Goal: Task Accomplishment & Management: Manage account settings

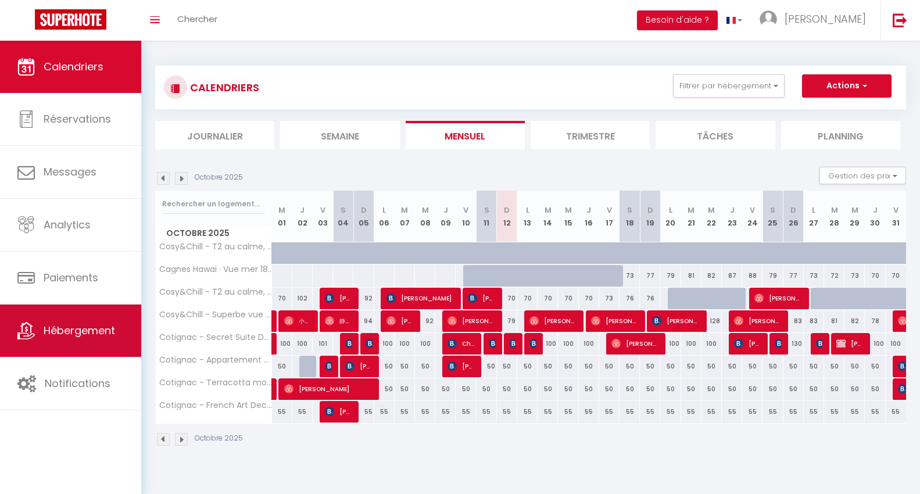
click at [77, 321] on link "Hébergement" at bounding box center [70, 331] width 141 height 52
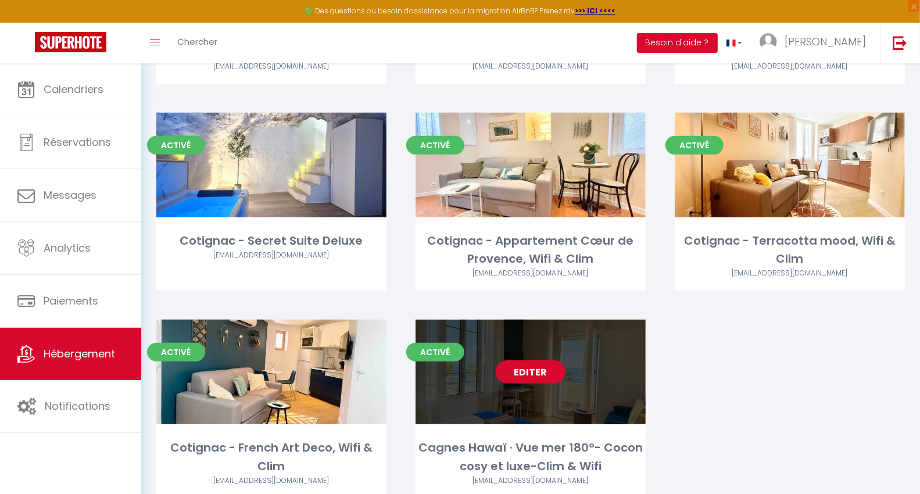
scroll to position [258, 0]
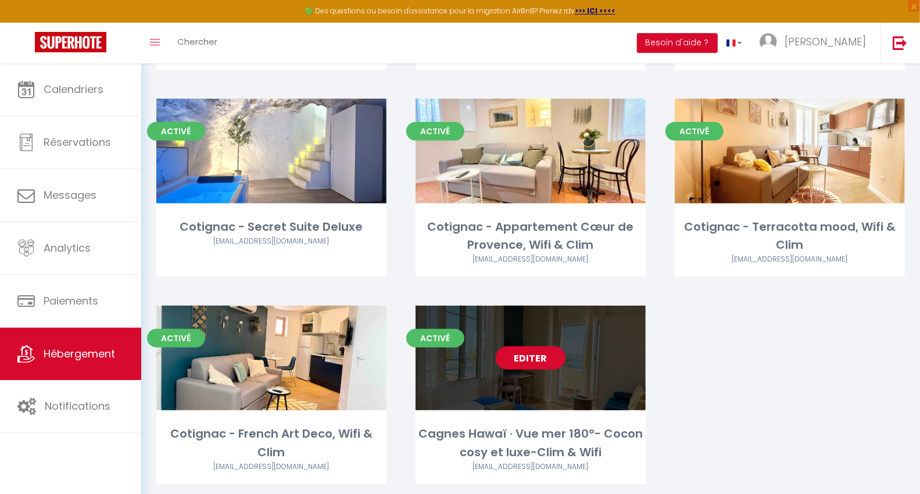
click at [547, 364] on link "Editer" at bounding box center [531, 357] width 70 height 23
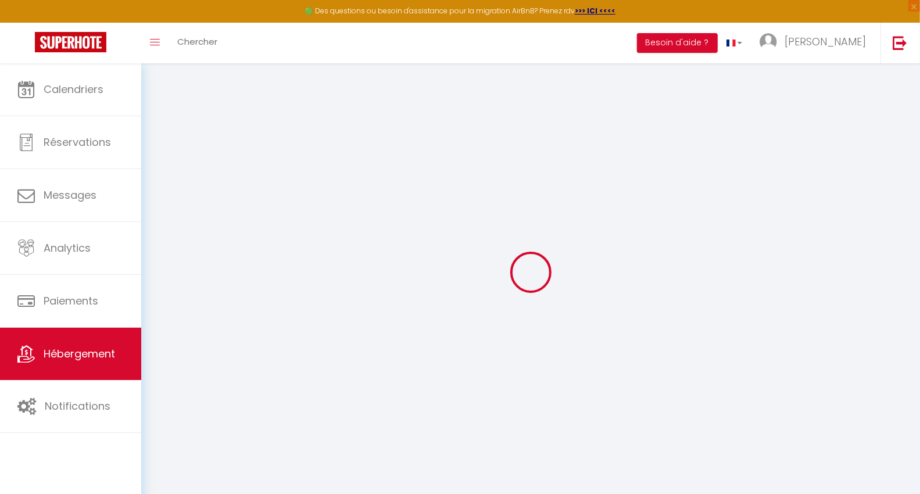
select select "+ 10 %"
select select "+ 50 %"
select select "+ 15 %"
select select "4023-1462947621937205482"
select select
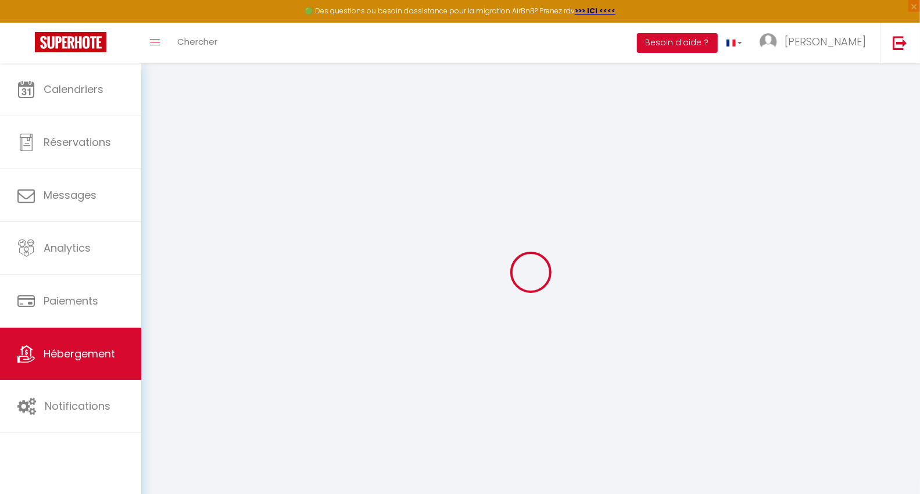
checkbox input "false"
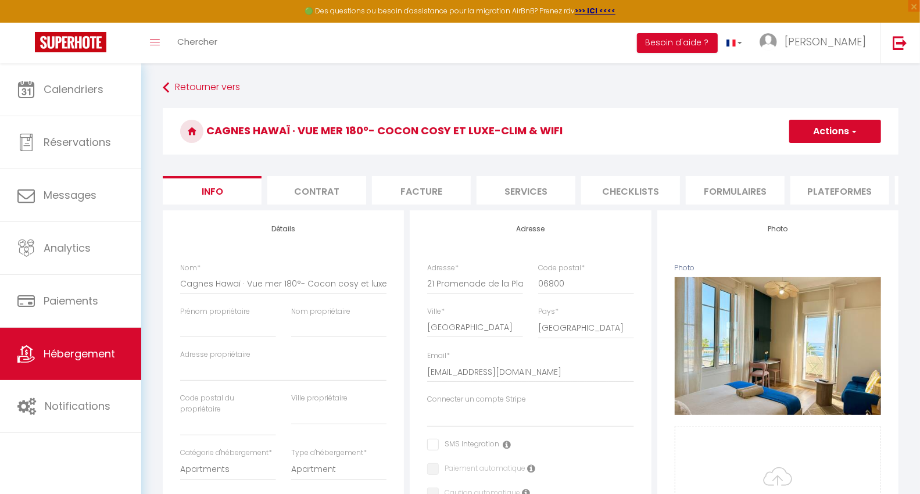
click at [844, 194] on li "Plateformes" at bounding box center [839, 190] width 99 height 28
select select
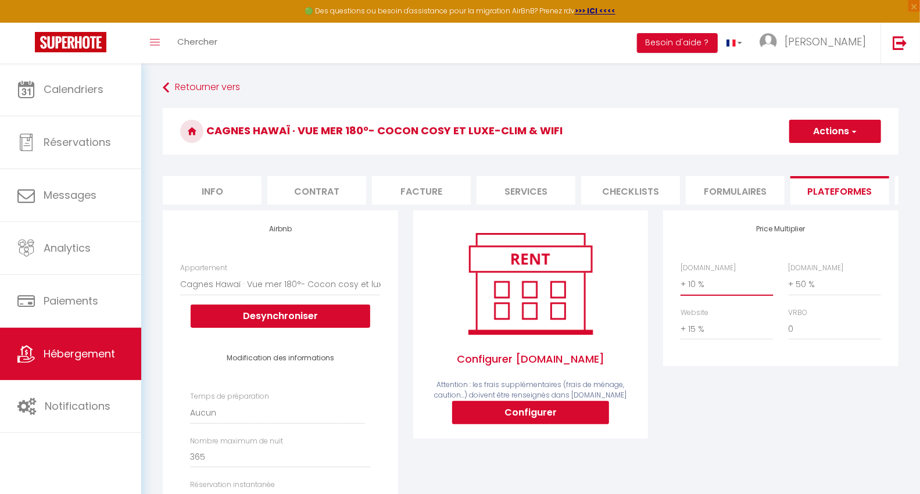
click at [703, 295] on select "0 + 1 % + 2 % + 3 % + 4 % + 5 % + 6 % + 7 % + 8 % + 9 %" at bounding box center [727, 284] width 92 height 22
select select "+ 5 %"
click at [681, 282] on select "0 + 1 % + 2 % + 3 % + 4 % + 5 % + 6 % + 7 % + 8 % + 9 %" at bounding box center [727, 284] width 92 height 22
select select
click at [827, 125] on button "Actions" at bounding box center [835, 131] width 92 height 23
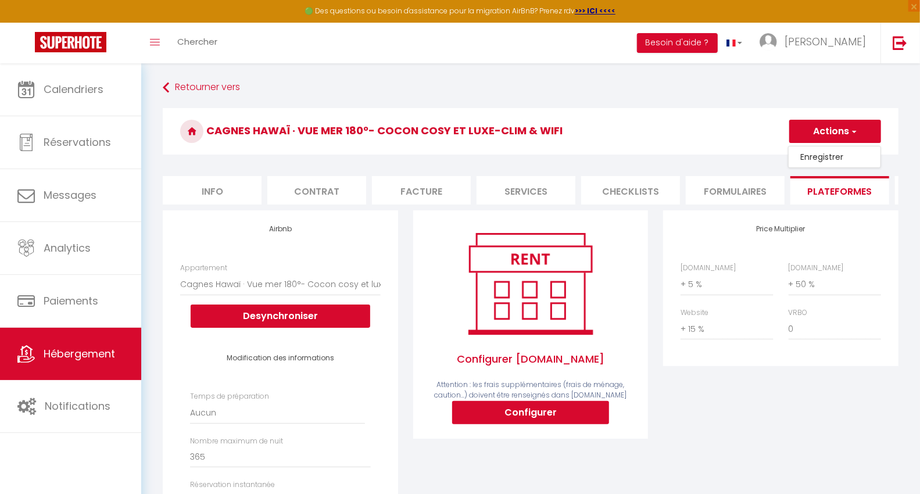
click at [815, 155] on link "Enregistrer" at bounding box center [835, 156] width 92 height 15
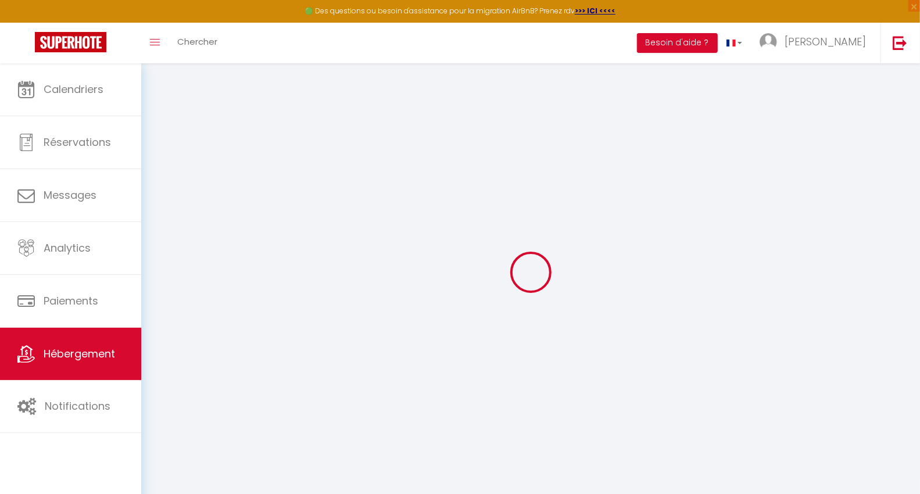
select select "well_reviewed_guests"
select select "EUR"
select select
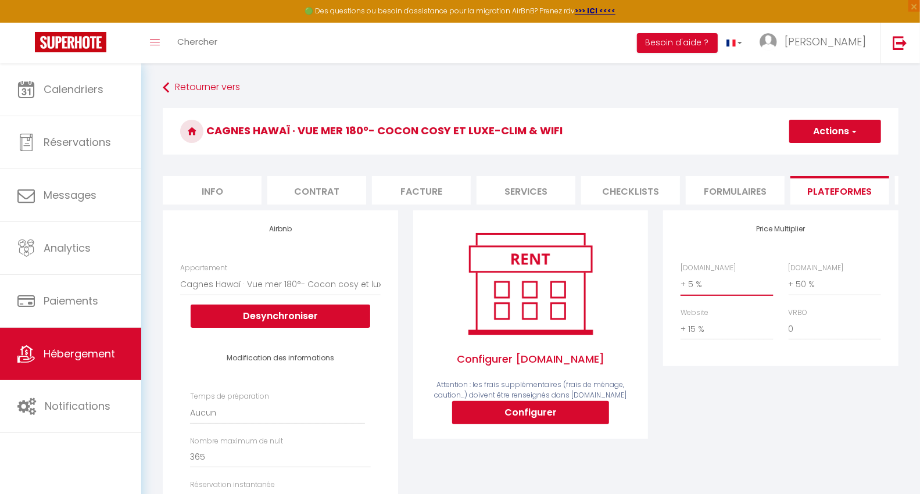
click at [708, 292] on select "0 + 1 % + 2 % + 3 % + 4 % + 5 % + 6 % + 7 % + 8 % + 9 %" at bounding box center [727, 284] width 92 height 22
select select "+ 10 %"
click at [681, 282] on select "0 + 1 % + 2 % + 3 % + 4 % + 5 % + 6 % + 7 % + 8 % + 9 %" at bounding box center [727, 284] width 92 height 22
select select
click at [843, 134] on button "Actions" at bounding box center [835, 131] width 92 height 23
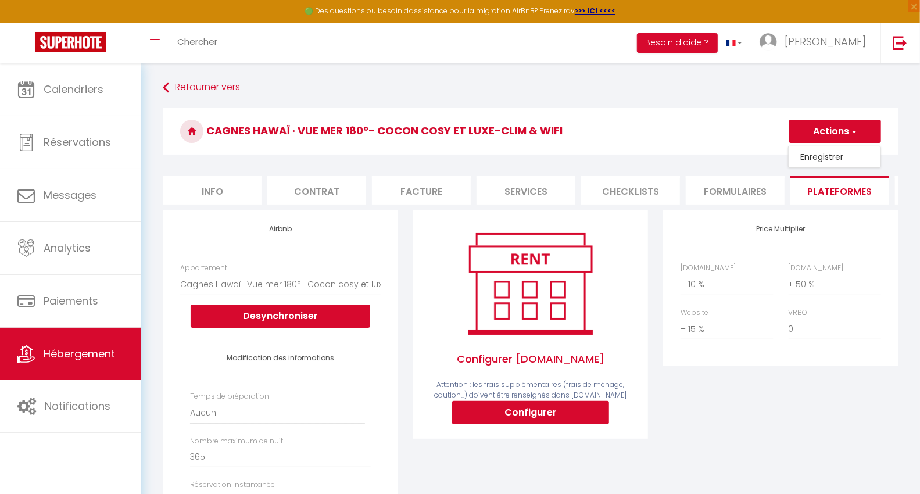
click at [813, 152] on link "Enregistrer" at bounding box center [835, 156] width 92 height 15
select select "well_reviewed_guests"
select select "EUR"
select select
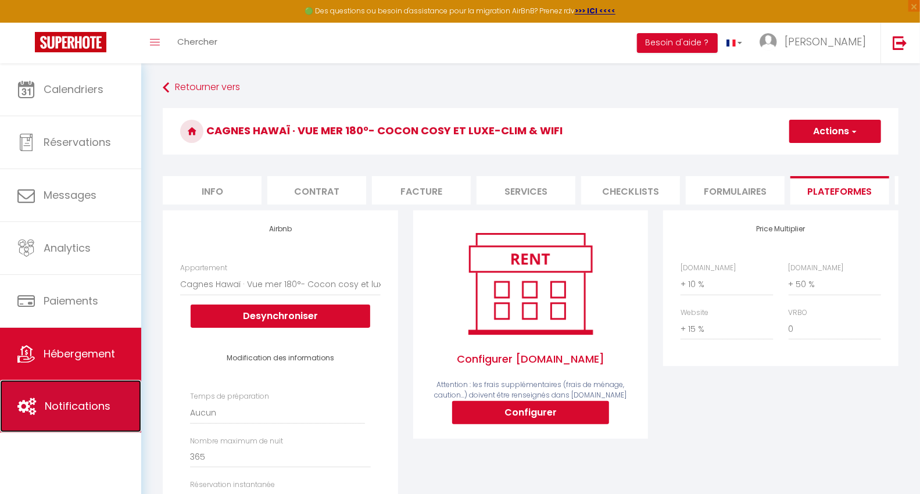
click at [83, 392] on link "Notifications" at bounding box center [70, 406] width 141 height 52
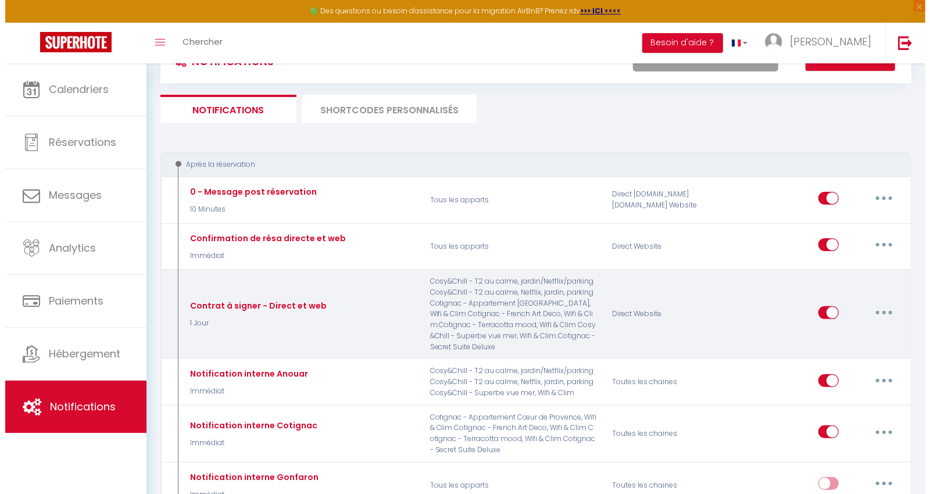
scroll to position [65, 0]
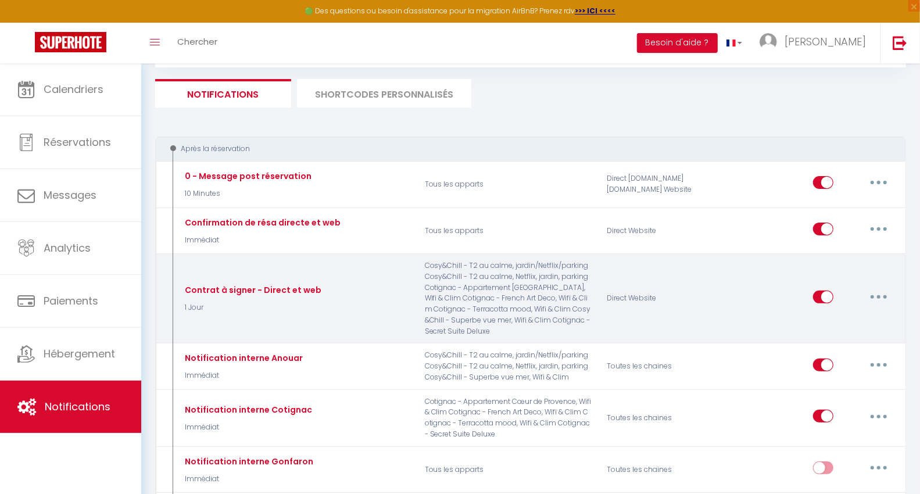
click at [880, 288] on button "button" at bounding box center [879, 297] width 33 height 19
click at [825, 320] on link "Editer" at bounding box center [849, 323] width 86 height 20
type input "Contrat à signer - Direct et web"
select select "1 Jour"
select select "if_booking_is_paid"
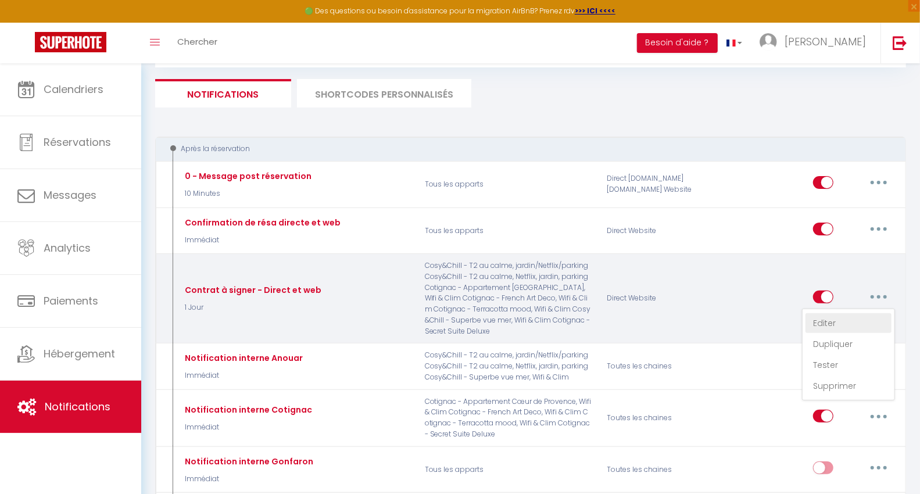
checkbox input "true"
checkbox input "false"
radio input "true"
type input "[RENTAL:CITY] - Contrat de location suite à votre réservation"
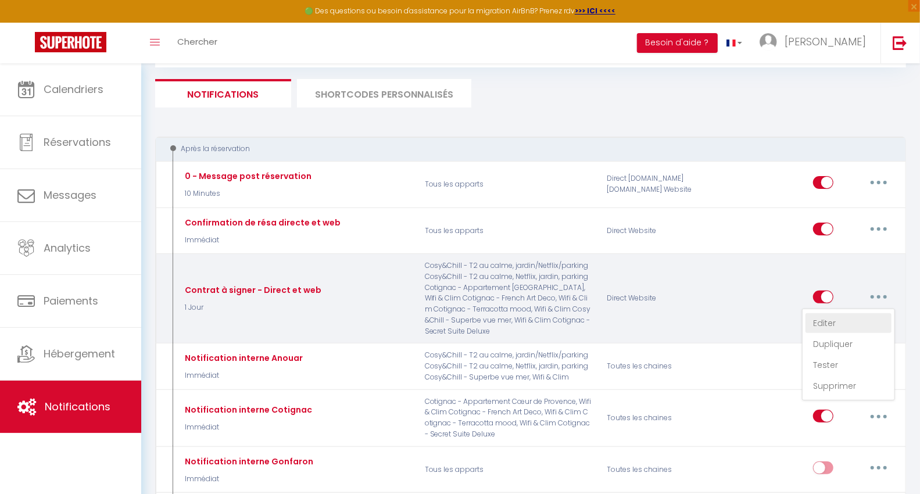
checkbox input "true"
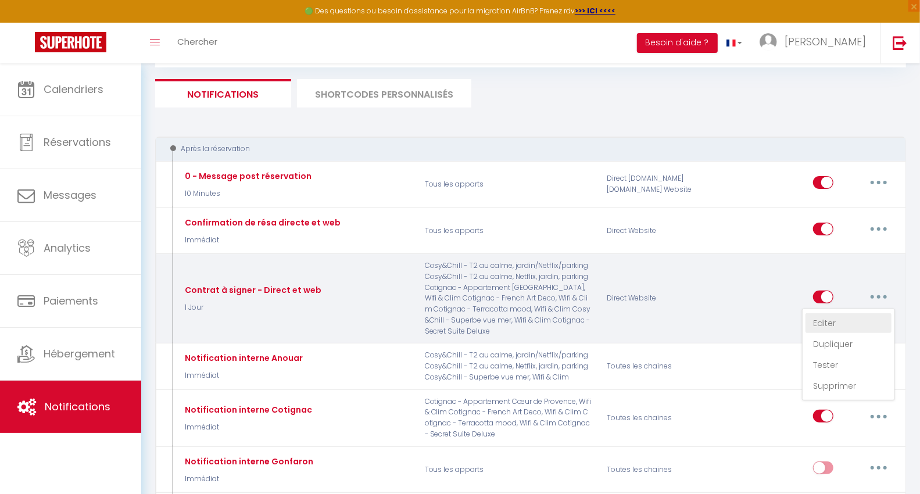
checkbox input "true"
checkbox input "false"
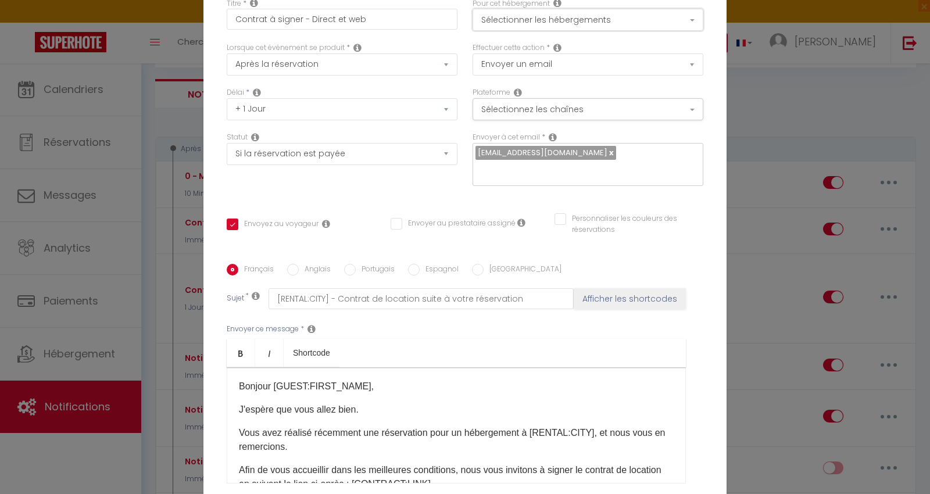
click at [500, 31] on button "Sélectionner les hébergements" at bounding box center [588, 20] width 231 height 22
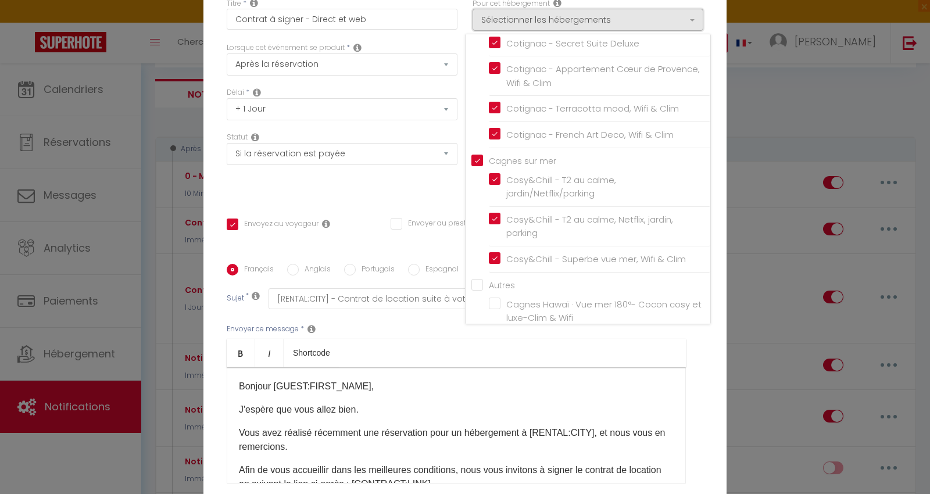
scroll to position [58, 0]
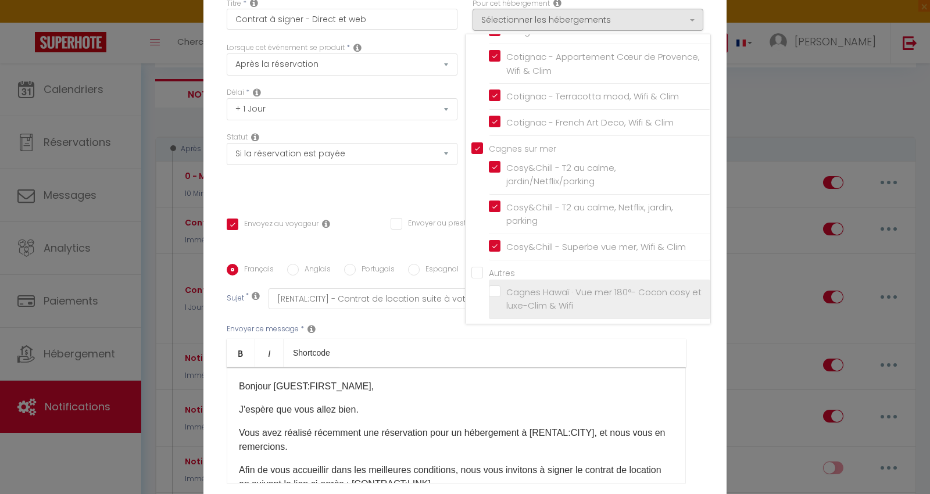
click at [500, 296] on label "Cagnes Hawaï · Vue mer 180°- Cocon cosy et luxe-Clim & Wifi" at bounding box center [601, 298] width 202 height 27
click at [493, 296] on input "Cagnes Hawaï · Vue mer 180°- Cocon cosy et luxe-Clim & Wifi" at bounding box center [599, 299] width 221 height 12
checkbox input "true"
checkbox input "false"
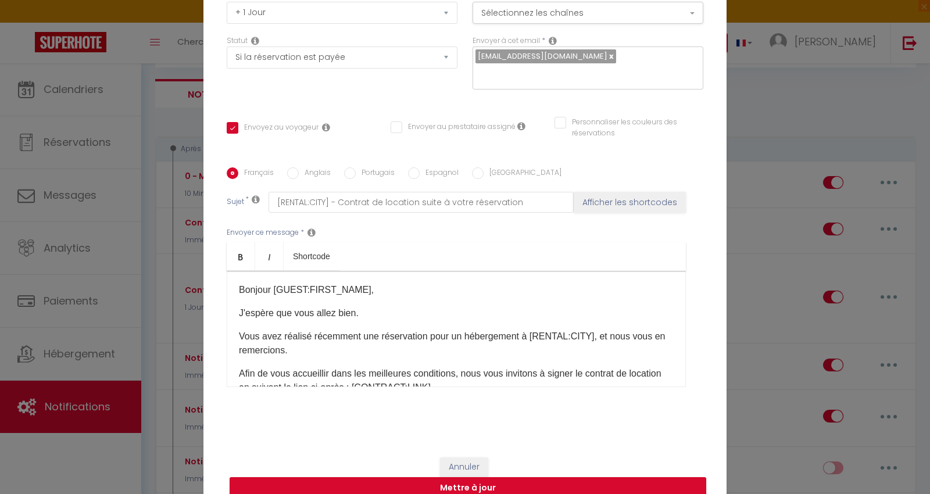
scroll to position [103, 0]
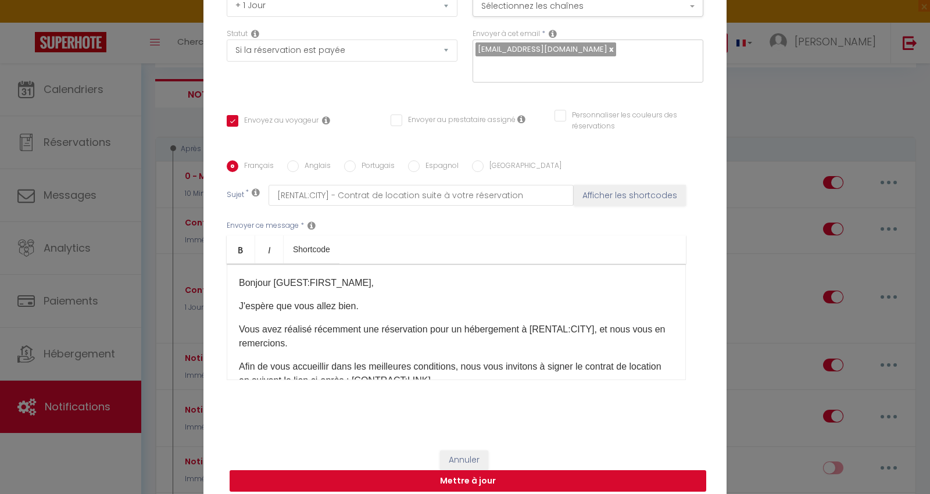
click at [463, 473] on button "Mettre à jour" at bounding box center [468, 481] width 477 height 22
checkbox input "true"
checkbox input "false"
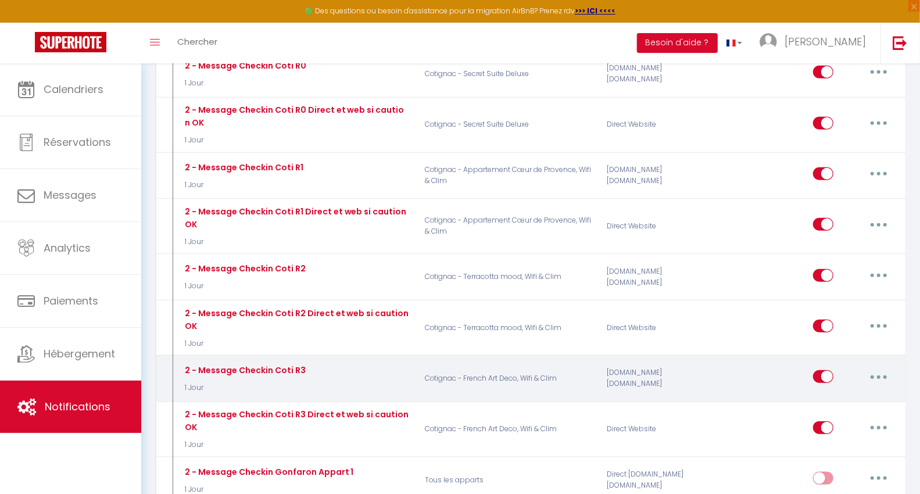
scroll to position [323, 0]
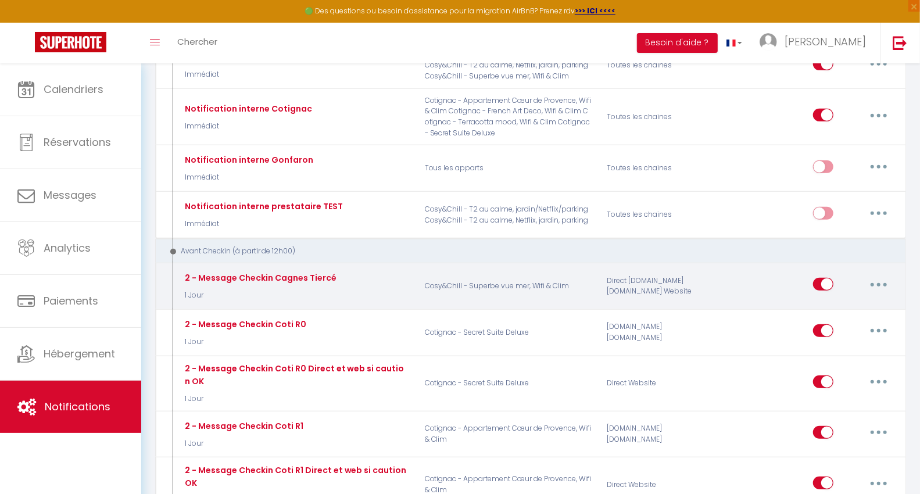
click at [880, 280] on button "button" at bounding box center [879, 284] width 33 height 19
click at [830, 323] on link "Dupliquer" at bounding box center [849, 332] width 86 height 20
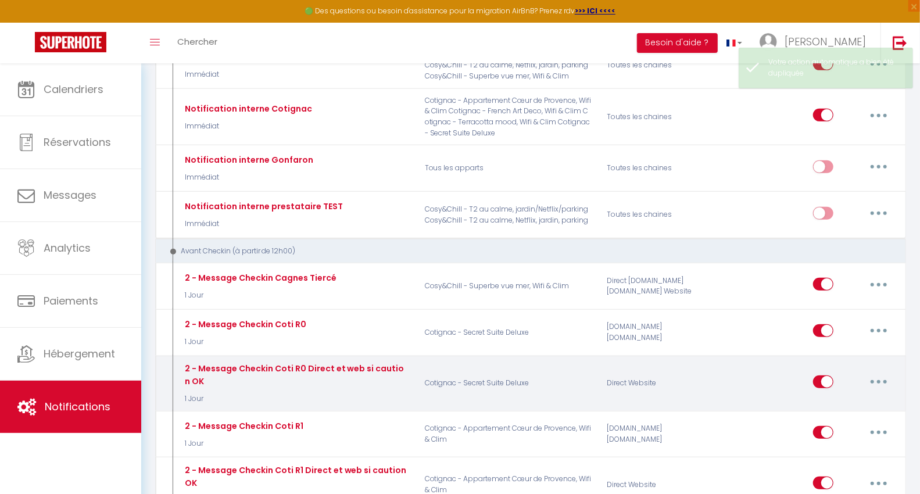
checkbox input "false"
checkbox input "true"
checkbox input "false"
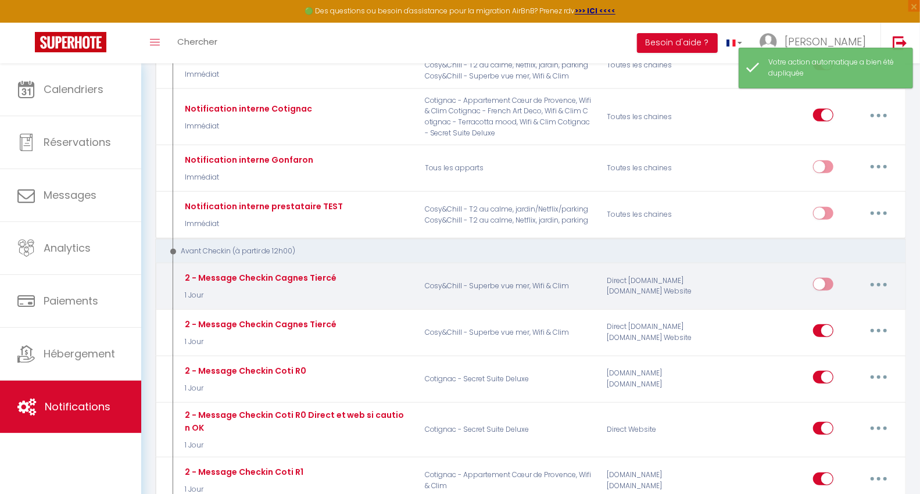
click at [882, 269] on div "Editer Dupliquer Tester Supprimer" at bounding box center [854, 286] width 82 height 34
click at [879, 275] on button "button" at bounding box center [879, 284] width 33 height 19
click at [838, 303] on link "Editer" at bounding box center [849, 311] width 86 height 20
type input "2 - Message Checkin Cagnes Tiercé"
select select "1 Jour"
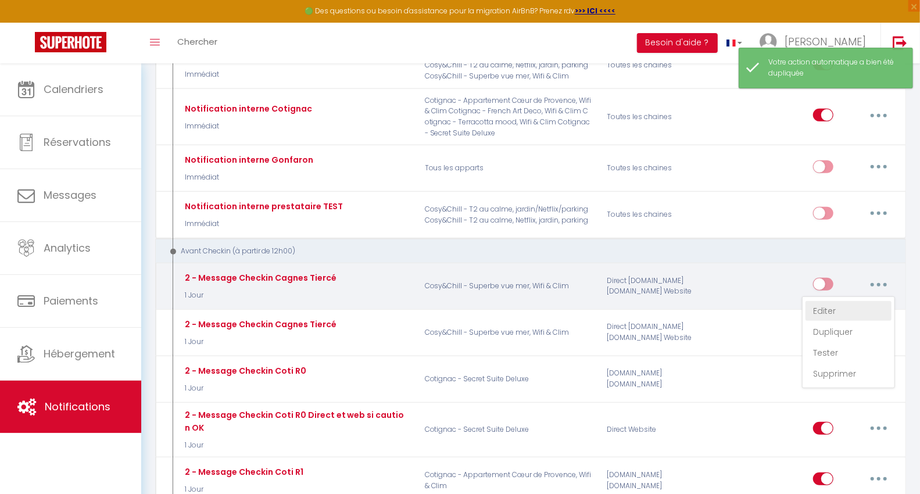
select select "if_booking_is_paid"
checkbox input "true"
checkbox input "false"
radio input "true"
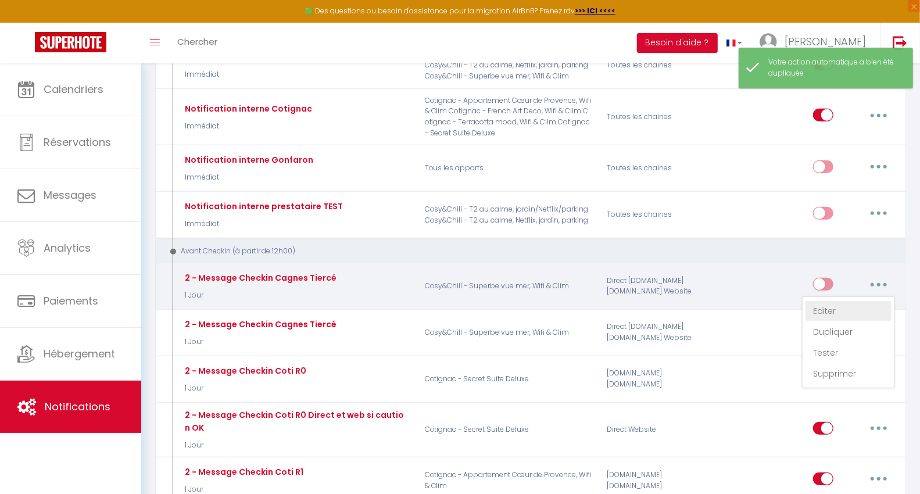
type input "Instructions de check in"
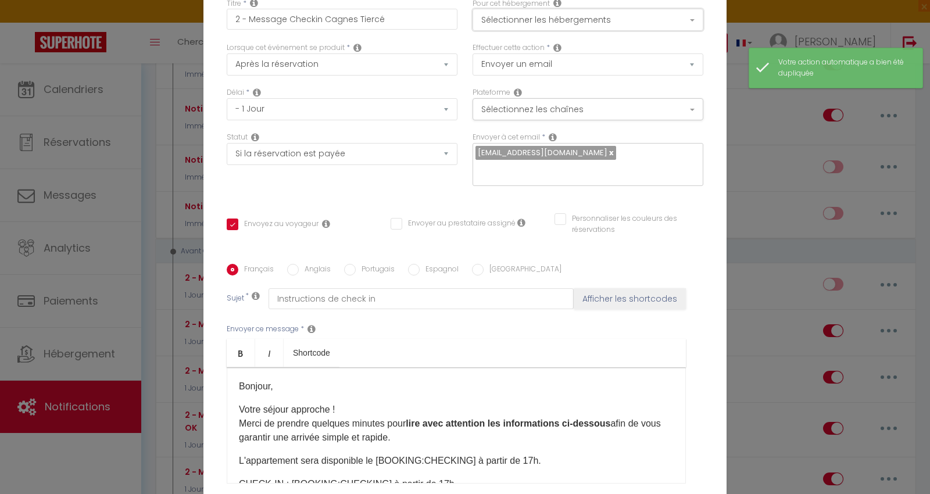
click at [534, 31] on button "Sélectionner les hébergements" at bounding box center [588, 20] width 231 height 22
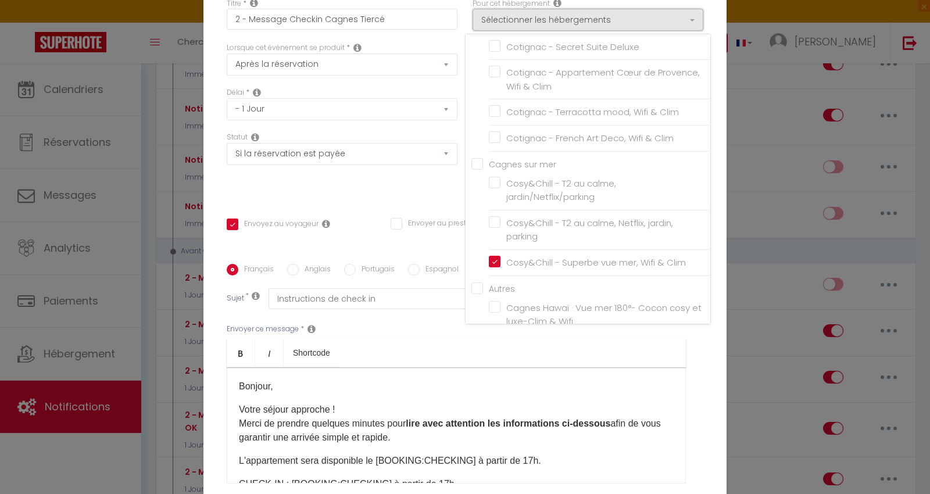
scroll to position [58, 0]
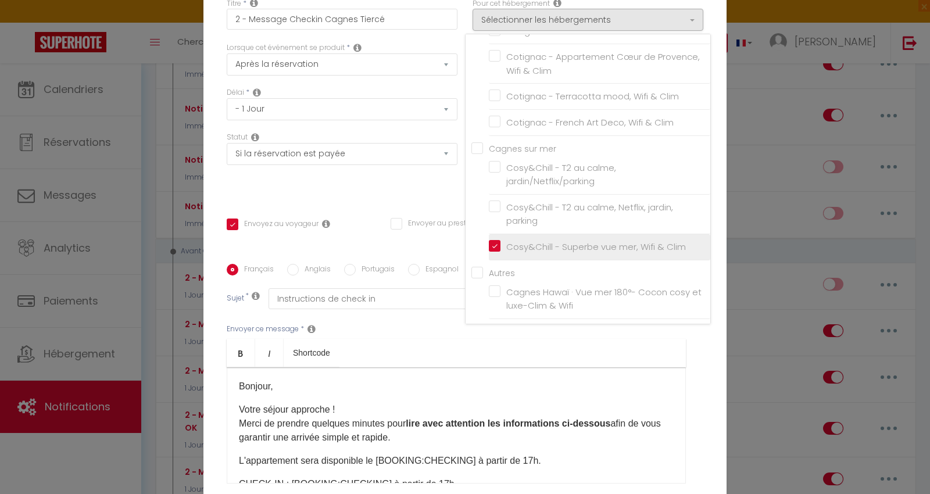
click at [489, 251] on input "Cosy&Chill - Superbe vue mer, Wifi & Clim" at bounding box center [599, 247] width 221 height 12
checkbox input "false"
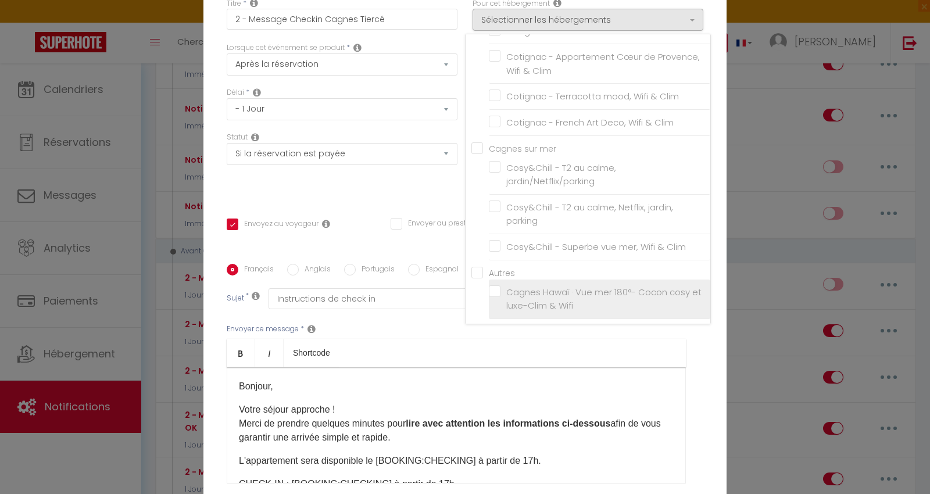
click at [500, 296] on label "Cagnes Hawaï · Vue mer 180°- Cocon cosy et luxe-Clim & Wifi" at bounding box center [601, 298] width 202 height 27
click at [489, 296] on input "Cagnes Hawaï · Vue mer 180°- Cocon cosy et luxe-Clim & Wifi" at bounding box center [599, 299] width 221 height 12
checkbox input "true"
checkbox input "false"
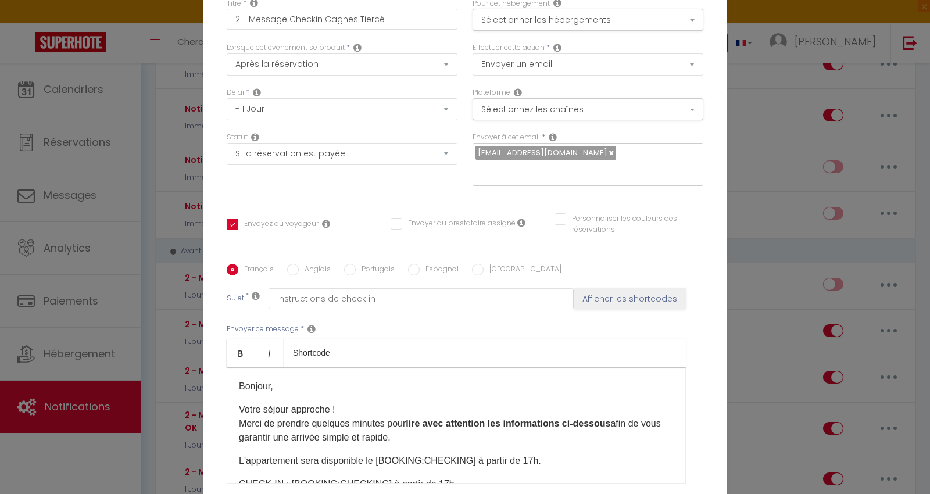
click at [506, 9] on label "Pour cet hébergement" at bounding box center [511, 3] width 77 height 11
click at [504, 26] on button "Sélectionner les hébergements" at bounding box center [588, 20] width 231 height 22
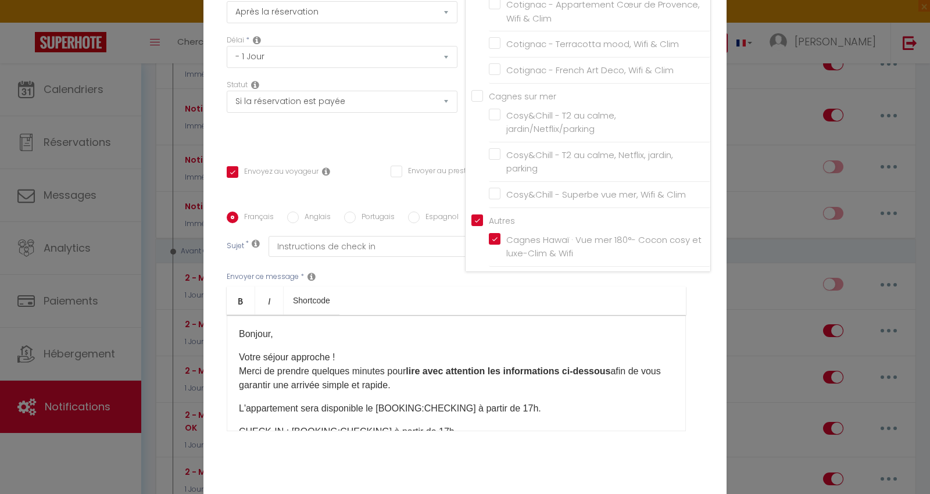
scroll to position [65, 0]
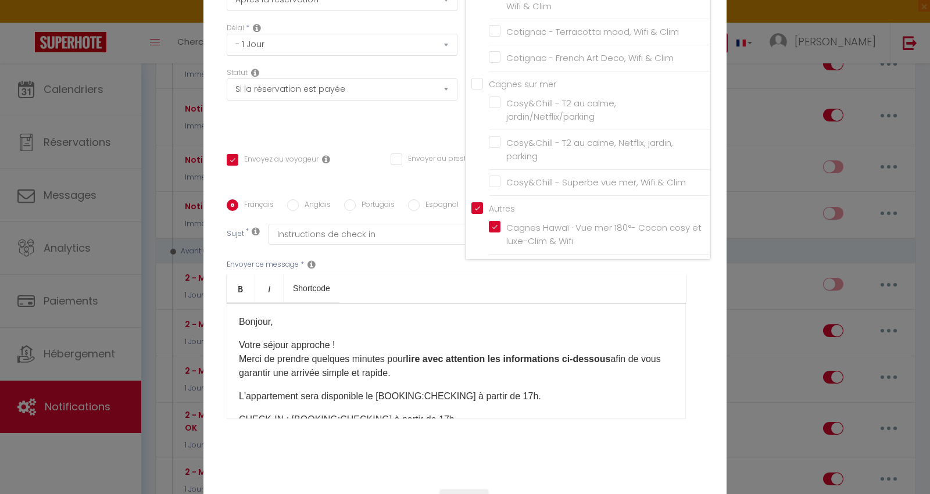
click at [434, 123] on div "Statut Aucun Si la réservation est payée Si réservation non payée Si la caution…" at bounding box center [342, 100] width 246 height 66
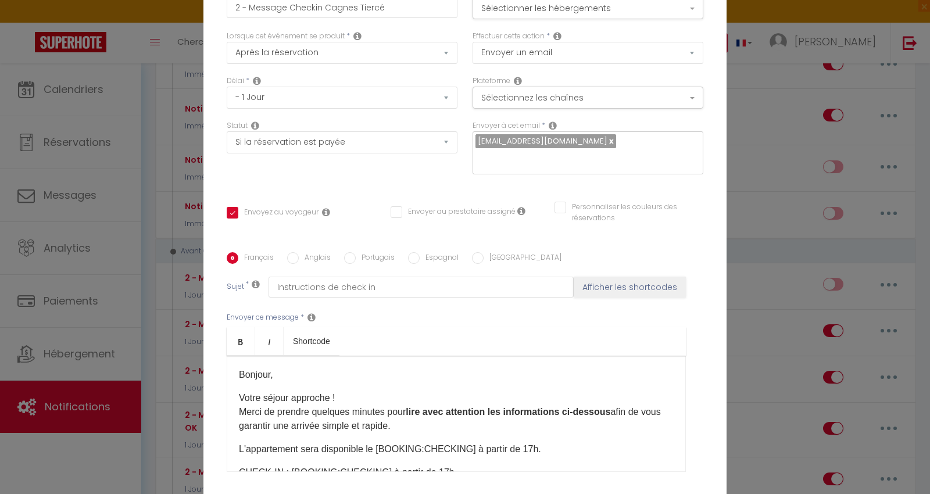
scroll to position [0, 0]
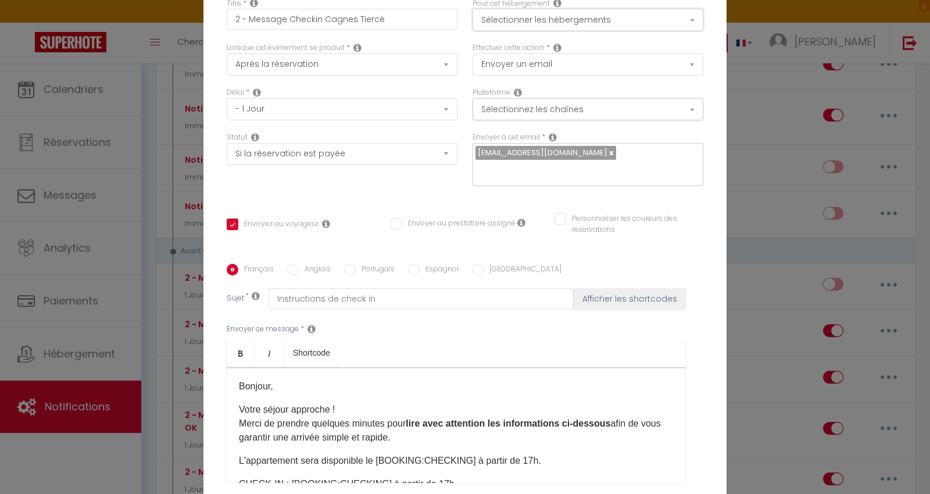
click at [562, 23] on button "Sélectionner les hébergements" at bounding box center [588, 20] width 231 height 22
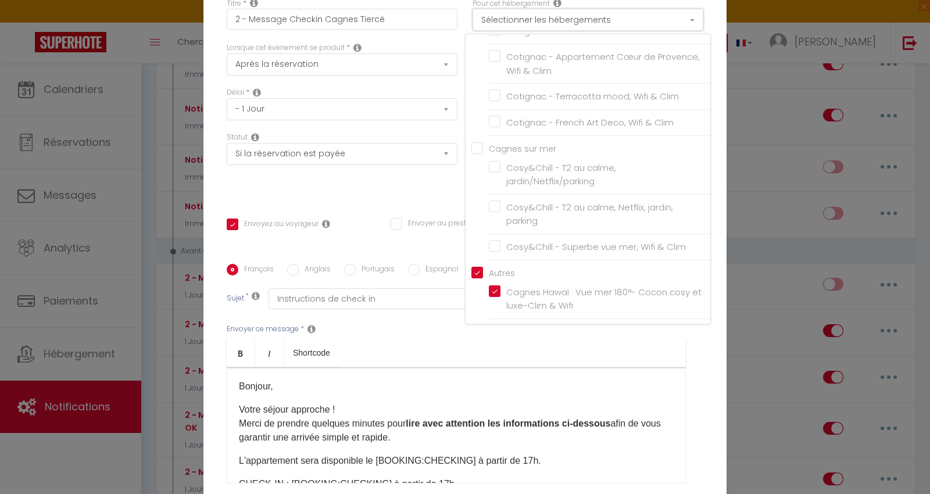
click at [562, 23] on button "Sélectionner les hébergements" at bounding box center [588, 20] width 231 height 22
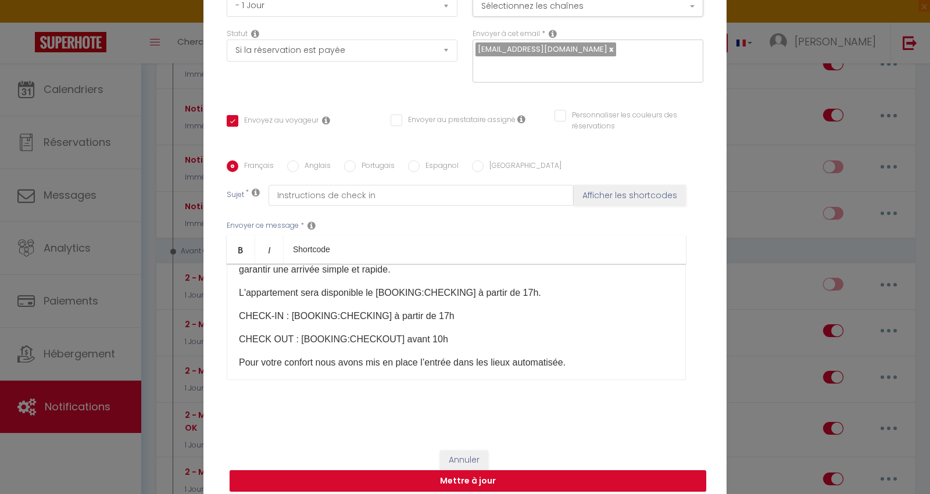
scroll to position [129, 0]
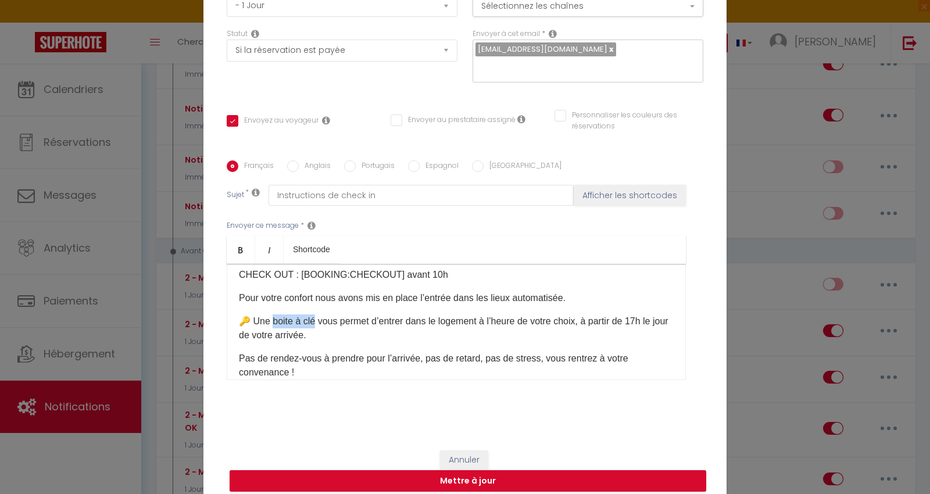
drag, startPoint x: 269, startPoint y: 313, endPoint x: 313, endPoint y: 313, distance: 44.2
click at [313, 314] on p "🔑 Une boite à clé vous permet d’entrer dans le logement à l’heure de votre choi…" at bounding box center [456, 328] width 435 height 28
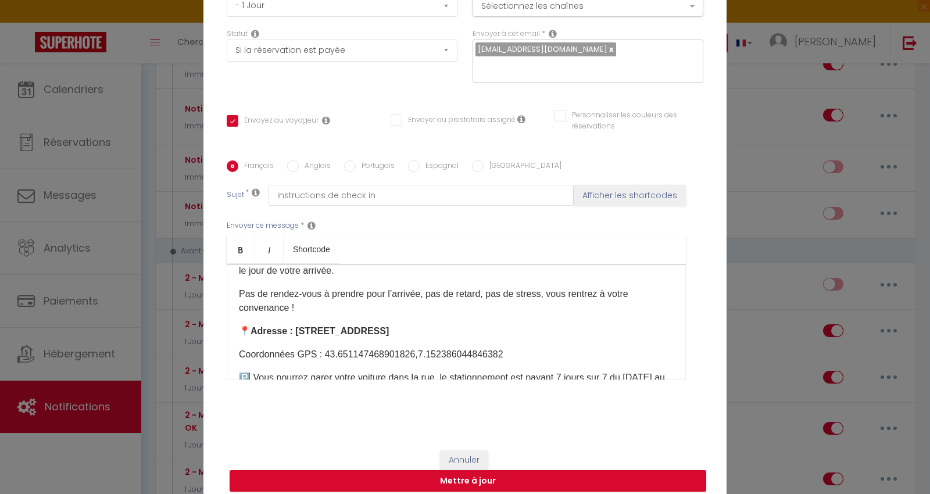
click at [330, 331] on div "Bonjour, Votre séjour approche ! Merci de prendre quelques minutes pour lire av…" at bounding box center [456, 322] width 459 height 116
click at [296, 326] on strong "Adresse : [STREET_ADDRESS]" at bounding box center [320, 331] width 138 height 10
drag, startPoint x: 317, startPoint y: 341, endPoint x: 401, endPoint y: 345, distance: 84.4
click at [401, 348] on p "Coordonnées GPS : 43.651147468901826,7.152386044846382​" at bounding box center [456, 355] width 435 height 14
drag, startPoint x: 400, startPoint y: 346, endPoint x: 484, endPoint y: 341, distance: 83.2
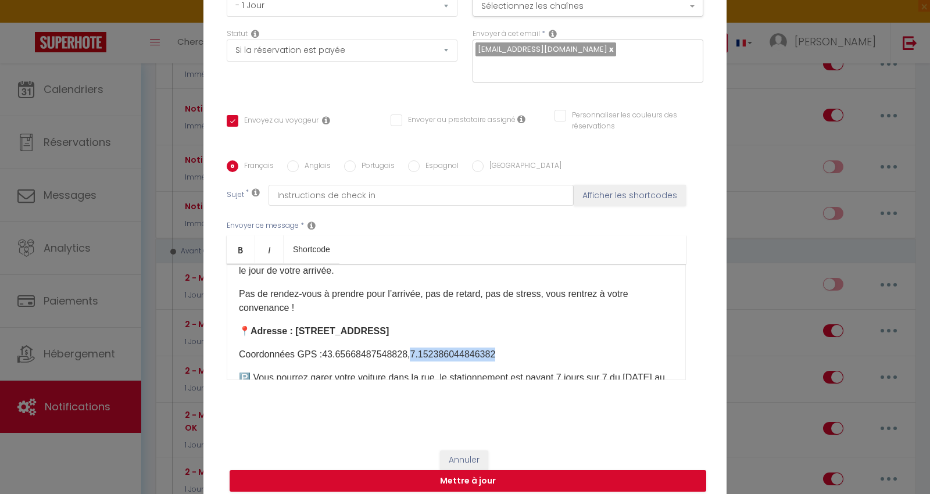
click at [484, 348] on p "Coordonnées GPS : 43.65668487548828 ​ ,7.152386044846382​" at bounding box center [456, 355] width 435 height 14
click at [432, 356] on div "Bonjour, Votre séjour approche ! Merci de prendre quelques minutes pour lire av…" at bounding box center [456, 322] width 459 height 116
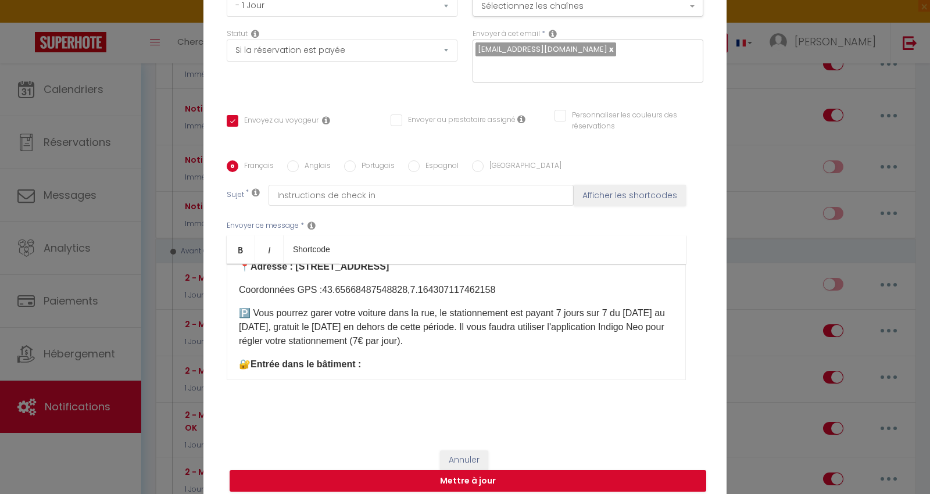
click at [477, 334] on p "🅿️ Vous pourrez garer votre voiture dans la rue, le stationnement est payant 7 …" at bounding box center [456, 327] width 435 height 42
drag, startPoint x: 239, startPoint y: 348, endPoint x: 246, endPoint y: 349, distance: 7.1
click at [239, 348] on p "🅿️ Vous pourrez garer votre voiture dans la rue, le stationnement est payant 7 …" at bounding box center [456, 327] width 435 height 42
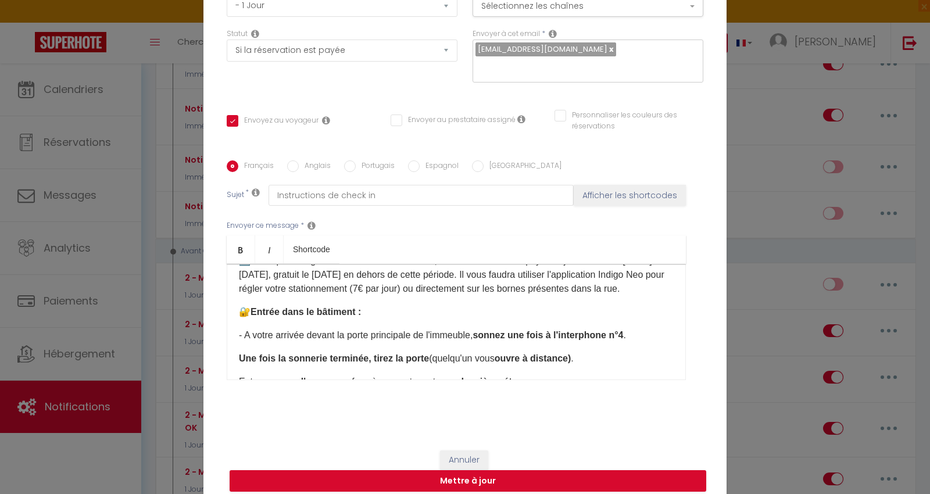
scroll to position [323, 0]
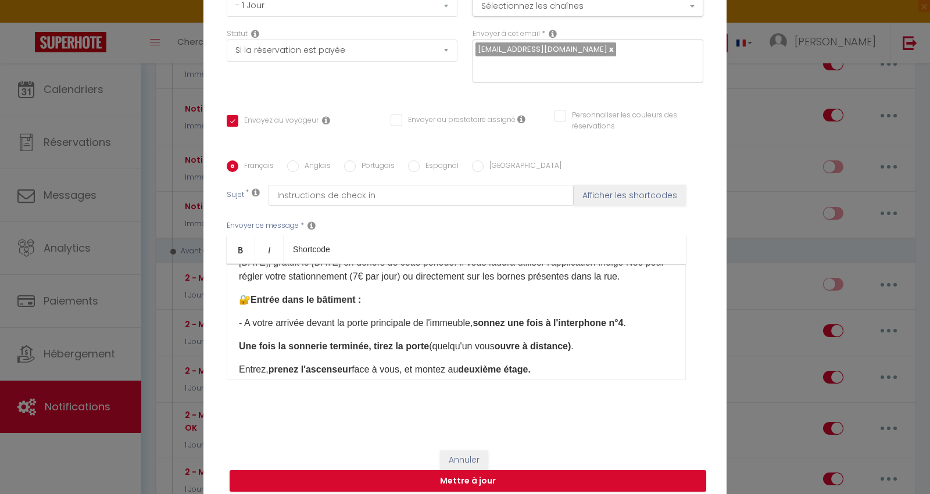
click at [351, 300] on b "Entrée dans le bâtiment :" at bounding box center [306, 300] width 110 height 10
click at [395, 322] on p "- A votre arrivée devant la porte principale de l'immeuble, sonnez une fois à l…" at bounding box center [456, 323] width 435 height 14
drag, startPoint x: 481, startPoint y: 328, endPoint x: 634, endPoint y: 327, distance: 152.9
click at [634, 327] on p "- A votre arrivée devant la porte principale de l'immeuble, sonnez une fois à l…" at bounding box center [456, 323] width 435 height 14
click at [382, 330] on p "- A votre arrivée devant la porte principale de l'immeuble, sonnez une fois à l…" at bounding box center [456, 323] width 435 height 14
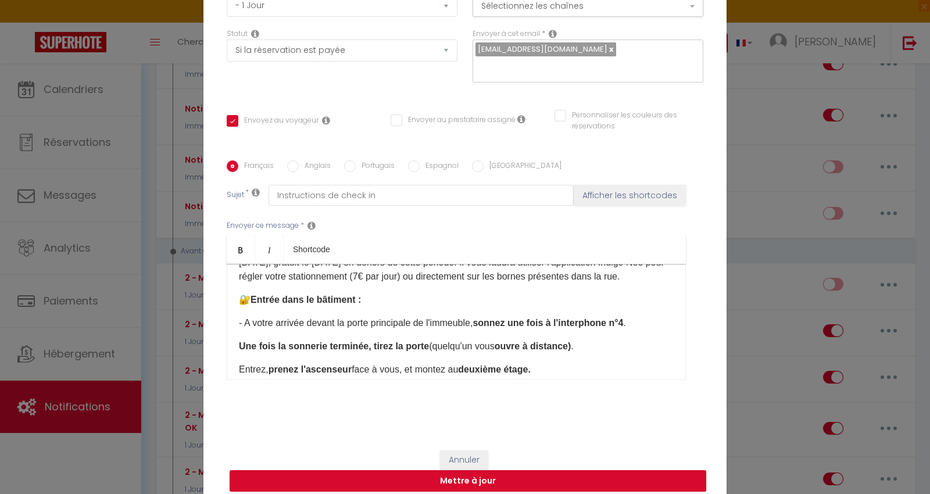
click at [310, 317] on div "Bonjour, Votre séjour approche ! Merci de prendre quelques minutes pour lire av…" at bounding box center [456, 322] width 459 height 116
click at [396, 303] on p "🔐 Entrée dans le bâtiment :" at bounding box center [456, 300] width 435 height 14
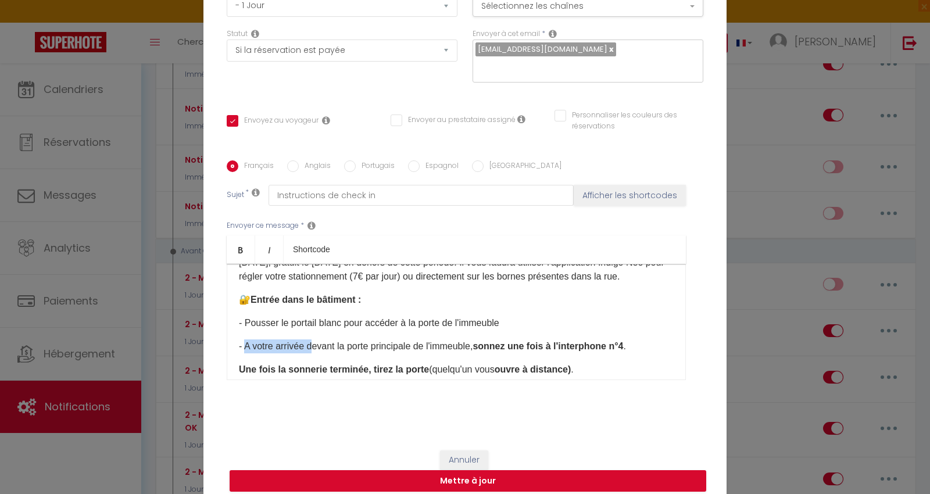
drag, startPoint x: 298, startPoint y: 353, endPoint x: 239, endPoint y: 353, distance: 58.7
click at [239, 353] on p "- A votre arrivée devant la porte principale de l'immeuble, sonnez une fois à l…" at bounding box center [456, 346] width 435 height 14
click at [410, 350] on p "- Devant la porte principale de l'immeuble, sonnez une fois à l'interphone n°4 ." at bounding box center [456, 346] width 435 height 14
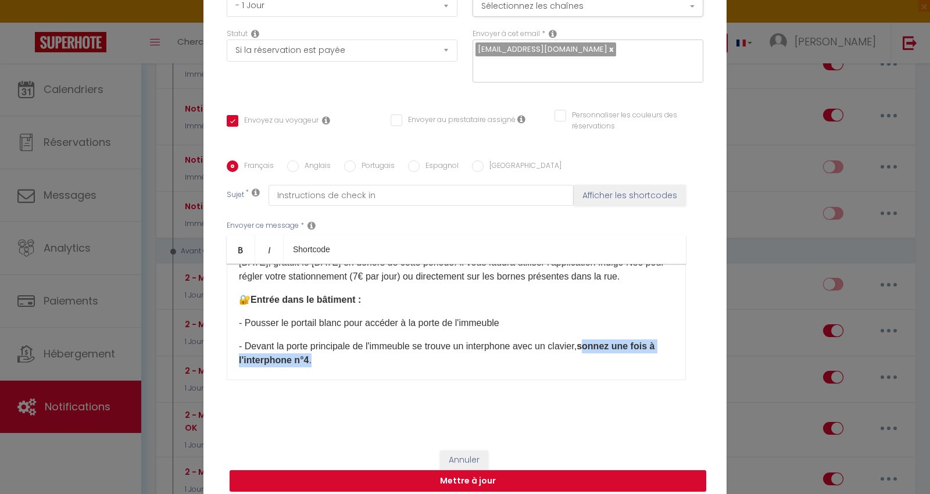
drag, startPoint x: 586, startPoint y: 348, endPoint x: 583, endPoint y: 360, distance: 12.0
click at [583, 360] on p "- Devant la porte principale de l'immeuble se trouve un interphone avec un clav…" at bounding box center [456, 353] width 435 height 28
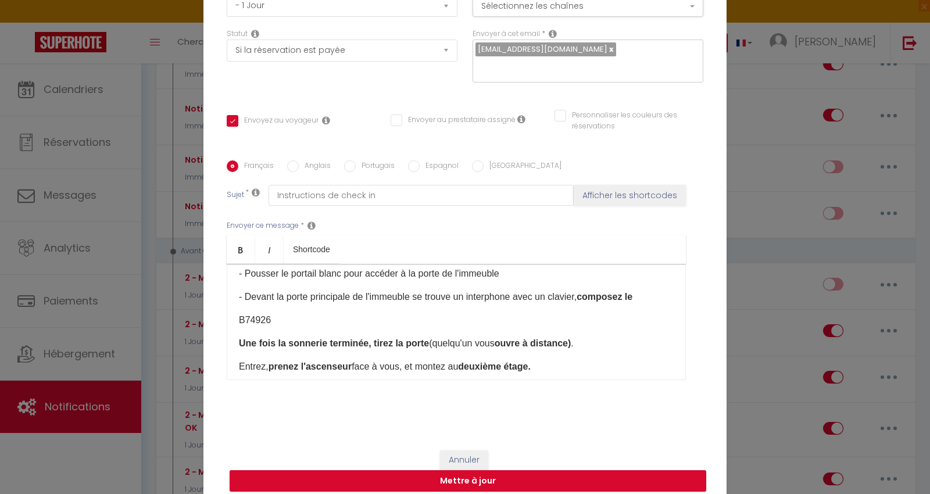
scroll to position [387, 0]
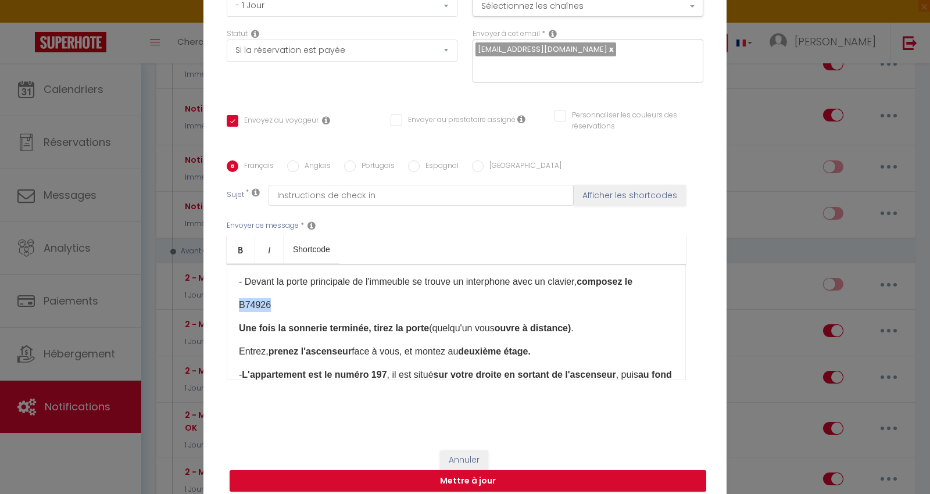
drag, startPoint x: 279, startPoint y: 308, endPoint x: 232, endPoint y: 299, distance: 47.3
click at [232, 299] on div "Bonjour, Votre séjour approche ! Merci de prendre quelques minutes pour lire av…" at bounding box center [456, 322] width 459 height 116
click at [237, 247] on link "Bold" at bounding box center [241, 249] width 28 height 28
click at [271, 318] on div "Bonjour, Votre séjour approche ! Merci de prendre quelques minutes pour lire av…" at bounding box center [456, 322] width 459 height 116
click at [274, 306] on p "B74926" at bounding box center [456, 305] width 435 height 14
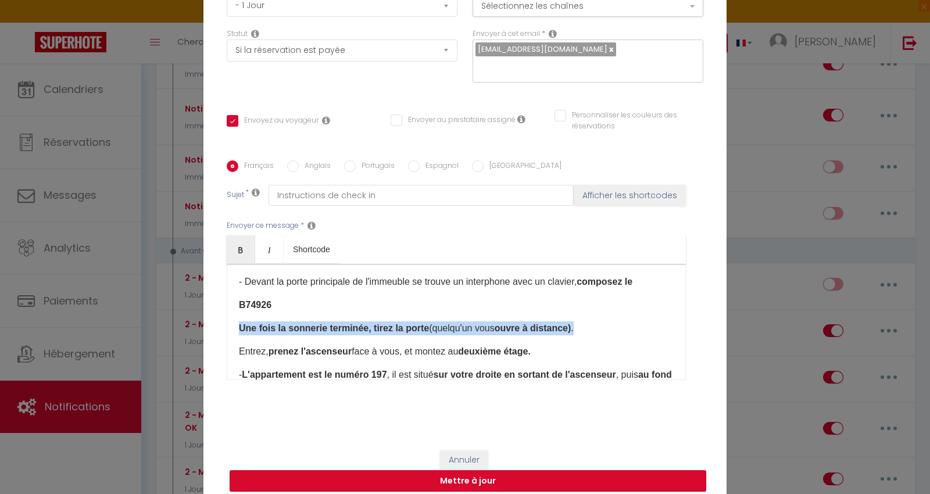
drag, startPoint x: 236, startPoint y: 331, endPoint x: 621, endPoint y: 330, distance: 385.3
click at [621, 330] on p "Une fois la sonnerie terminée, tirez la porte (quelqu'un vous ouvre à distance)…" at bounding box center [456, 328] width 435 height 14
click at [469, 342] on div "Bonjour, Votre séjour approche ! Merci de prendre quelques minutes pour lire av…" at bounding box center [456, 322] width 459 height 116
click at [309, 307] on p "B74926" at bounding box center [456, 305] width 435 height 14
click at [648, 285] on p "- Devant la porte principale de l'immeuble se trouve un interphone avec un clav…" at bounding box center [456, 282] width 435 height 14
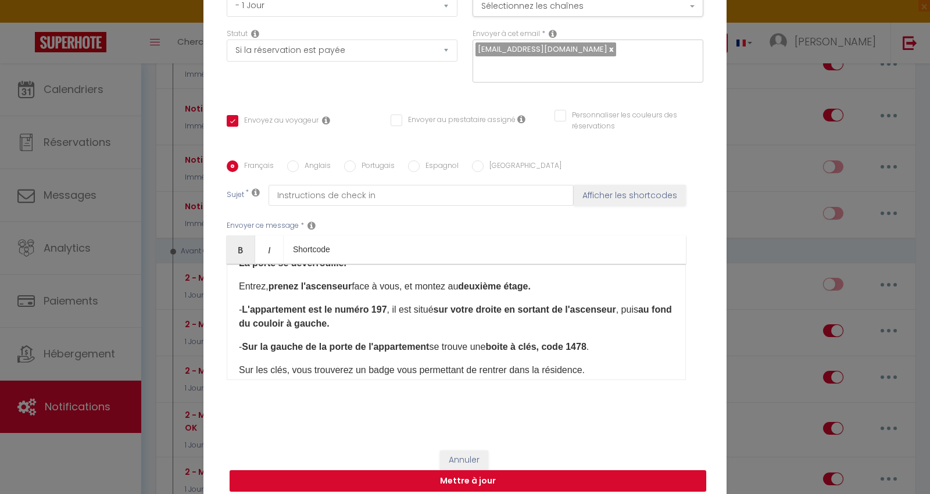
scroll to position [452, 0]
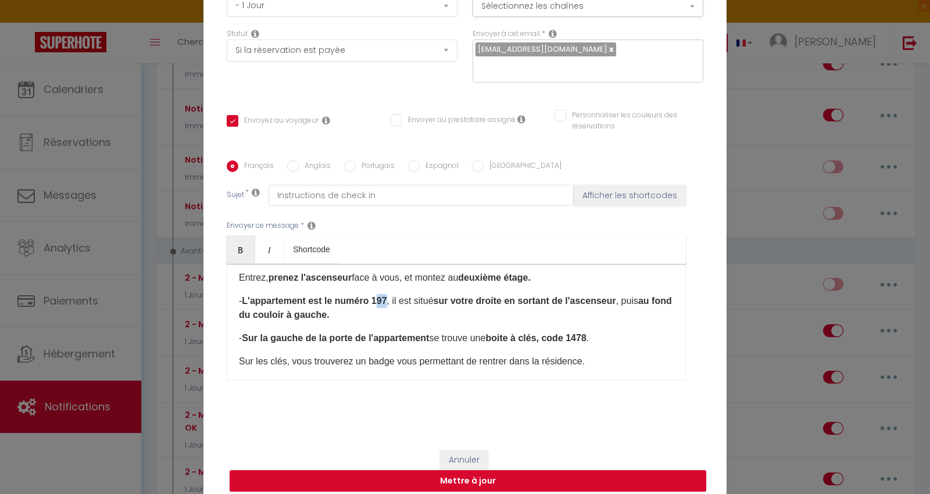
drag, startPoint x: 373, startPoint y: 302, endPoint x: 387, endPoint y: 302, distance: 13.9
click at [387, 302] on p "- L'appartement est le numéro 197 , il est situé sur votre droite en sortant de…" at bounding box center [456, 308] width 435 height 28
drag, startPoint x: 481, startPoint y: 305, endPoint x: 501, endPoint y: 302, distance: 20.0
click at [501, 302] on strong "sur votre droite en sortant de l'ascenseu" at bounding box center [517, 301] width 179 height 10
drag, startPoint x: 620, startPoint y: 307, endPoint x: 635, endPoint y: 316, distance: 17.4
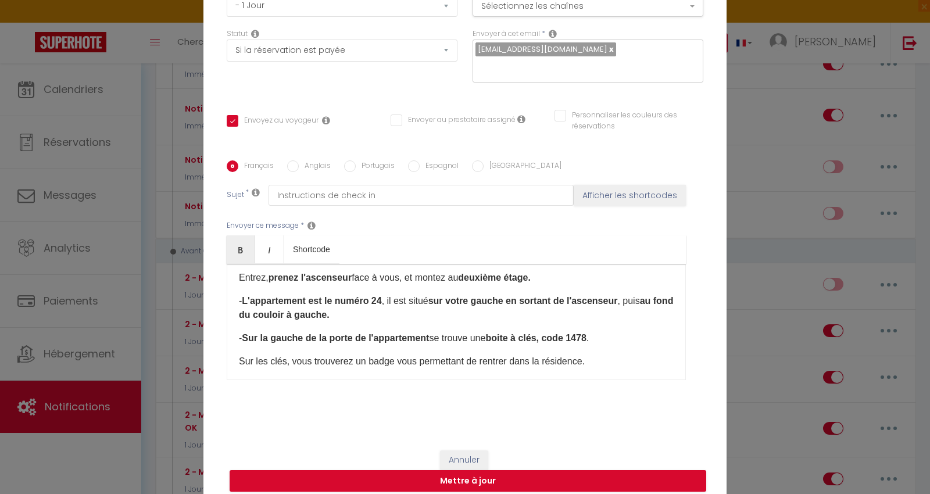
click at [635, 316] on p "- L'appartement est le numéro 24 , il est situé sur votre gauche en sortant de …" at bounding box center [456, 308] width 435 height 28
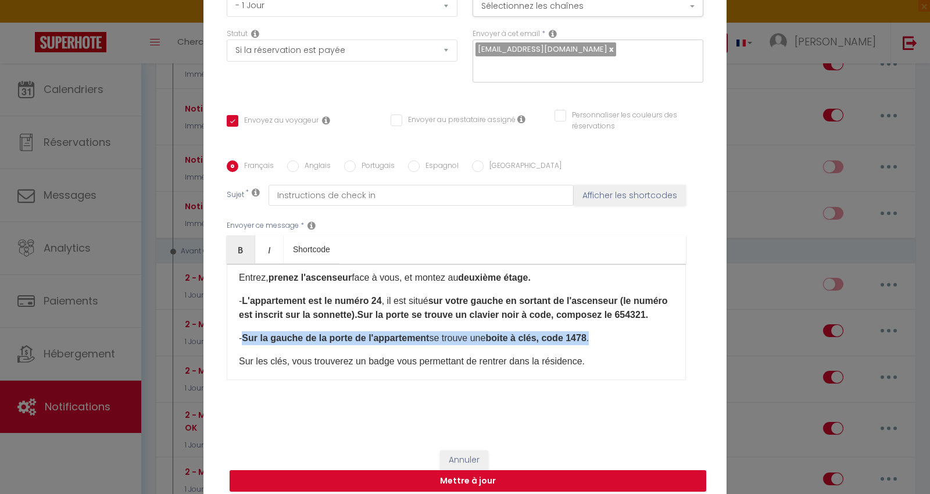
drag, startPoint x: 241, startPoint y: 353, endPoint x: 593, endPoint y: 356, distance: 352.2
click at [593, 345] on p "- Sur la gauche de la porte de l'appartement se trouve une boite à clés, code 1…" at bounding box center [456, 338] width 435 height 14
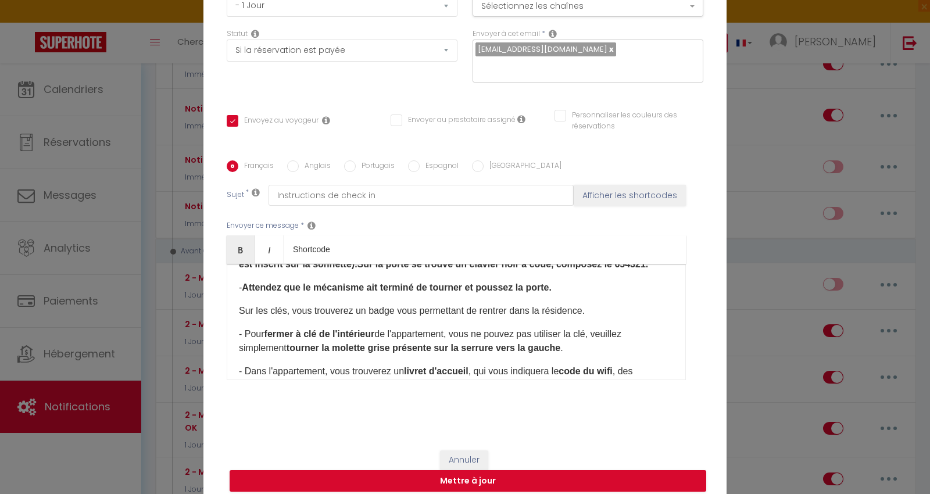
scroll to position [516, 0]
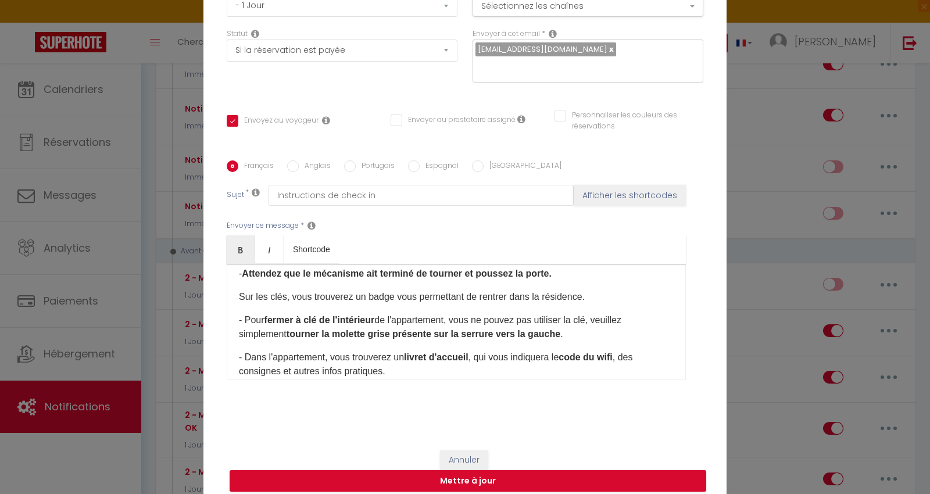
click at [468, 278] on b "Attendez que le mécanisme ait terminé de tourner et poussez la porte." at bounding box center [397, 274] width 310 height 10
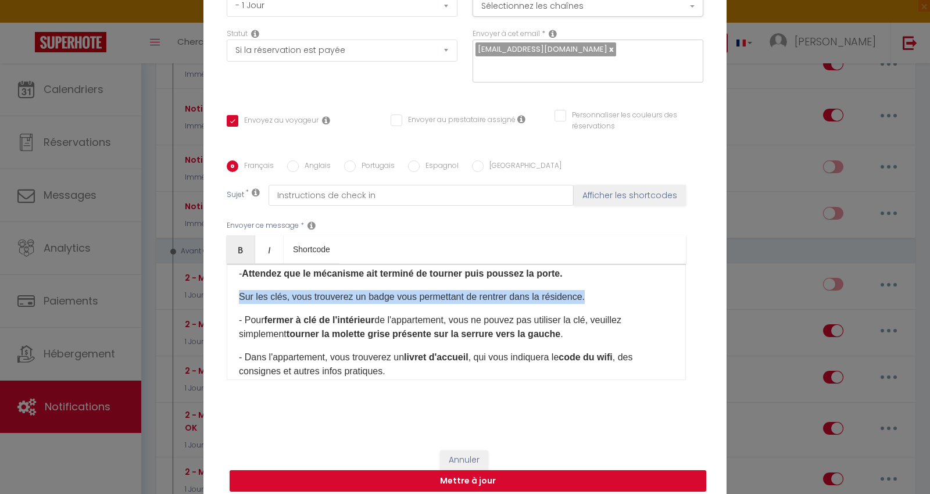
drag, startPoint x: 235, startPoint y: 316, endPoint x: 588, endPoint y: 314, distance: 352.2
click at [586, 304] on p "Sur les clés, vous trouverez un badge vous permettant de rentrer dans la réside…" at bounding box center [456, 297] width 435 height 14
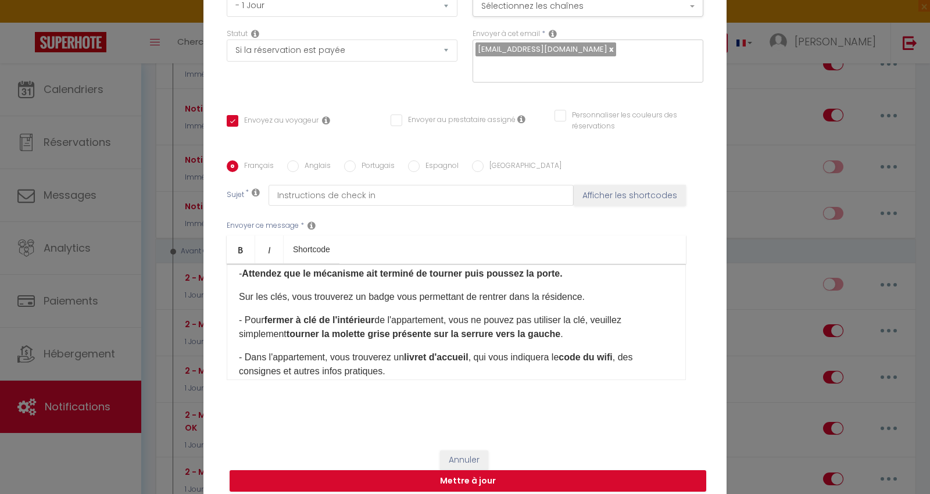
click at [407, 326] on div "Bonjour, Votre séjour approche ! Merci de prendre quelques minutes pour lire av…" at bounding box center [456, 322] width 459 height 116
click at [231, 315] on div "Bonjour, Votre séjour approche ! Merci de prendre quelques minutes pour lire av…" at bounding box center [456, 322] width 459 height 116
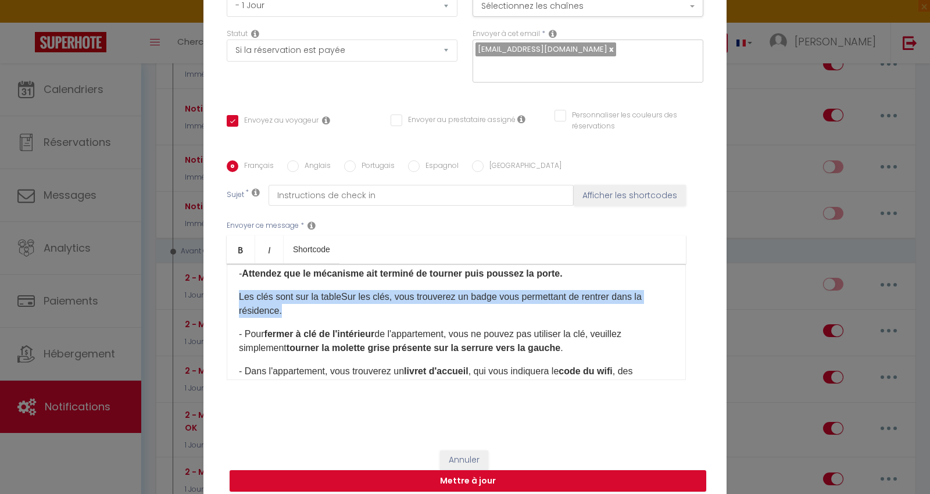
drag, startPoint x: 285, startPoint y: 329, endPoint x: 235, endPoint y: 308, distance: 54.2
click at [239, 308] on p "Les clés sont sur la tableSur les clés, vous trouverez un badge vous permettant…" at bounding box center [456, 304] width 435 height 28
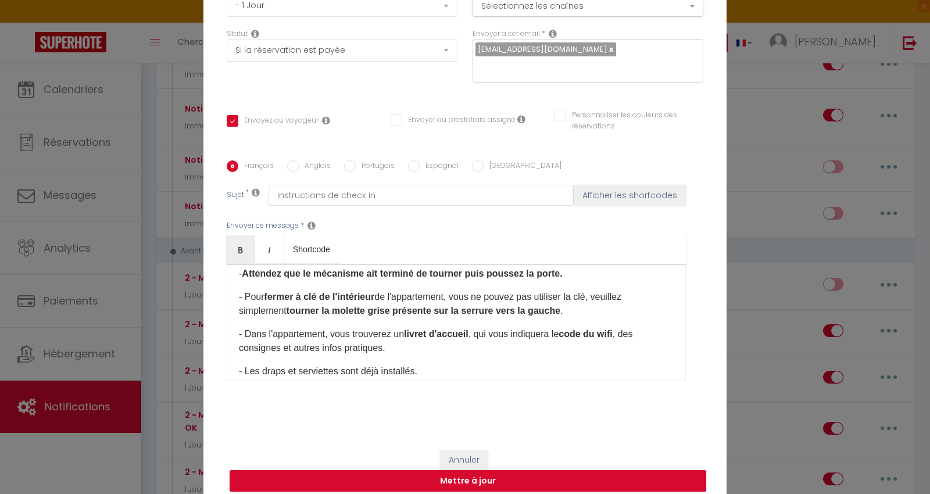
drag, startPoint x: 334, startPoint y: 315, endPoint x: 362, endPoint y: 317, distance: 28.0
click at [334, 302] on strong "fermer à clé de l'intérieur" at bounding box center [319, 297] width 110 height 10
click at [551, 316] on strong "tourner la molette grise présente sur la serrure vers la gauche" at bounding box center [424, 311] width 274 height 10
drag, startPoint x: 453, startPoint y: 313, endPoint x: 597, endPoint y: 311, distance: 144.2
click at [597, 311] on p "- Pour fermer à clé de l'intérieur de l'appartement, vous ne pouvez pas utilise…" at bounding box center [456, 304] width 435 height 28
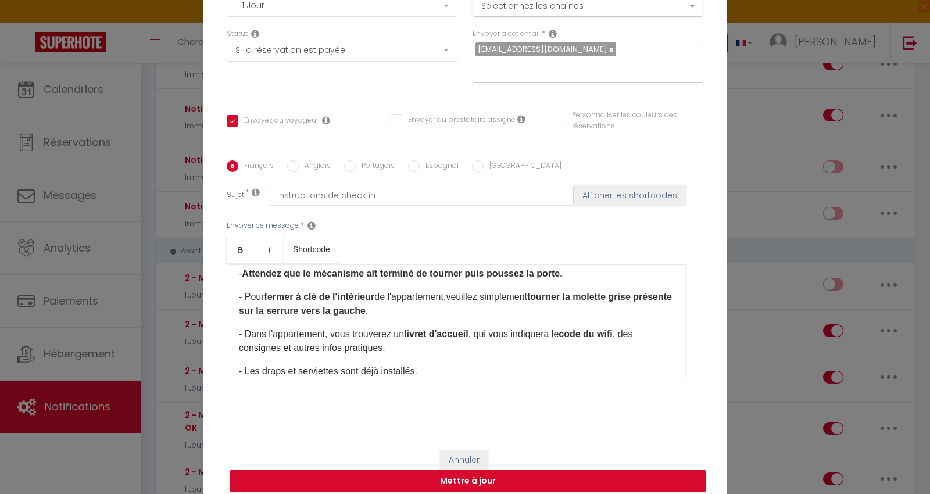
click at [316, 338] on div "Bonjour, Votre séjour approche ! Merci de prendre quelques minutes pour lire av…" at bounding box center [456, 322] width 459 height 116
drag, startPoint x: 368, startPoint y: 332, endPoint x: 397, endPoint y: 337, distance: 29.4
click at [397, 337] on div "Bonjour, Votre séjour approche ! Merci de prendre quelques minutes pour lire av…" at bounding box center [456, 322] width 459 height 116
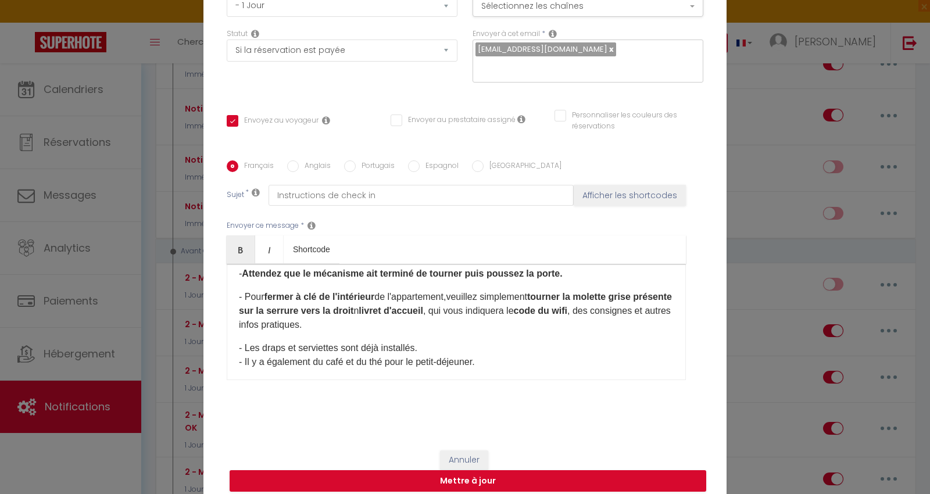
click at [398, 332] on p "- Pour fermer à clé de l'intérieur de l'appartement,veuillez simplement tourner…" at bounding box center [456, 311] width 435 height 42
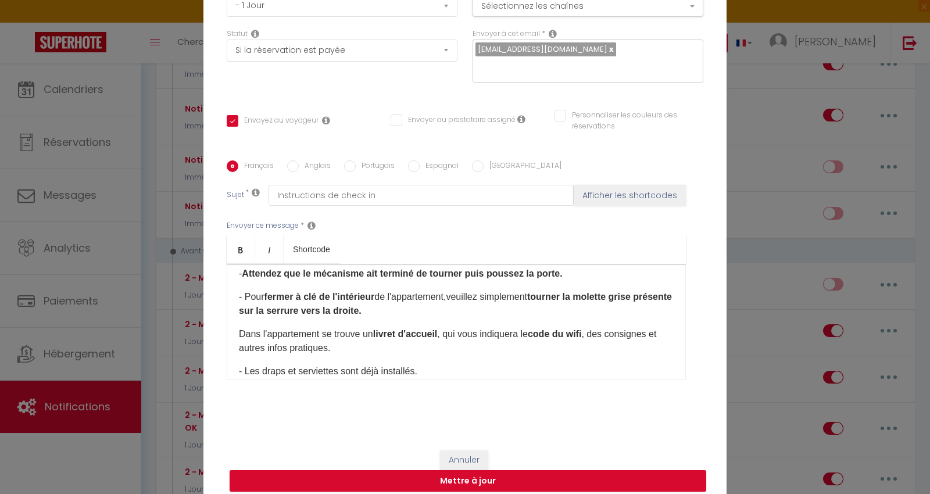
click at [455, 317] on p "- Pour fermer à clé de l'intérieur de l'appartement,veuillez simplement tourner…" at bounding box center [456, 304] width 435 height 28
click at [413, 318] on p "- Pour fermer à clé de l'intérieur de l'appartement, veuillez simplement tourne…" at bounding box center [456, 304] width 435 height 28
click at [378, 318] on p "- Pour fermer à clé de l'intérieur de l'appartement, veuillez simplement tourne…" at bounding box center [456, 304] width 435 height 28
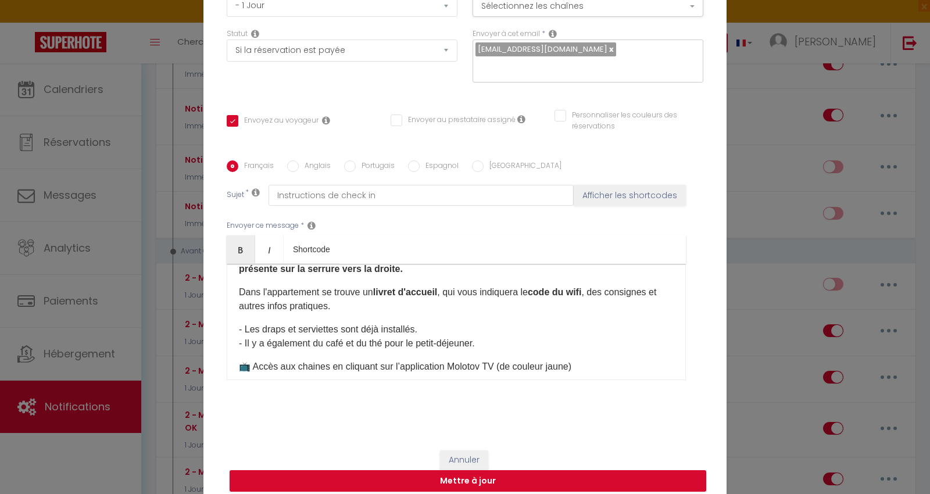
scroll to position [581, 0]
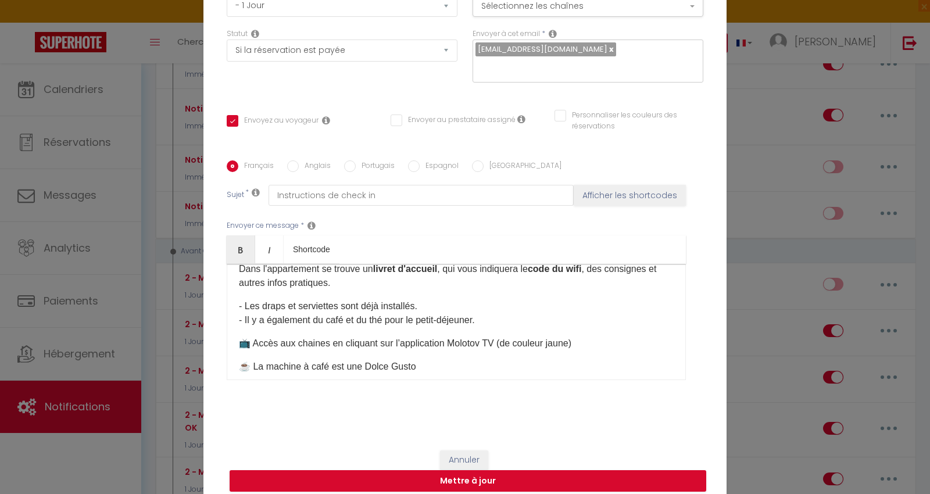
click at [385, 327] on p "- Les draps et serviettes sont déjà installés. - Il y a également du café et du…" at bounding box center [456, 313] width 435 height 28
drag, startPoint x: 375, startPoint y: 332, endPoint x: 410, endPoint y: 330, distance: 35.5
click at [374, 327] on p "- Les draps et serviettes sont déjà installés. - Il y a également du café et du…" at bounding box center [456, 313] width 435 height 28
click at [464, 327] on p "- Les draps et serviettes sont déjà installés. - Il y a également du café et du…" at bounding box center [456, 313] width 435 height 28
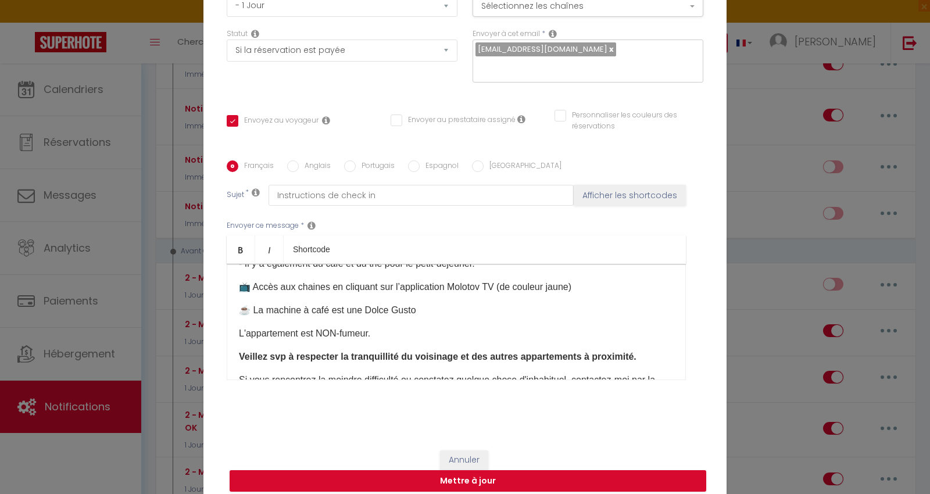
scroll to position [646, 0]
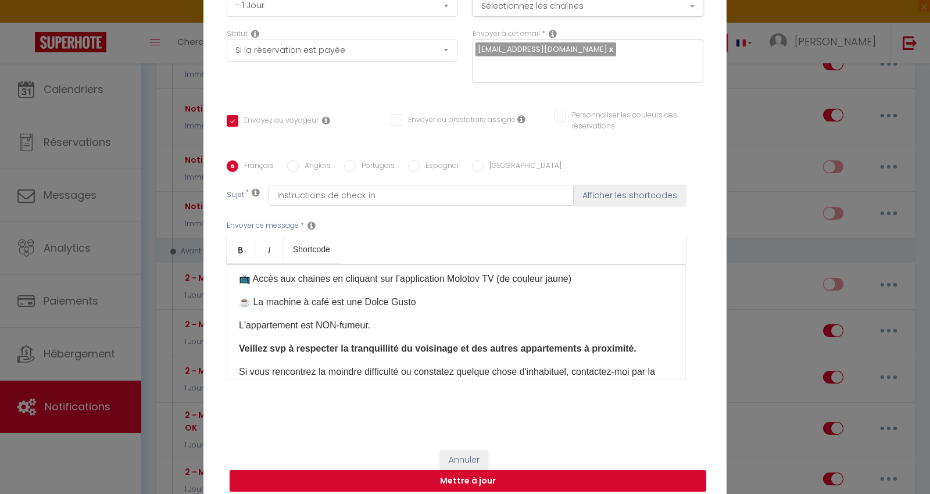
click at [346, 284] on div "Bonjour, Votre séjour approche ! Merci de prendre quelques minutes pour lire av…" at bounding box center [456, 322] width 459 height 116
click at [413, 286] on p "📺 Accès aux chaines en cliquant sur l’application Molotov TV (de couleur jaune)" at bounding box center [456, 279] width 435 height 14
click at [395, 309] on p "☕️ La machine à café est une Dolce Gusto" at bounding box center [456, 302] width 435 height 14
click at [349, 332] on p "L'appartement est NON-fumeur." at bounding box center [456, 326] width 435 height 14
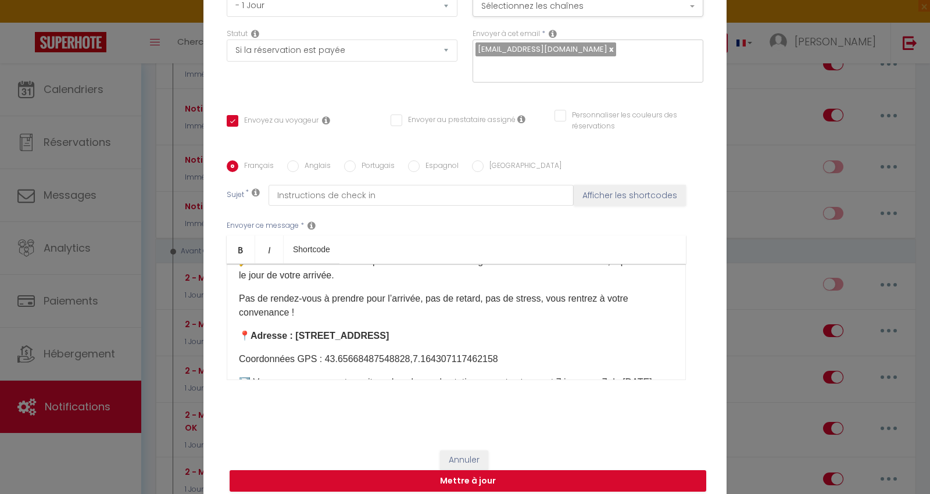
scroll to position [0, 0]
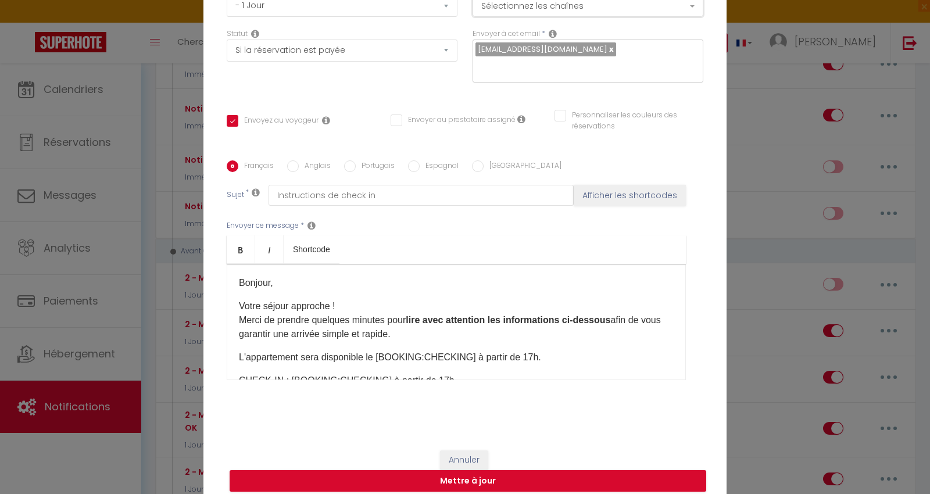
click at [556, 13] on button "Sélectionnez les chaînes" at bounding box center [588, 6] width 231 height 22
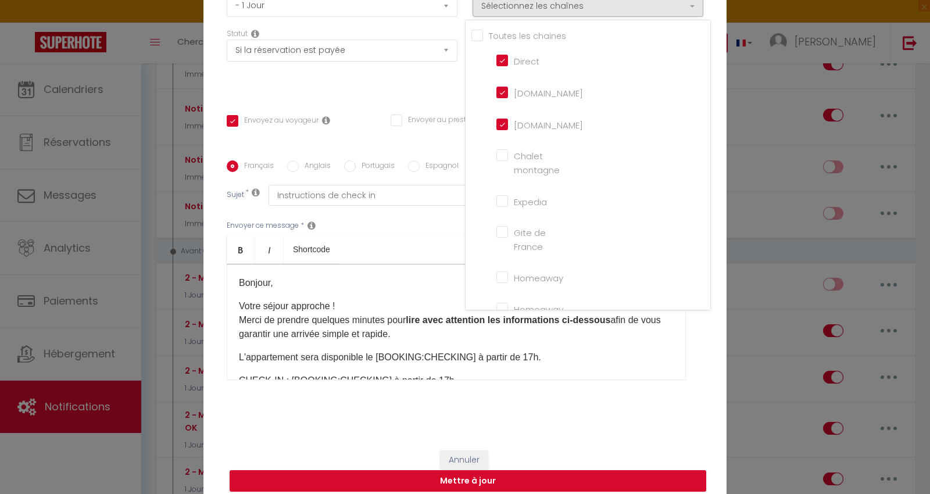
click at [414, 94] on div "Titre * 2 - Message Checkin Cagnes Tiercé Pour cet hébergement Sélectionner les…" at bounding box center [464, 161] width 523 height 556
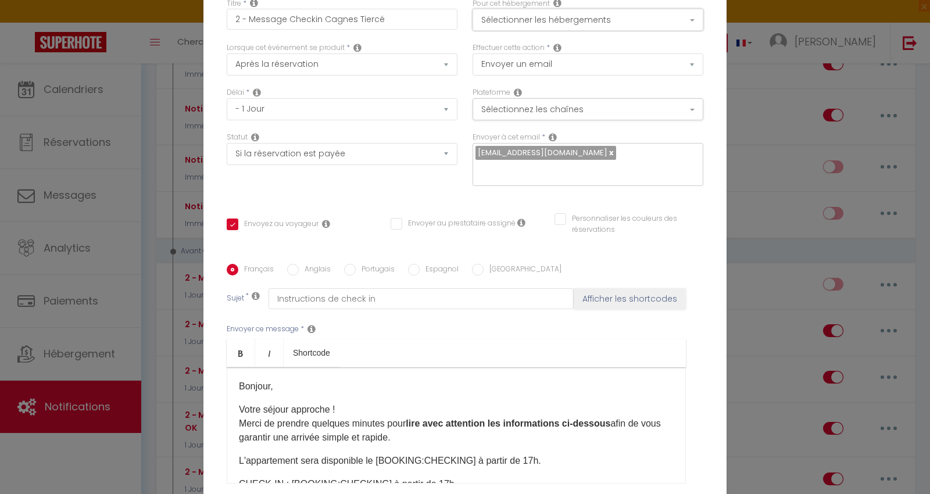
click at [499, 31] on button "Sélectionner les hébergements" at bounding box center [588, 20] width 231 height 22
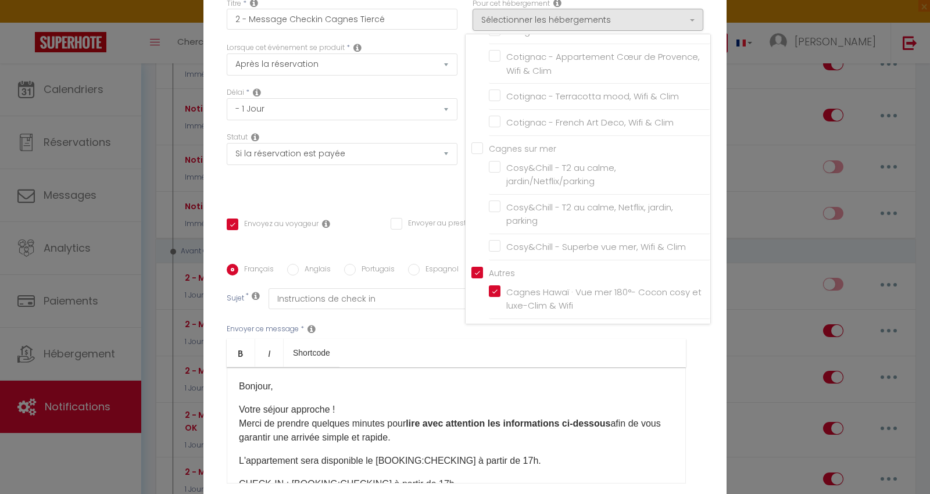
click at [442, 132] on div "Délai * Immédiat - 10 Minutes - 1 Heure - 2 Heures - 3 Heures - 4 Heures - 5 He…" at bounding box center [342, 109] width 246 height 45
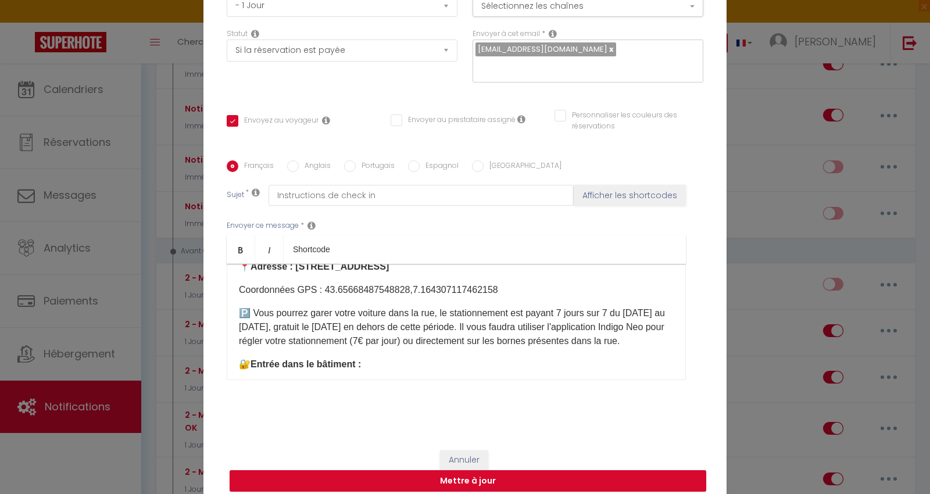
scroll to position [323, 0]
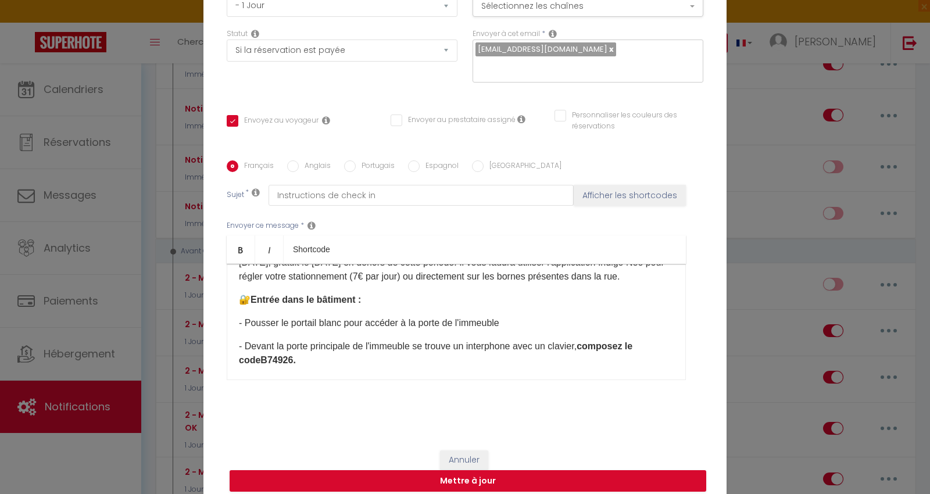
click at [339, 330] on p "​- Pousser le portail blanc pour accéder à la porte de l'immeuble" at bounding box center [456, 323] width 435 height 14
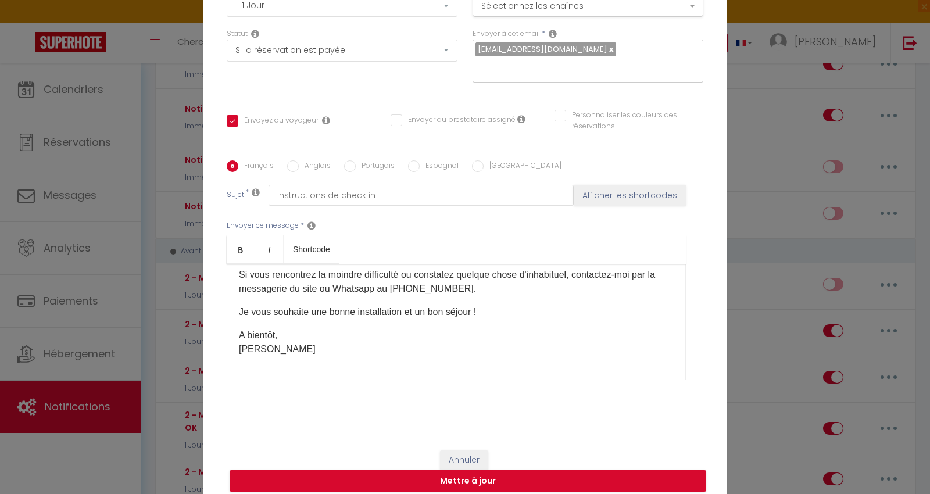
scroll to position [770, 0]
click at [458, 471] on button "Mettre à jour" at bounding box center [468, 481] width 477 height 22
checkbox input "true"
checkbox input "false"
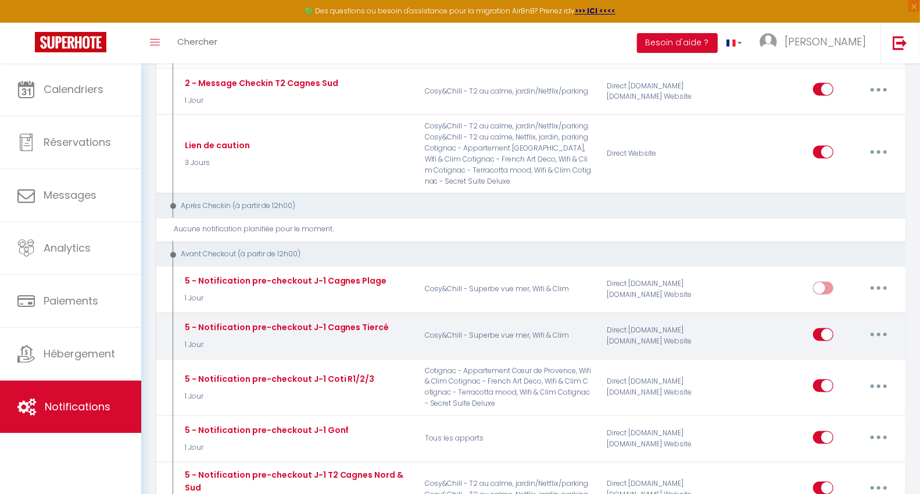
scroll to position [1162, 0]
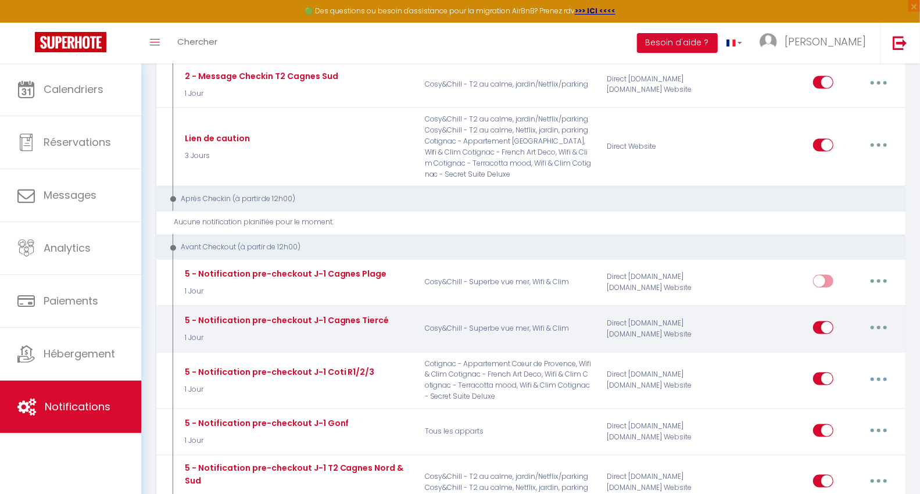
click at [882, 319] on button "button" at bounding box center [879, 328] width 33 height 19
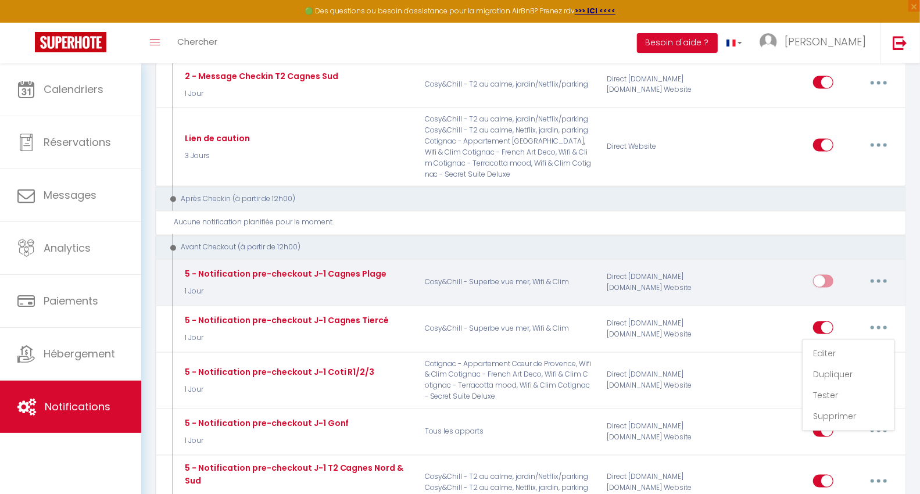
click at [885, 272] on button "button" at bounding box center [879, 281] width 33 height 19
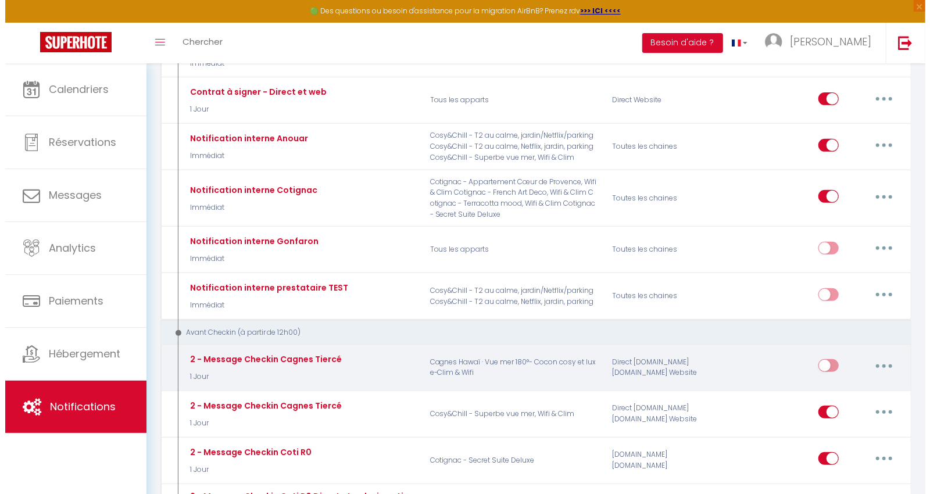
scroll to position [323, 0]
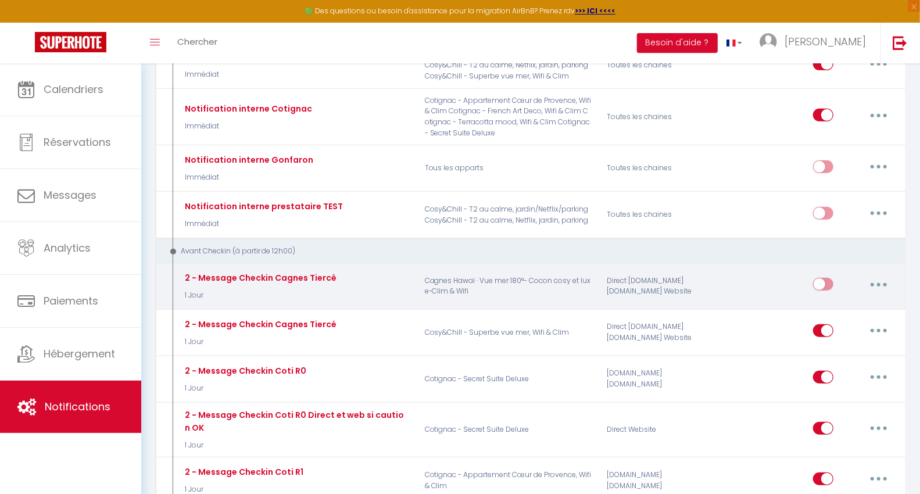
click at [875, 277] on button "button" at bounding box center [879, 284] width 33 height 19
click at [843, 301] on link "Editer" at bounding box center [849, 311] width 86 height 20
type input "2 - Message Checkin Cagnes Tiercé"
select select "1 Jour"
select select "if_booking_is_paid"
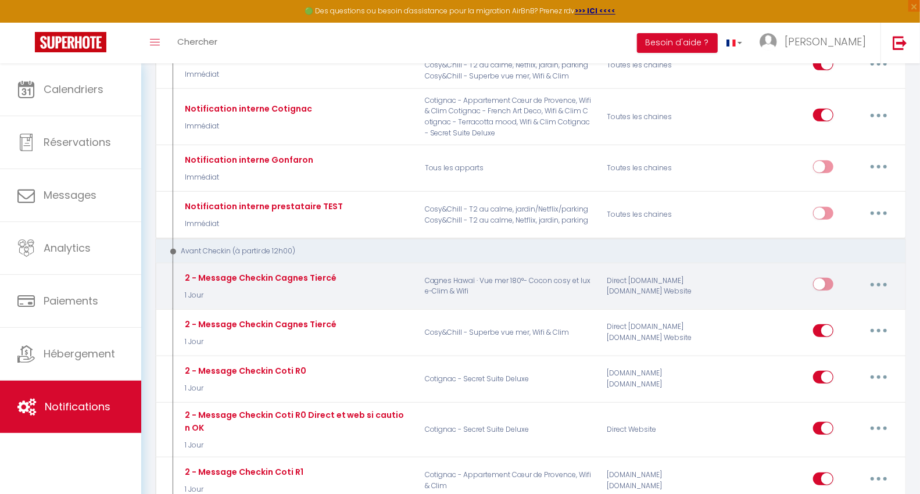
checkbox input "true"
checkbox input "false"
radio input "true"
type input "Instructions de check in"
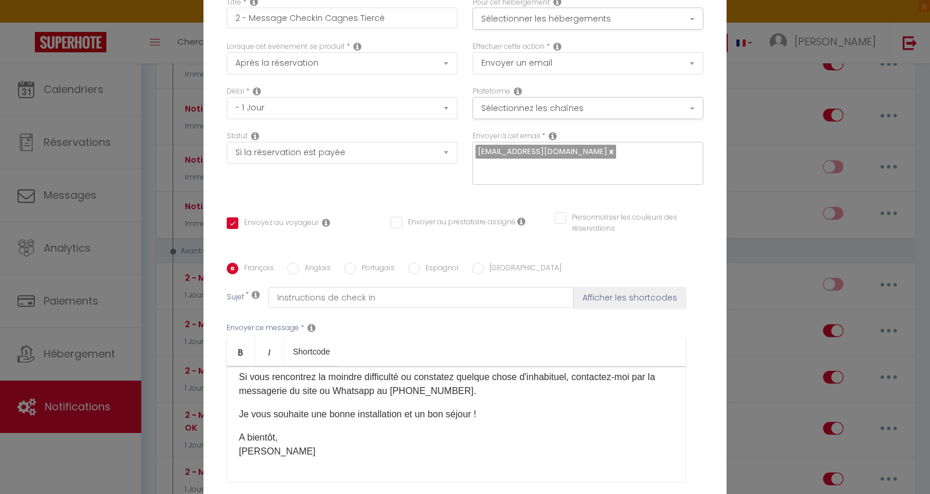
scroll to position [0, 0]
drag, startPoint x: 348, startPoint y: 24, endPoint x: 414, endPoint y: 22, distance: 66.3
click at [404, 24] on input "2 - Message Checkin Cagnes Tiercé" at bounding box center [342, 19] width 231 height 21
type input "2 - Message Checkin Cagnes"
checkbox input "true"
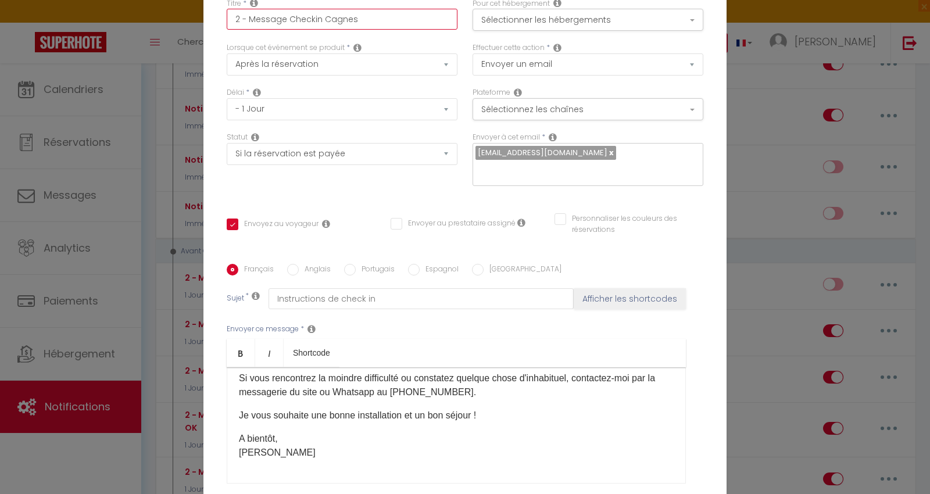
checkbox input "false"
type input "2 - Message Checkin Cagnes H"
checkbox input "true"
checkbox input "false"
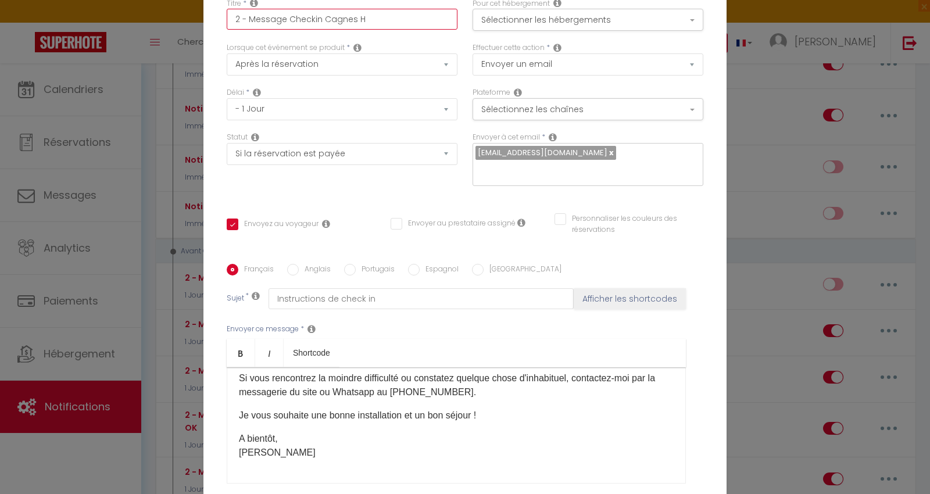
checkbox input "false"
type input "2 - Message Checkin Cagnes HA"
checkbox input "true"
checkbox input "false"
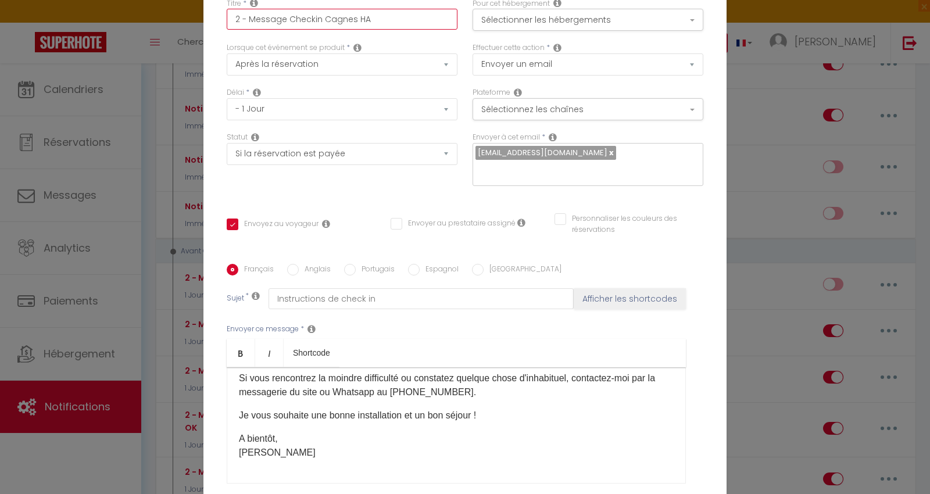
type input "2 - Message Checkin Cagnes HAw"
checkbox input "true"
checkbox input "false"
type input "2 - Message Checkin Cagnes HAwa"
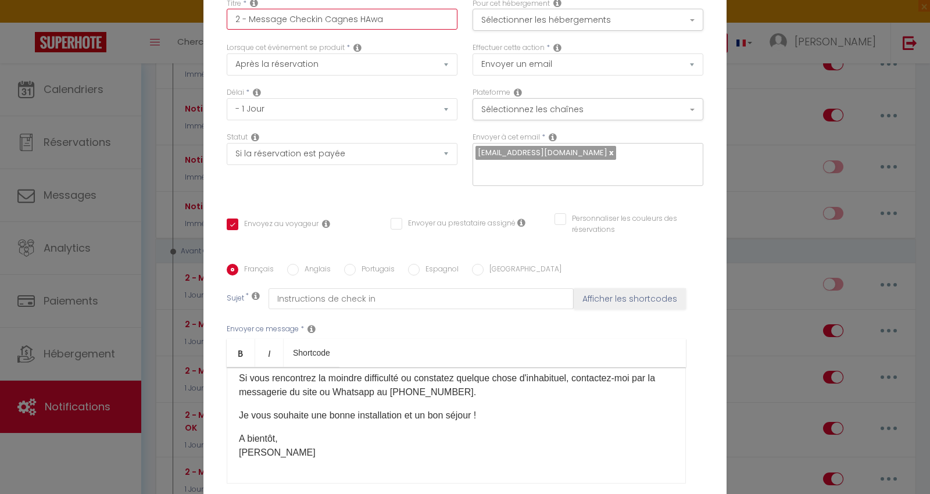
checkbox input "true"
checkbox input "false"
type input "2 - Message Checkin Cagnes HAwai"
checkbox input "true"
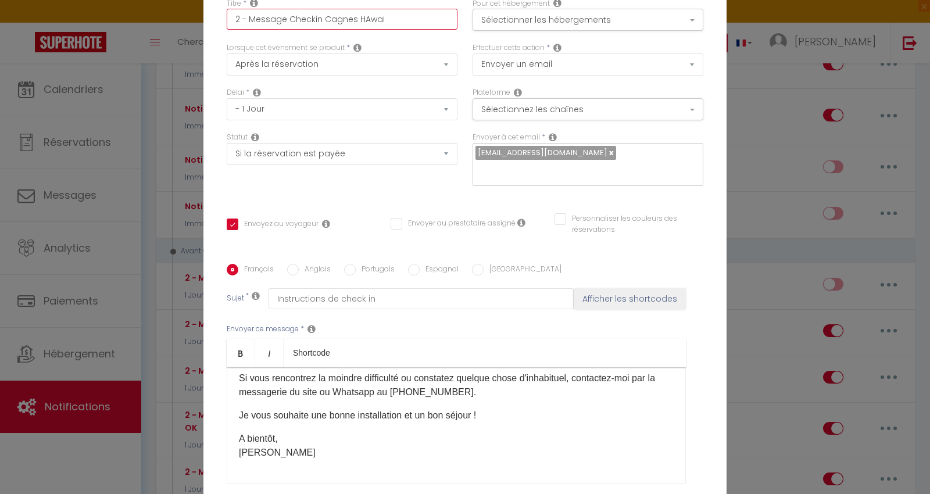
checkbox input "false"
click at [363, 24] on input "2 - Message Checkin Cagnes HAwai" at bounding box center [342, 19] width 231 height 21
type input "2 - Message Checkin Cagnes Hwai"
checkbox input "true"
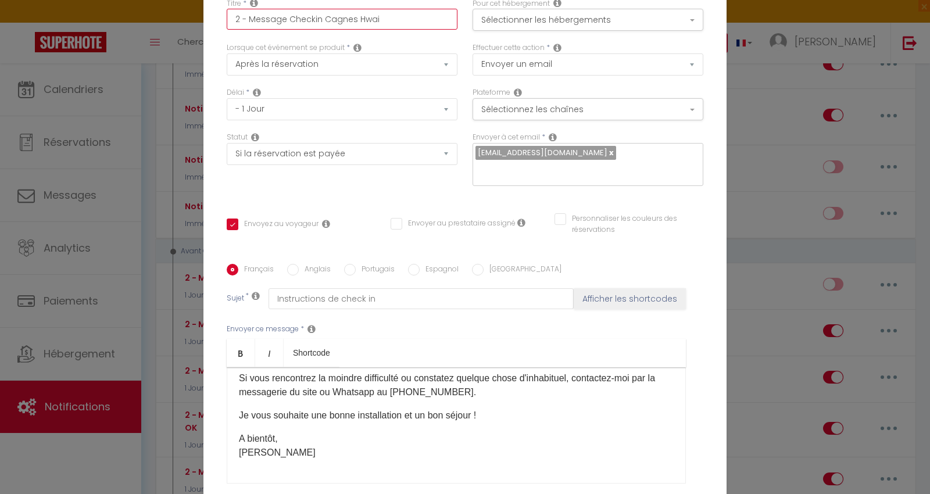
checkbox input "false"
type input "2 - Message Checkin Cagnes Hawai"
checkbox input "true"
checkbox input "false"
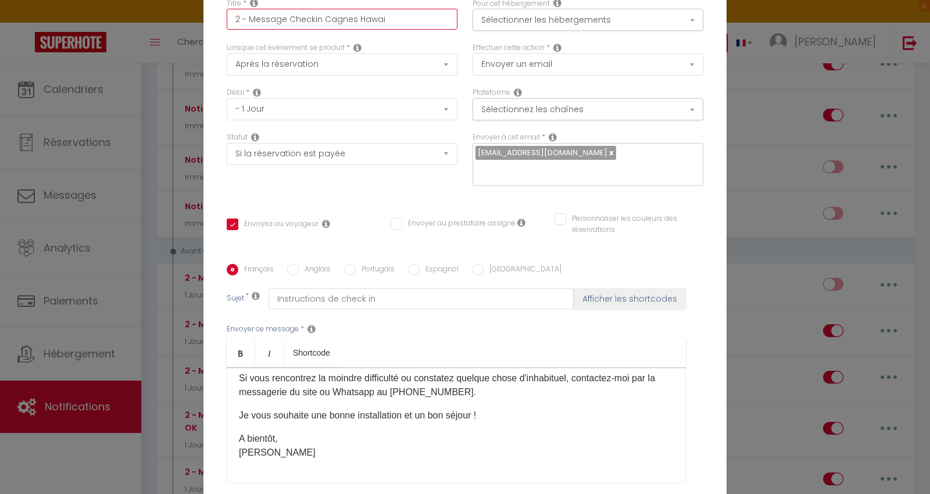
checkbox input "false"
type input "2 - Message Checkin Cagnes Hawai"
click at [487, 26] on button "Sélectionner les hébergements" at bounding box center [588, 20] width 231 height 22
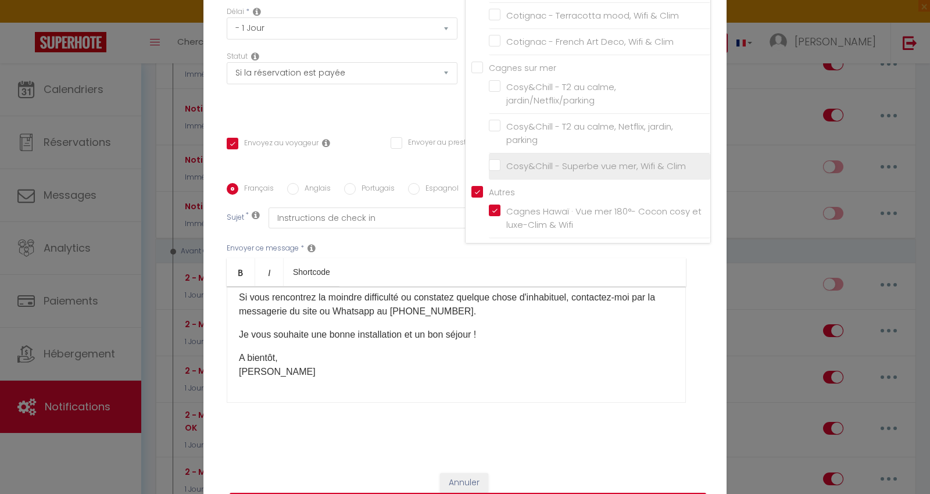
scroll to position [103, 0]
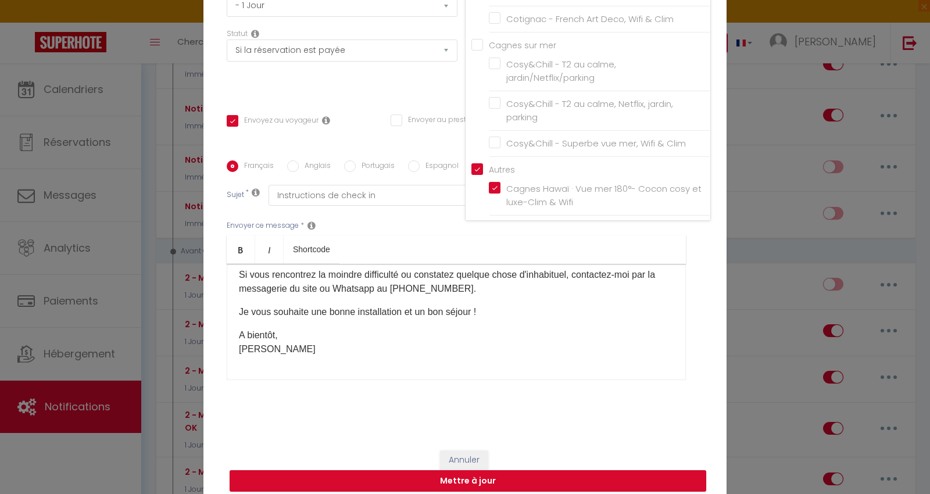
click at [378, 206] on div "Envoyer ce message * Bold Italic Shortcode Rich text editor Bonjour, Votre séjo…" at bounding box center [465, 300] width 477 height 189
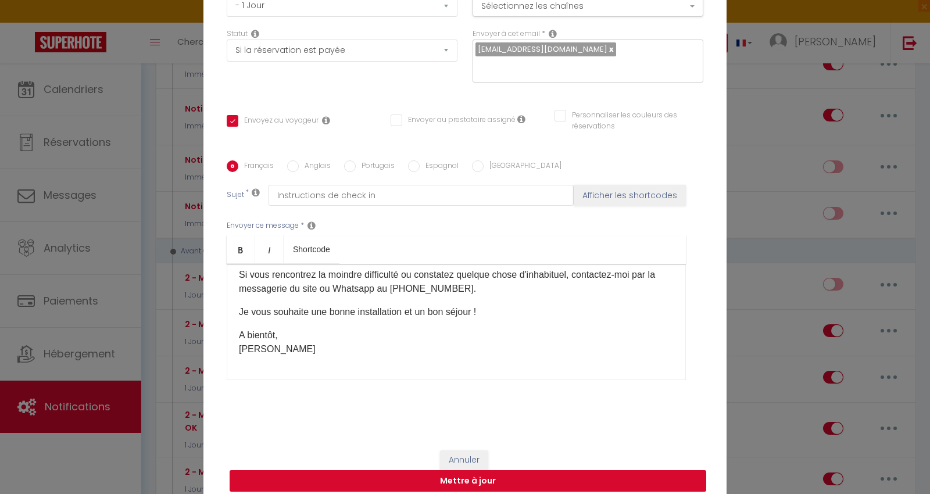
click at [446, 473] on button "Mettre à jour" at bounding box center [468, 481] width 477 height 22
checkbox input "true"
checkbox input "false"
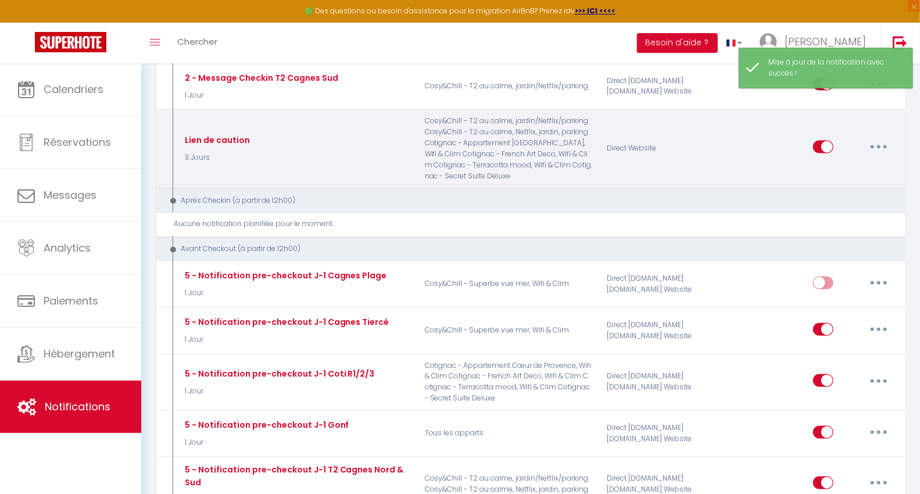
scroll to position [1162, 0]
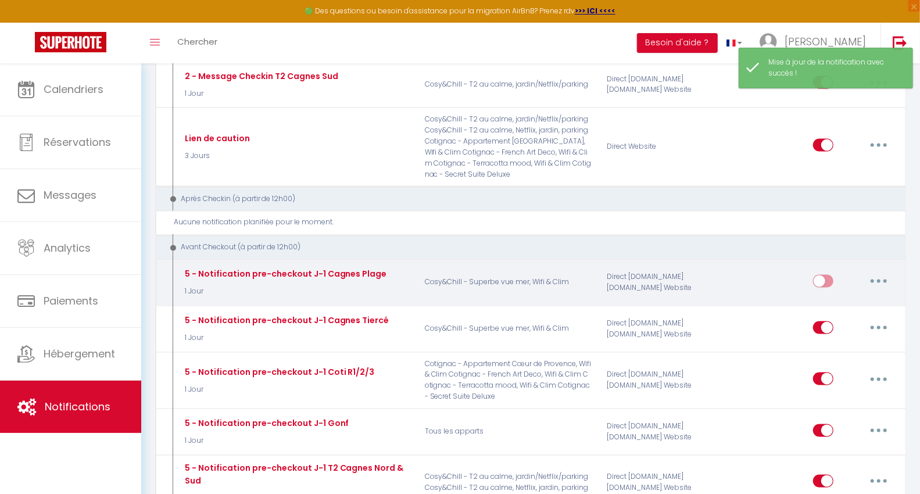
click at [886, 272] on button "button" at bounding box center [879, 281] width 33 height 19
click at [824, 298] on link "Editer" at bounding box center [849, 308] width 86 height 20
type input "5 - Notification pre-checkout J-1 Cagnes Plage"
select select "4"
select select "1 Jour"
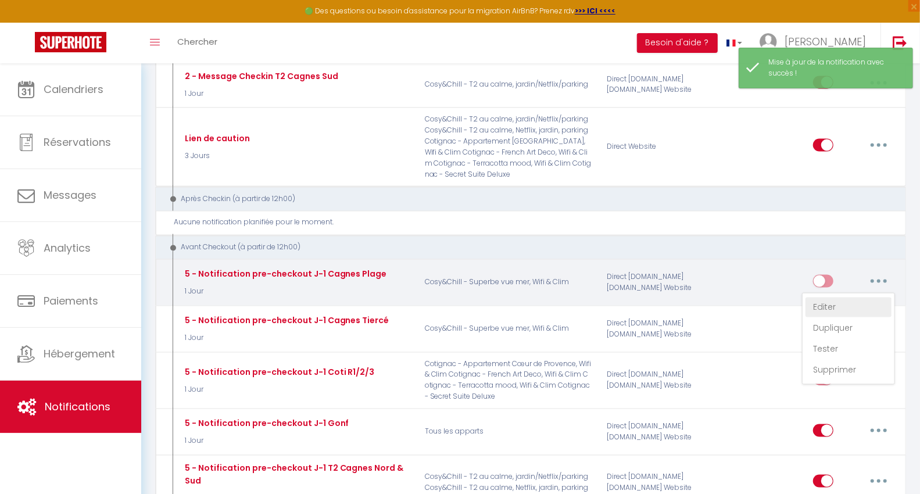
select select "if_booking_is_paid"
checkbox input "true"
checkbox input "false"
radio input "true"
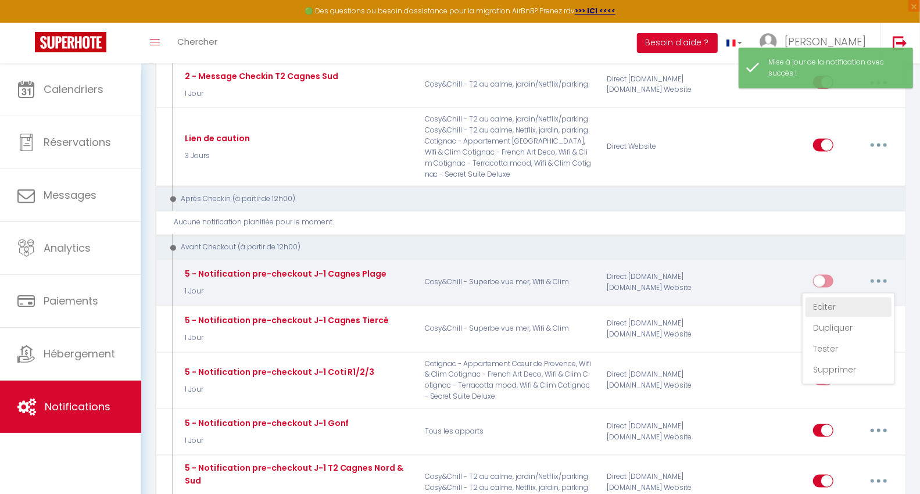
type input "Instructions de check out"
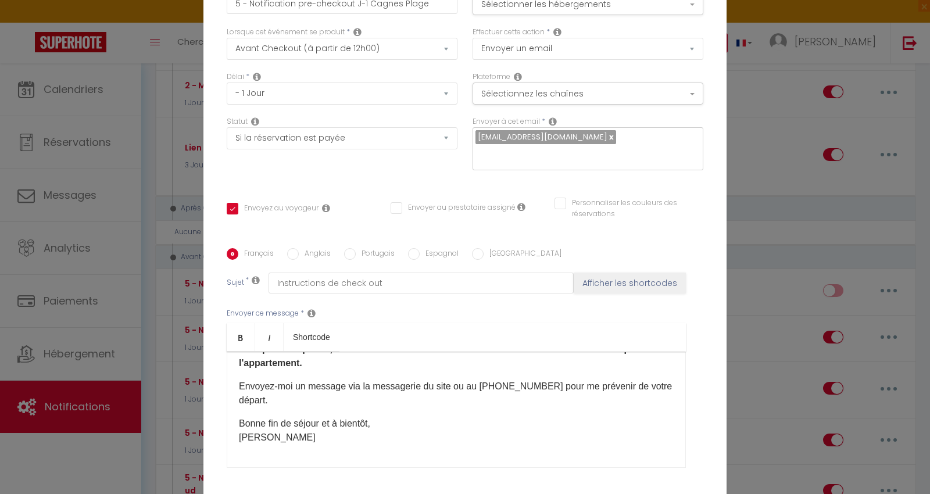
scroll to position [0, 0]
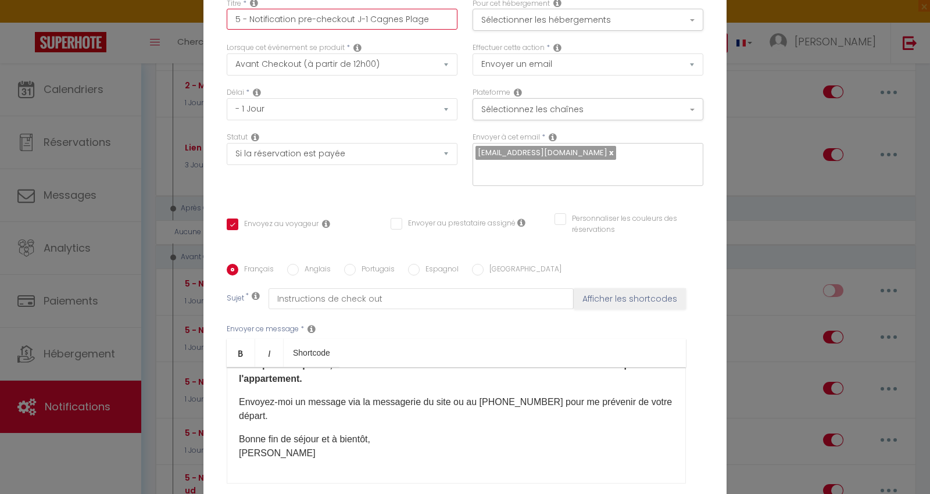
drag, startPoint x: 398, startPoint y: 30, endPoint x: 445, endPoint y: 38, distance: 47.3
click at [436, 30] on input "5 - Notification pre-checkout J-1 Cagnes Plage" at bounding box center [342, 19] width 231 height 21
type input "5 - Notification pre-checkout J-1 Cagnes P"
checkbox input "false"
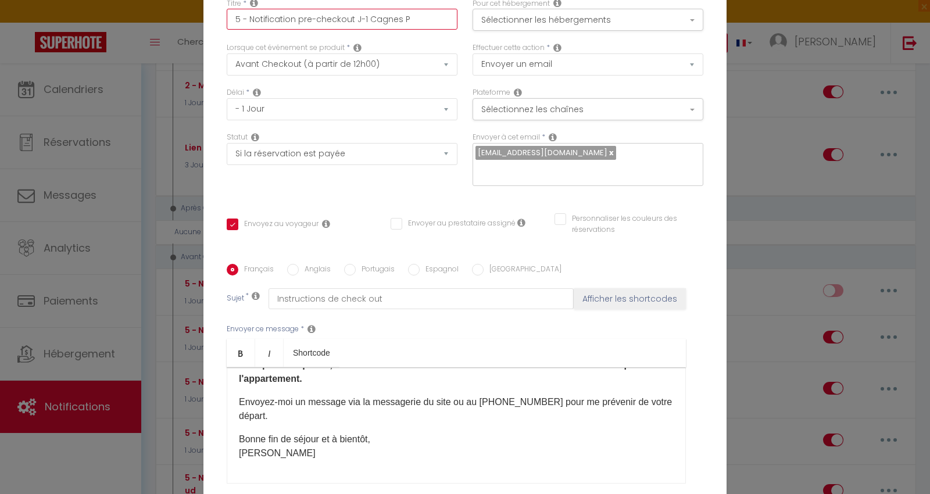
checkbox input "false"
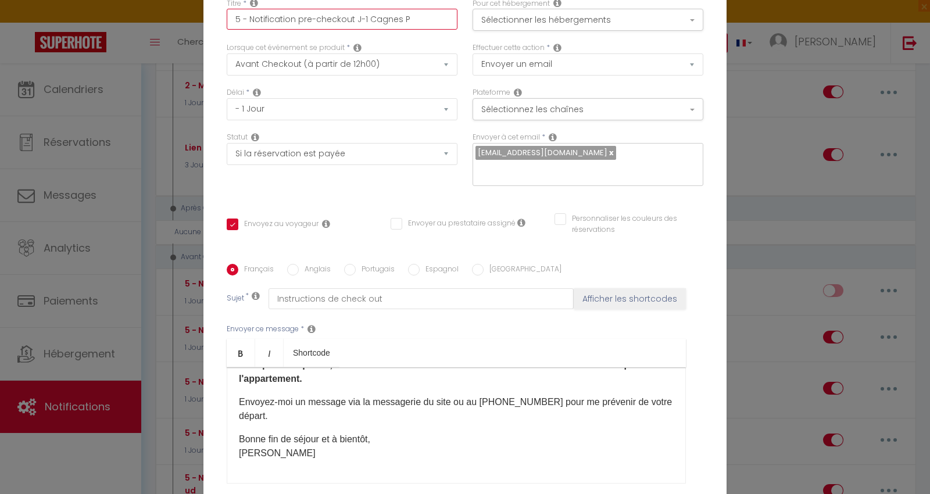
checkbox input "true"
checkbox input "false"
type input "5 - Notification pre-checkout J-1 Cagnes"
checkbox input "false"
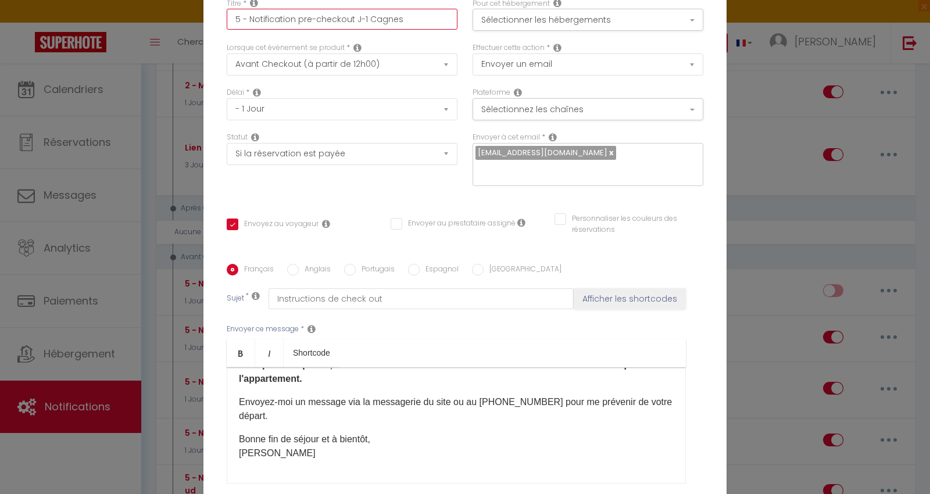
checkbox input "false"
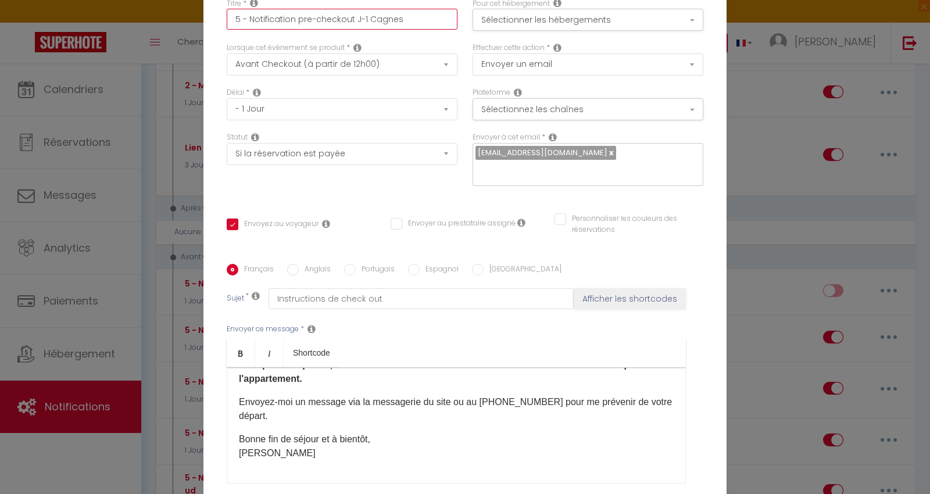
checkbox input "false"
checkbox input "true"
checkbox input "false"
type input "5 - Notification pre-checkout J-1 Cagnes H"
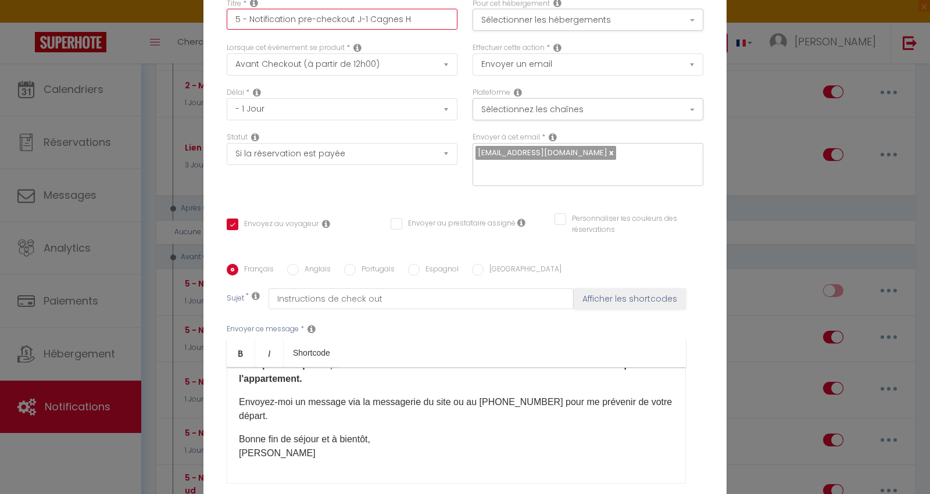
checkbox input "false"
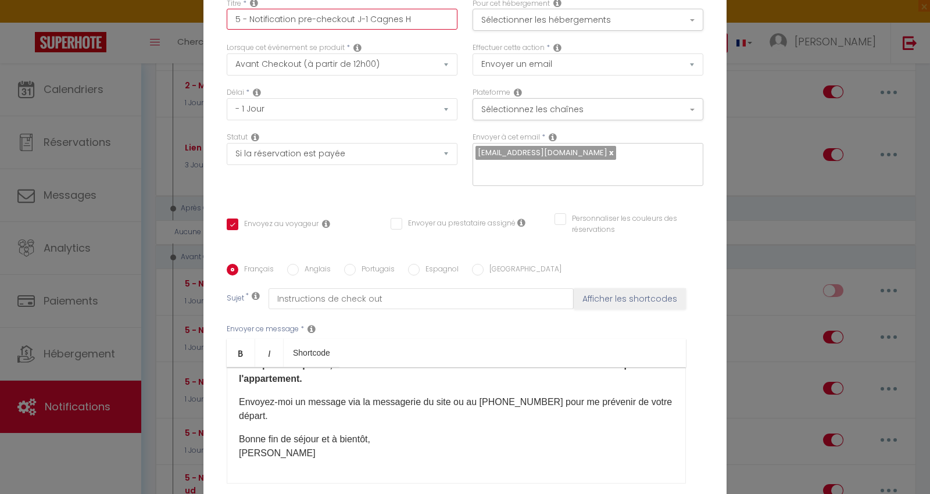
checkbox input "false"
checkbox input "true"
checkbox input "false"
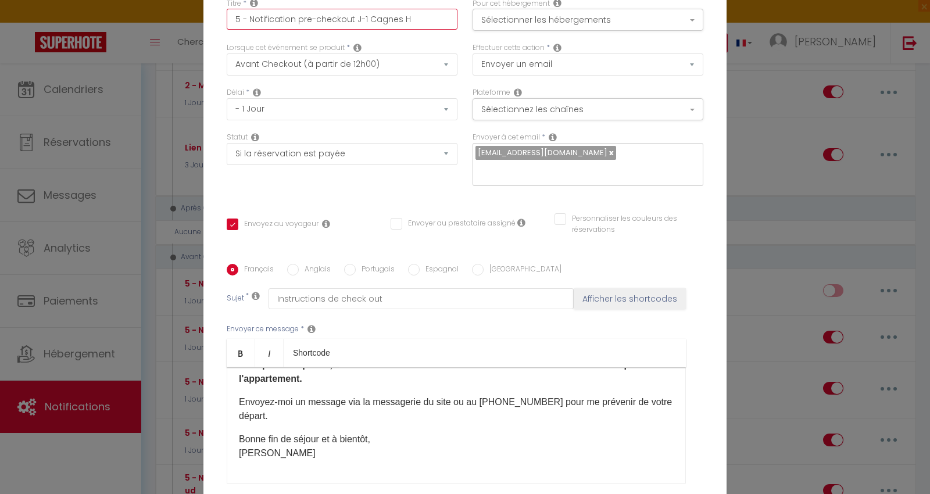
type input "5 - Notification pre-checkout J-1 Cagnes Ha"
checkbox input "false"
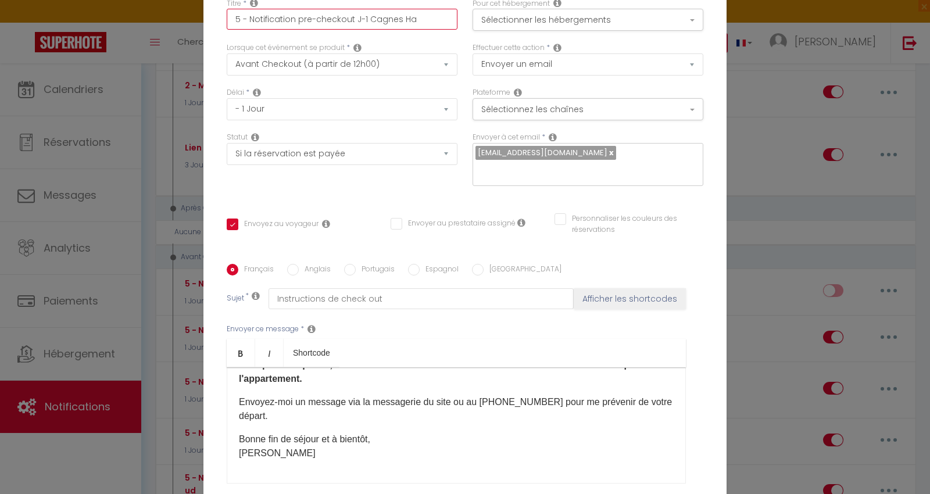
checkbox input "false"
checkbox input "true"
checkbox input "false"
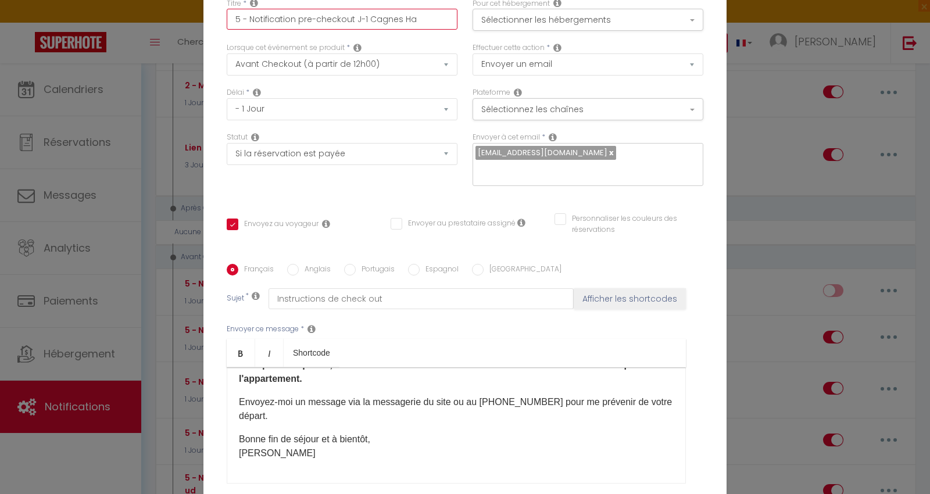
checkbox input "false"
type input "5 - Notification pre-checkout J-1 Cagnes Haw"
checkbox input "false"
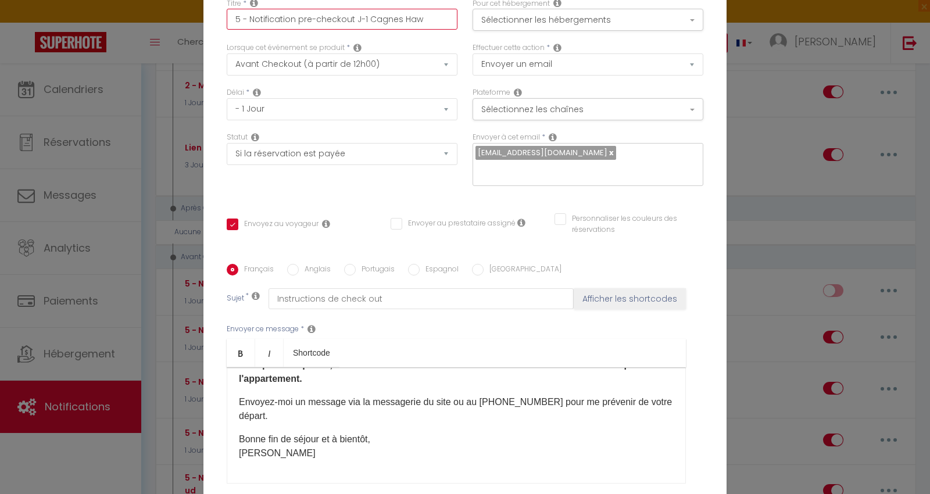
checkbox input "false"
checkbox input "true"
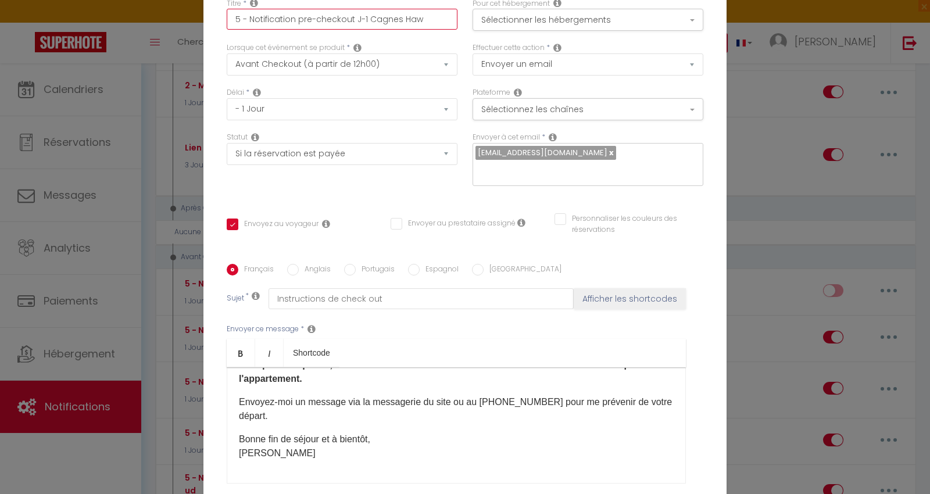
checkbox input "false"
type input "5 - Notification pre-checkout J-1 Cagnes Hawa"
checkbox input "false"
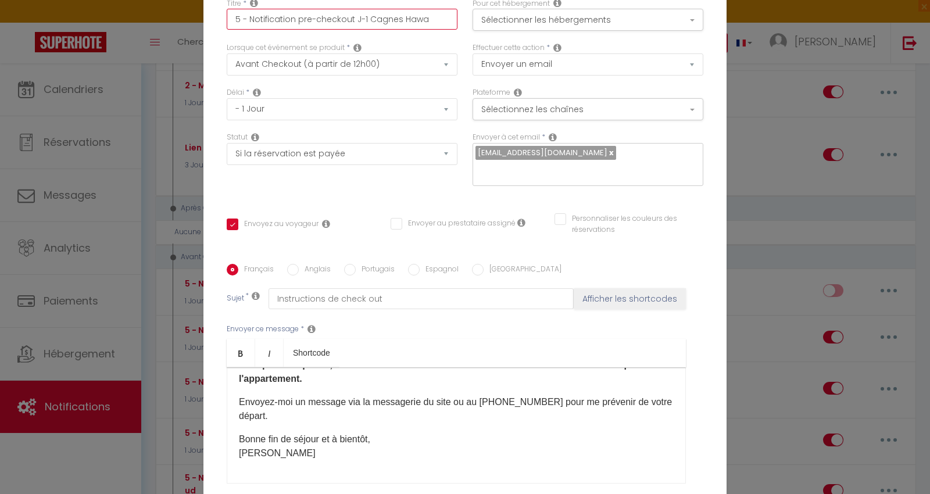
checkbox input "false"
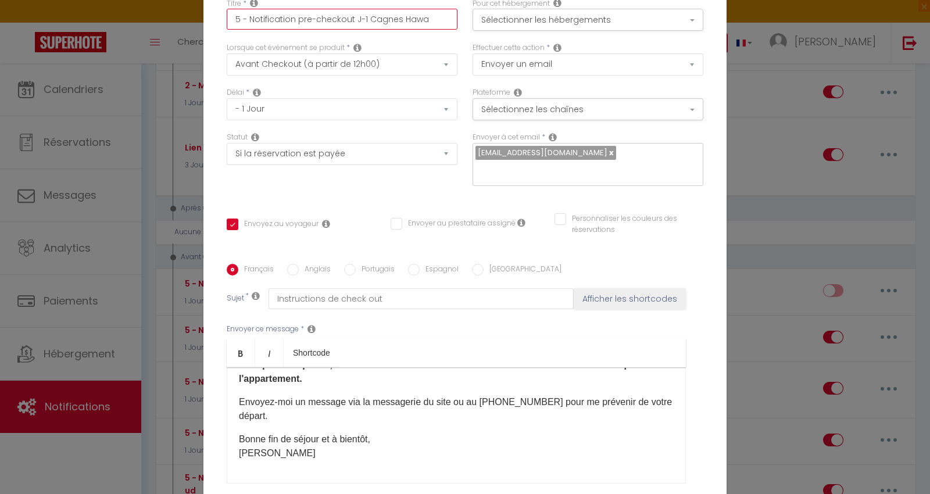
checkbox input "true"
checkbox input "false"
type input "5 - Notification pre-checkout J-1 [PERSON_NAME]"
checkbox input "false"
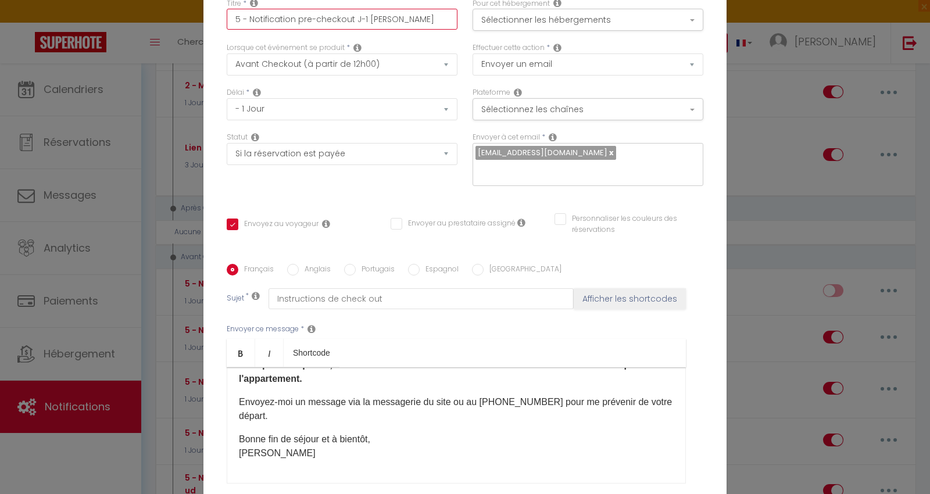
checkbox input "false"
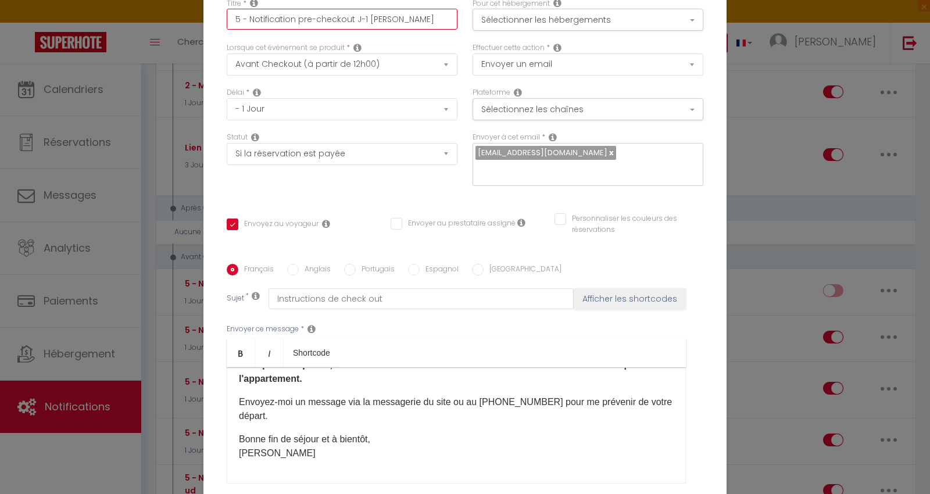
checkbox input "false"
checkbox input "true"
checkbox input "false"
type input "5 - Notification pre-checkout J-1 [PERSON_NAME]"
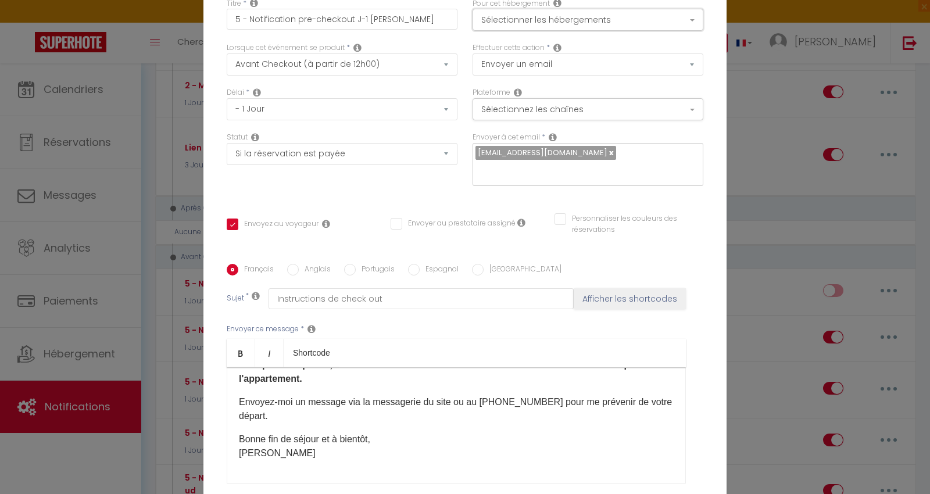
drag, startPoint x: 521, startPoint y: 27, endPoint x: 521, endPoint y: 76, distance: 48.2
click at [521, 26] on button "Sélectionner les hébergements" at bounding box center [588, 20] width 231 height 22
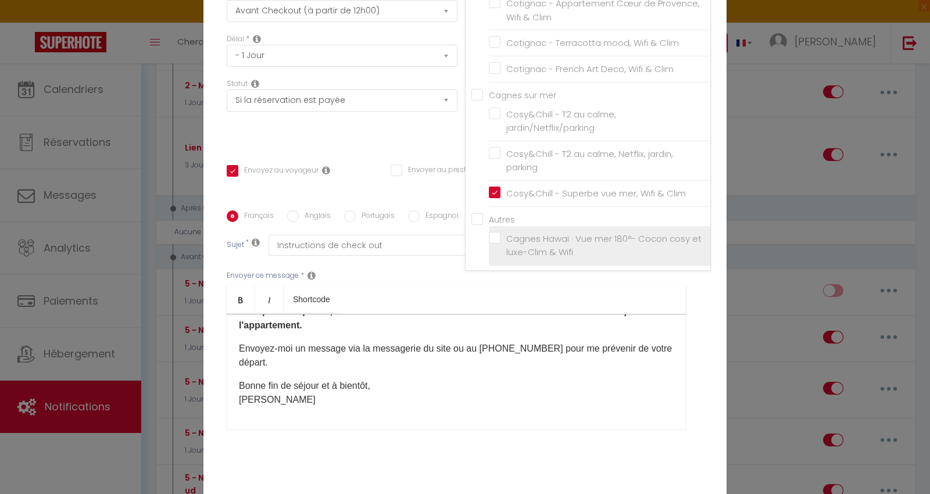
scroll to position [65, 0]
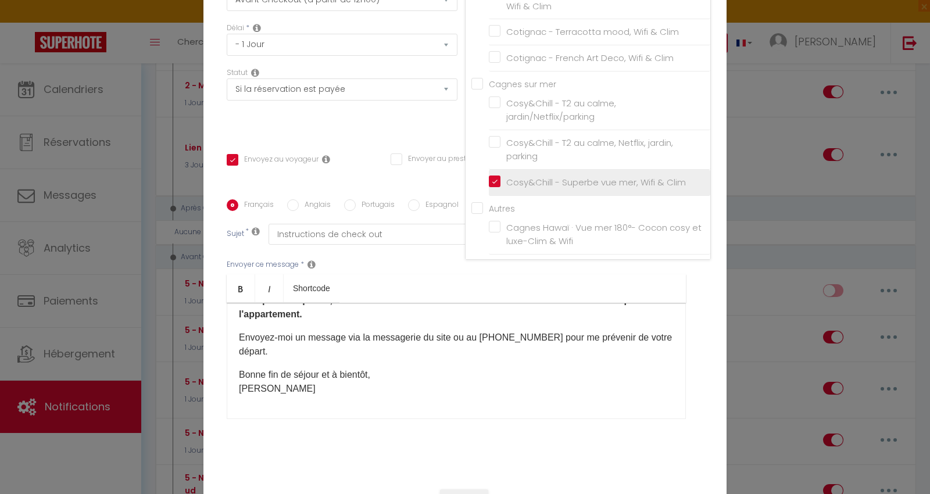
click at [489, 187] on input "Cosy&Chill - Superbe vue mer, Wifi & Clim" at bounding box center [599, 183] width 221 height 12
checkbox input "false"
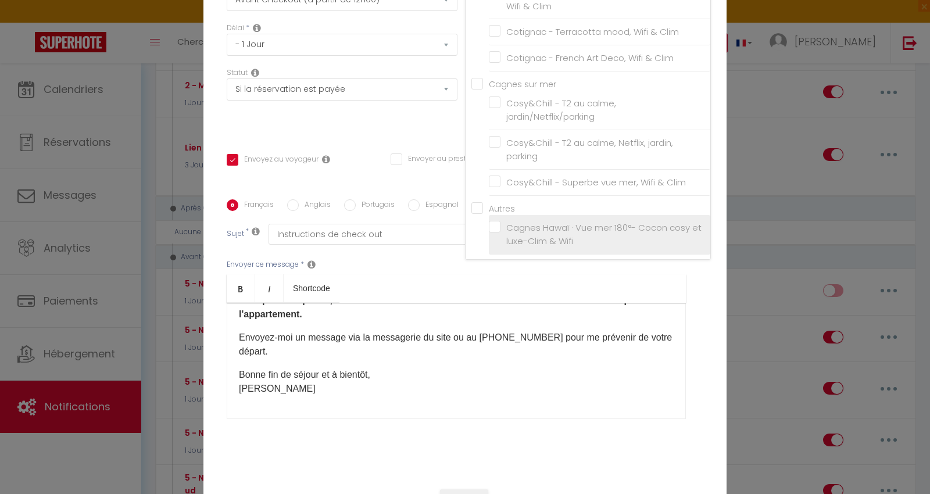
click at [500, 227] on label "Cagnes Hawaï · Vue mer 180°- Cocon cosy et luxe-Clim & Wifi" at bounding box center [601, 234] width 202 height 27
click at [489, 228] on input "Cagnes Hawaï · Vue mer 180°- Cocon cosy et luxe-Clim & Wifi" at bounding box center [599, 234] width 221 height 12
checkbox input "true"
checkbox input "false"
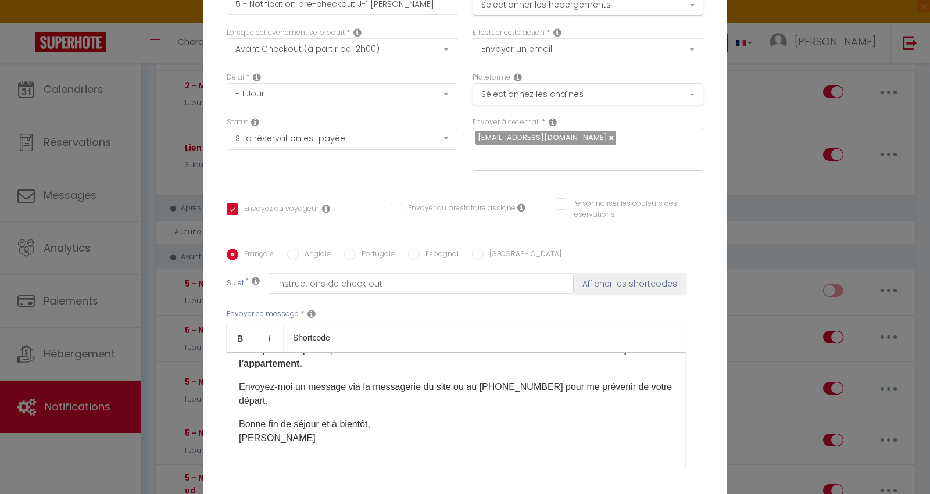
scroll to position [0, 0]
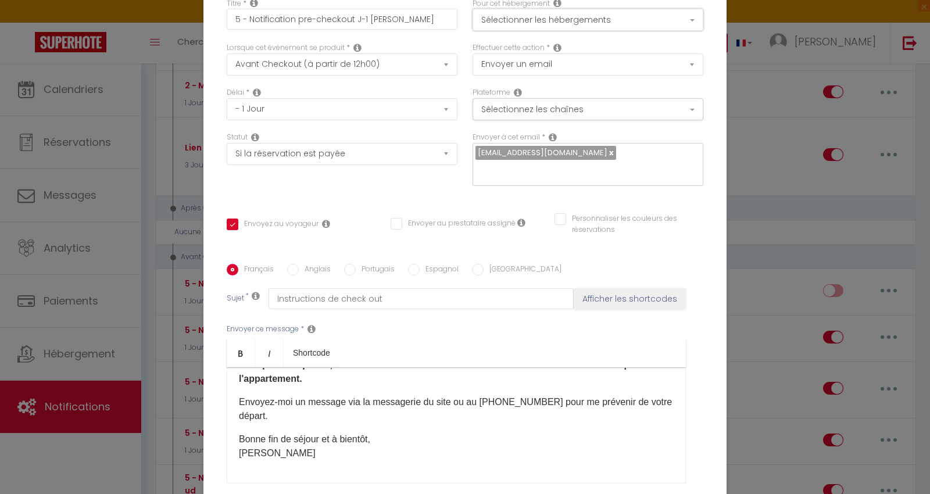
click at [528, 31] on button "Sélectionner les hébergements" at bounding box center [588, 20] width 231 height 22
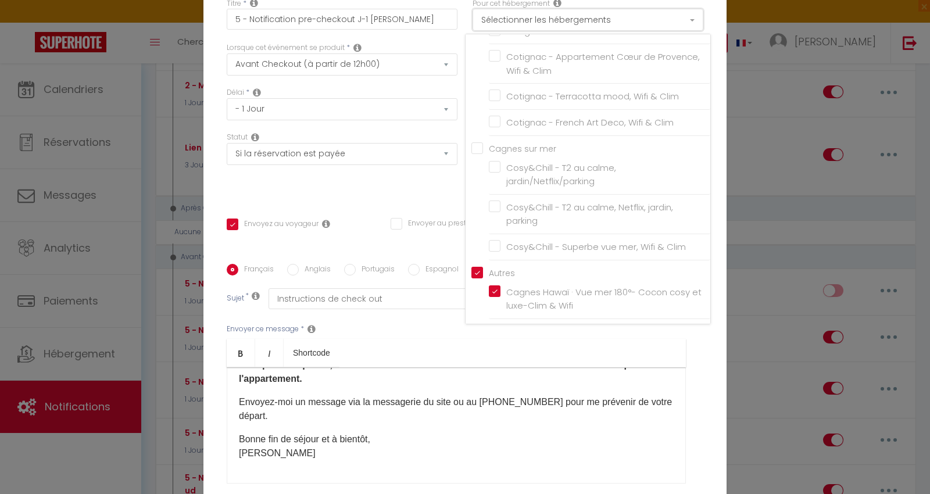
click at [516, 31] on button "Sélectionner les hébergements" at bounding box center [588, 20] width 231 height 22
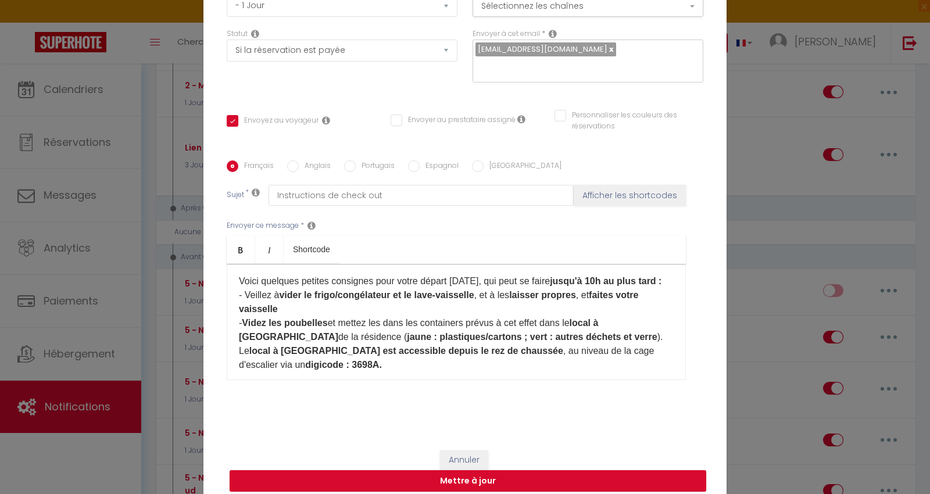
scroll to position [65, 0]
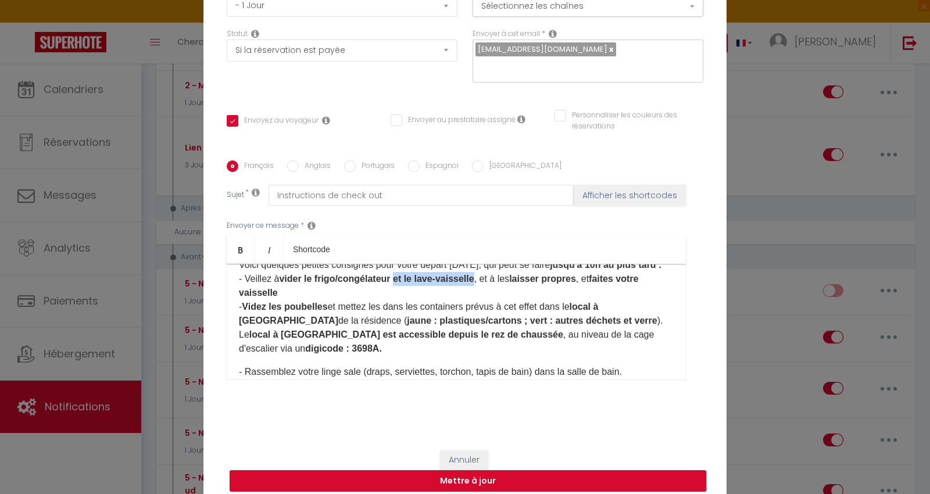
drag, startPoint x: 399, startPoint y: 285, endPoint x: 474, endPoint y: 285, distance: 74.4
click at [474, 285] on p "Voici quelques petites consignes pour votre départ [DATE], qui peut se faire ju…" at bounding box center [456, 307] width 435 height 98
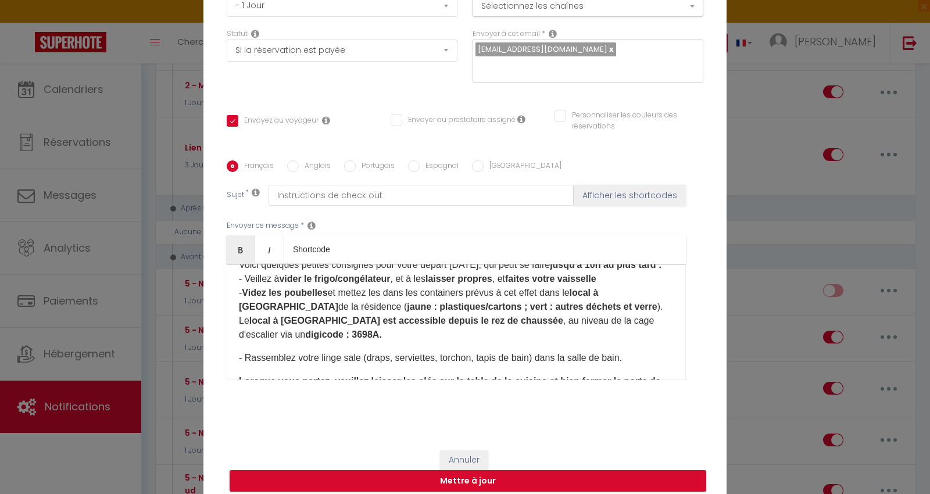
click at [394, 285] on p "Voici quelques petites consignes pour votre départ [DATE], qui peut se faire ju…" at bounding box center [456, 300] width 435 height 84
click at [423, 284] on strong "laisser propres" at bounding box center [453, 279] width 67 height 10
click at [488, 286] on p "Voici quelques petites consignes pour votre départ [DATE], qui peut se faire ju…" at bounding box center [456, 300] width 435 height 84
click at [593, 285] on p "Voici quelques petites consignes pour votre départ [DATE], qui peut se faire ju…" at bounding box center [456, 300] width 435 height 84
click at [407, 312] on strong "jaune : plastiques/cartons ; vert : autres déchets et verre" at bounding box center [532, 307] width 250 height 10
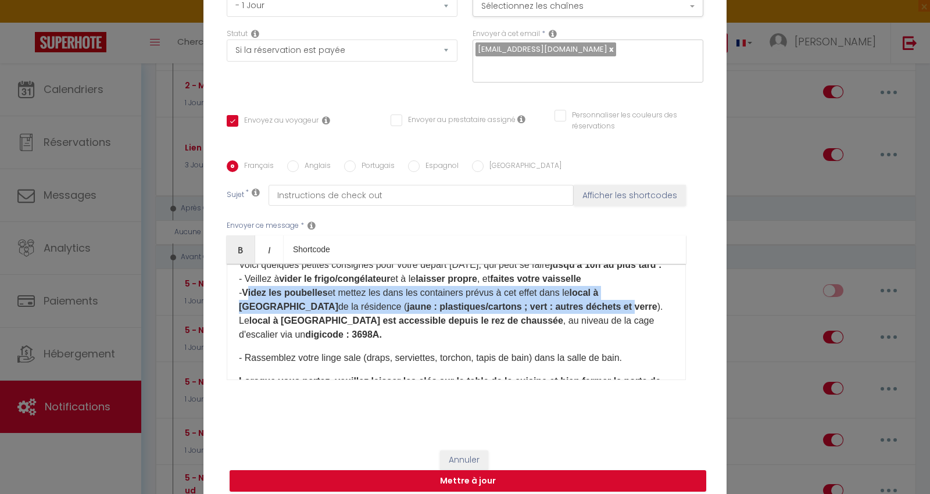
drag, startPoint x: 242, startPoint y: 297, endPoint x: 521, endPoint y: 306, distance: 279.1
click at [521, 306] on p "Voici quelques petites consignes pour votre départ [DATE], qui peut se faire ju…" at bounding box center [456, 300] width 435 height 84
click at [520, 306] on strong "jaune : plastiques/cartons ; vert : autres déchets et verre" at bounding box center [532, 307] width 250 height 10
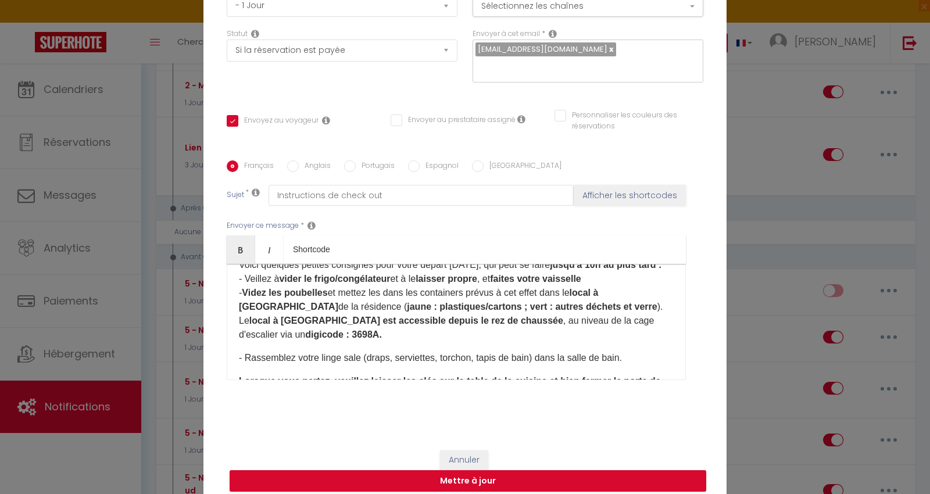
click at [407, 306] on strong "jaune : plastiques/cartons ; vert : autres déchets et verre" at bounding box center [532, 307] width 250 height 10
drag, startPoint x: 240, startPoint y: 298, endPoint x: 576, endPoint y: 296, distance: 335.9
click at [576, 296] on p "Voici quelques petites consignes pour votre départ [DATE], qui peut se faire ju…" at bounding box center [456, 300] width 435 height 84
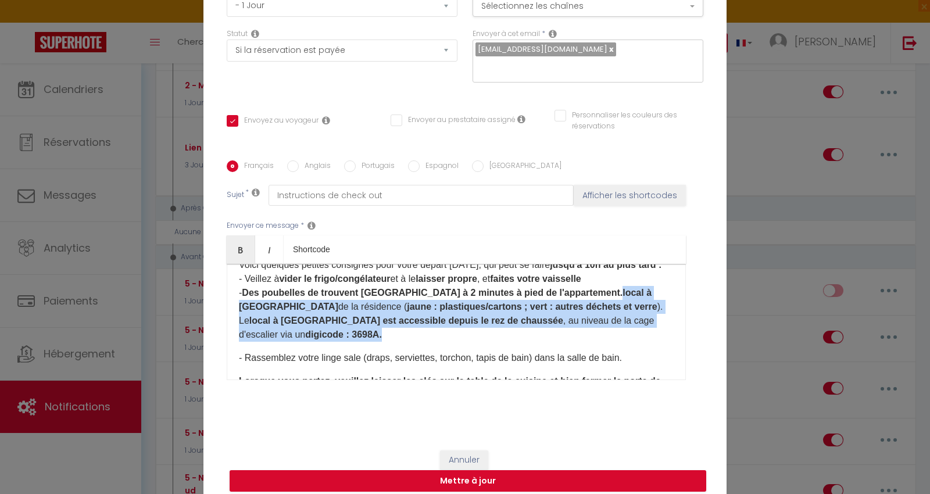
drag, startPoint x: 607, startPoint y: 299, endPoint x: 603, endPoint y: 335, distance: 36.2
click at [603, 335] on p "Voici quelques petites consignes pour votre départ [DATE], qui peut se faire ju…" at bounding box center [456, 300] width 435 height 84
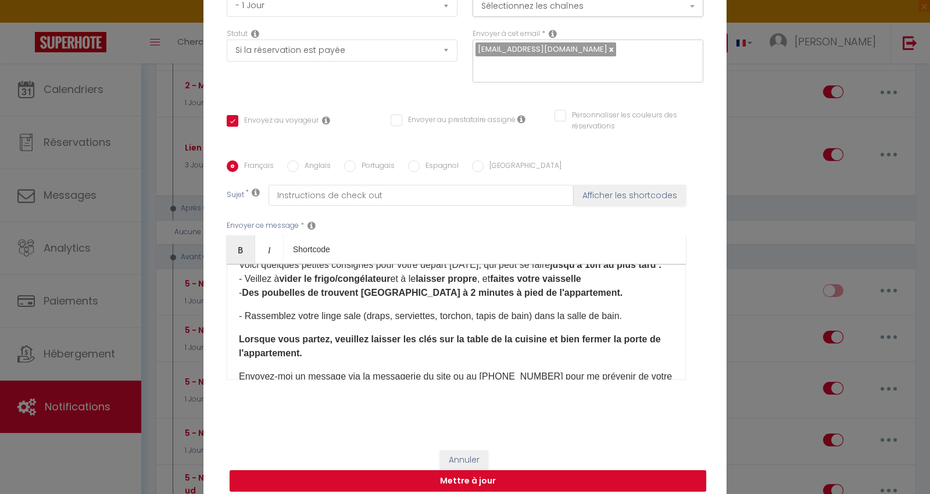
click at [310, 298] on strong "Des poubelles de trouvent [GEOGRAPHIC_DATA] à 2 minutes à pied de l'appartement." at bounding box center [432, 293] width 381 height 10
click at [344, 321] on p "- Rassemblez votre linge sale (draps, serviettes, torchon, tapis de bain) dans …" at bounding box center [456, 316] width 435 height 14
click at [388, 321] on p "- Rassemblez votre linge sale (draps, serviettes, torchon, tapis de bain) dans …" at bounding box center [456, 316] width 435 height 14
click at [489, 323] on p "- Rassemblez votre linge sale (draps, serviettes, torchon, tapis de bain) dans …" at bounding box center [456, 316] width 435 height 14
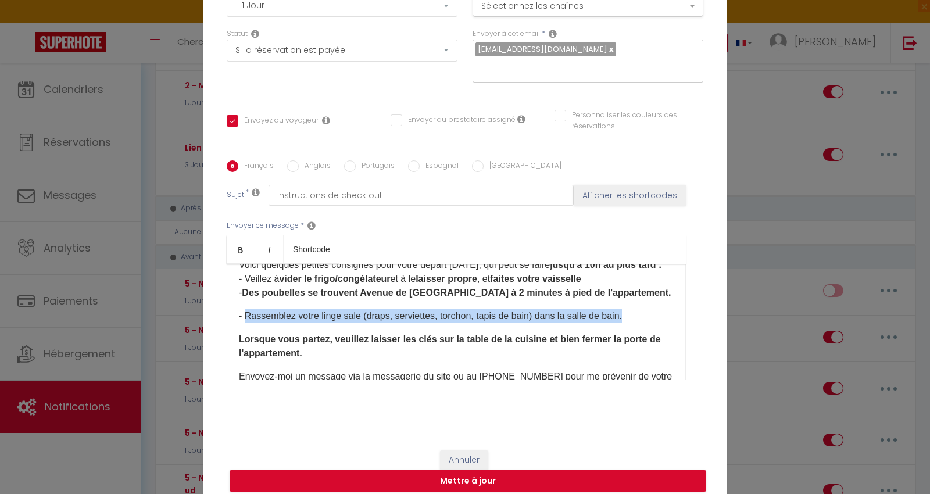
drag, startPoint x: 239, startPoint y: 319, endPoint x: 663, endPoint y: 320, distance: 423.1
click at [663, 320] on div "Bonjour, J'espère que votre séjour se passe bien et que vous profitez ! Voici q…" at bounding box center [456, 322] width 459 height 116
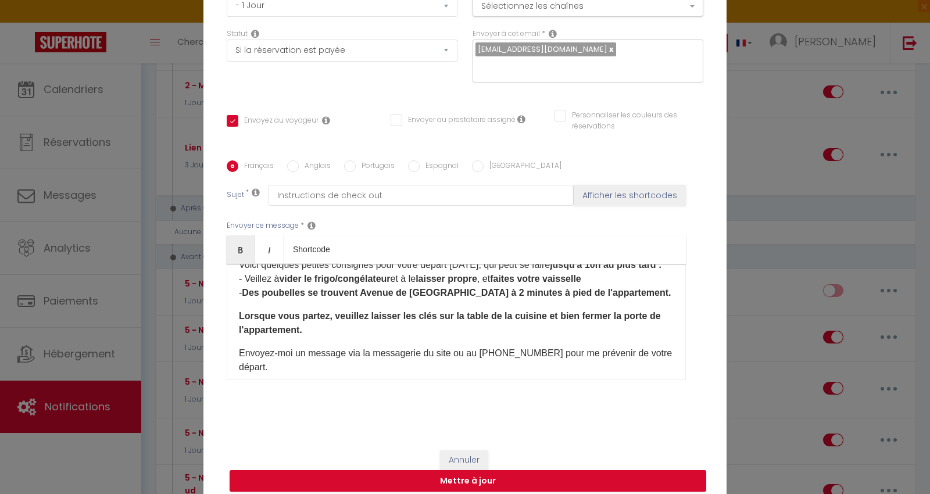
click at [399, 319] on strong "Lorsque vous partez, veuillez laisser les clés sur la table de la cuisine et bi…" at bounding box center [450, 323] width 422 height 24
click at [403, 317] on strong "Lorsque vous partez, veuillez laisser les clés sur la table de la cuisine et bi…" at bounding box center [450, 323] width 422 height 24
drag, startPoint x: 481, startPoint y: 323, endPoint x: 534, endPoint y: 323, distance: 53.5
click at [534, 323] on strong "Lorsque vous partez, veuillez laisser les clés sur la table de la cuisine et bi…" at bounding box center [450, 323] width 422 height 24
drag, startPoint x: 555, startPoint y: 324, endPoint x: 597, endPoint y: 319, distance: 42.8
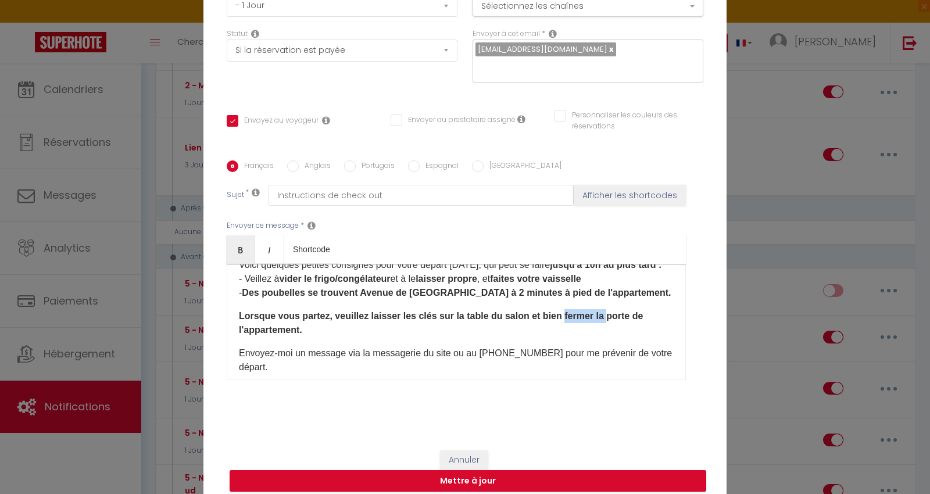
click at [597, 319] on strong "Lorsque vous partez, veuillez laisser les clés sur la table du salon et bien fe…" at bounding box center [441, 323] width 404 height 24
click at [596, 321] on strong "Lorsque vous partez, veuillez laisser les clés sur la table du salon et bien fe…" at bounding box center [441, 323] width 404 height 24
click at [575, 322] on strong "Lorsque vous partez, veuillez laisser les clés sur la table du salon et bien fe…" at bounding box center [441, 323] width 404 height 24
drag, startPoint x: 557, startPoint y: 323, endPoint x: 582, endPoint y: 321, distance: 25.6
click at [582, 321] on strong "Lorsque vous partez, veuillez laisser les clés sur la table du salon et bien fe…" at bounding box center [441, 323] width 404 height 24
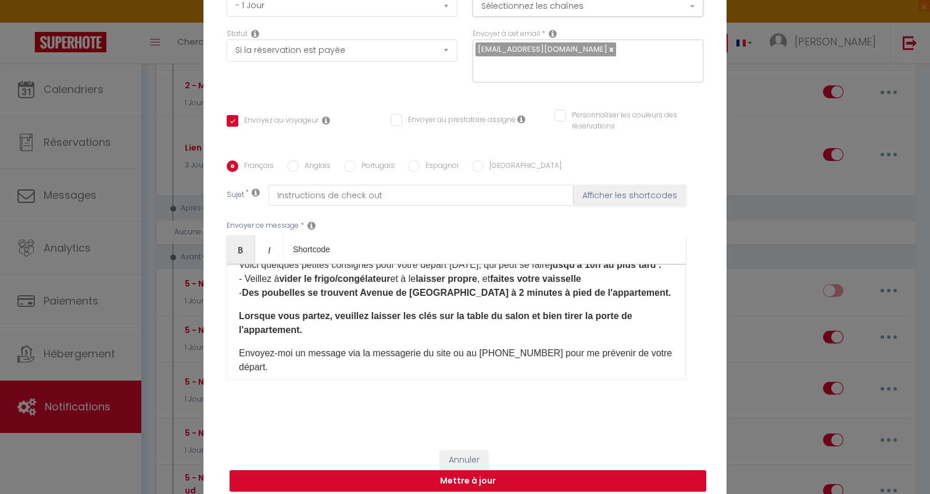
click at [302, 342] on div "Bonjour, J'espère que votre séjour se passe bien et que vous profitez ! Voici q…" at bounding box center [456, 322] width 459 height 116
click at [356, 357] on p "Envoyez-moi un message via la messagerie du site ou au [PHONE_NUMBER] pour me p…" at bounding box center [456, 360] width 435 height 28
click at [311, 325] on strong "Lorsque vous partez, veuillez laisser les clés sur la table du salon et bien ti…" at bounding box center [435, 323] width 393 height 24
click at [327, 325] on strong "Lorsque vous partez, veuillez laisser les clés sur la table du salon et bien ti…" at bounding box center [435, 323] width 393 height 24
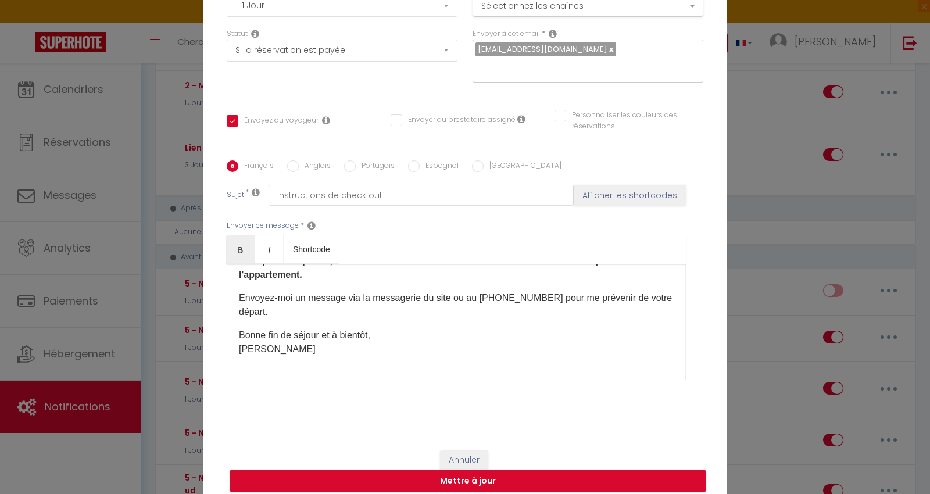
scroll to position [133, 0]
click at [467, 475] on button "Mettre à jour" at bounding box center [468, 481] width 477 height 22
checkbox input "true"
checkbox input "false"
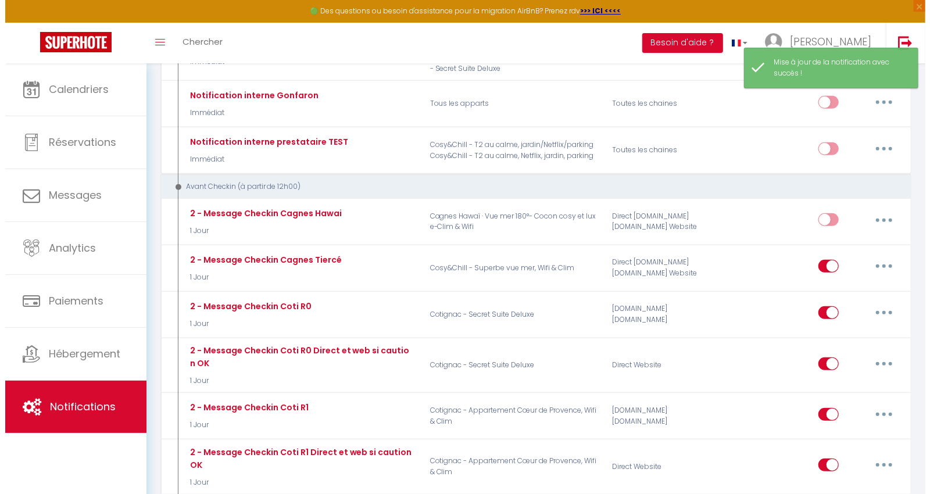
scroll to position [194, 0]
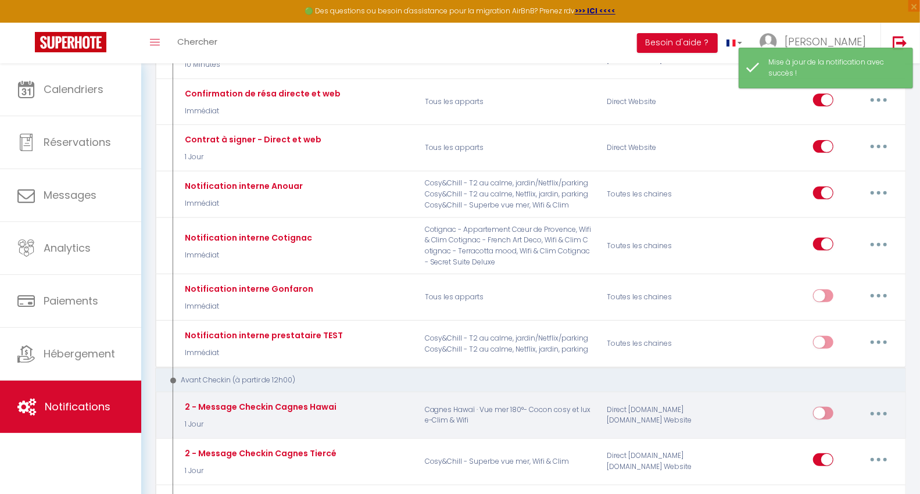
click at [867, 404] on button "button" at bounding box center [879, 413] width 33 height 19
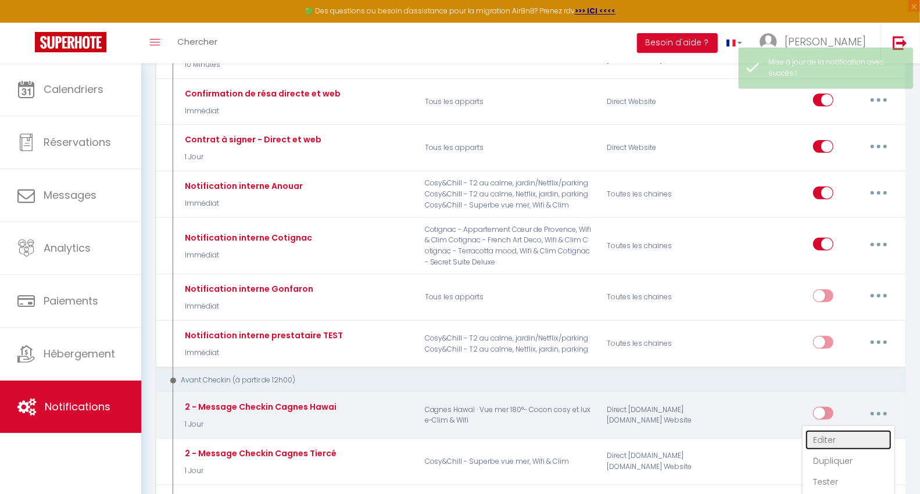
click at [818, 430] on link "Editer" at bounding box center [849, 440] width 86 height 20
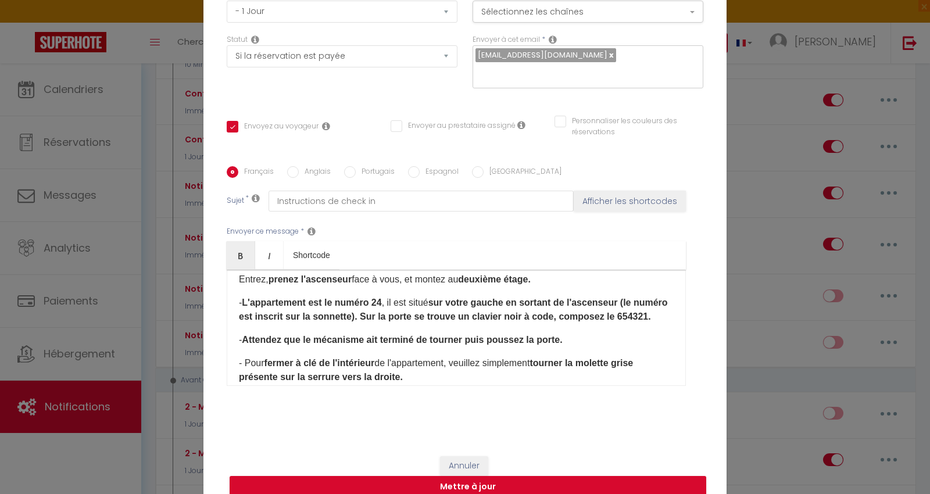
scroll to position [520, 0]
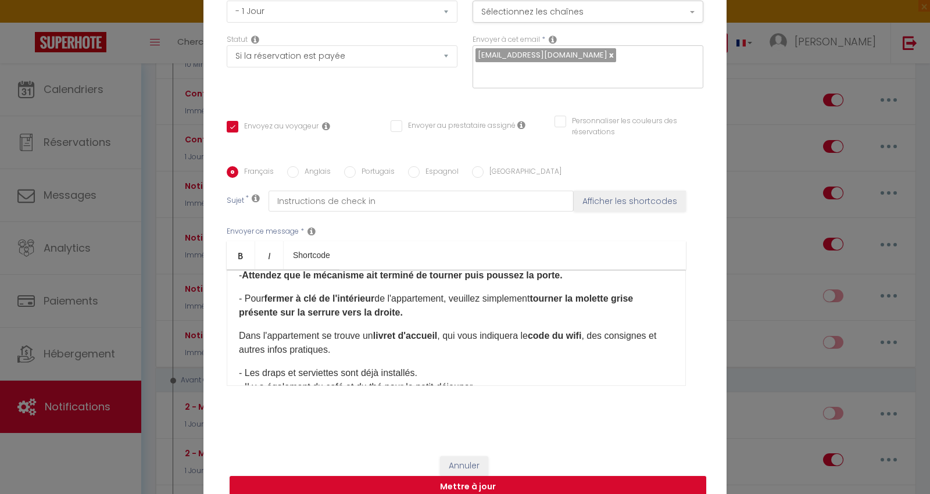
click at [427, 320] on p "- Pour fermer à clé de l'intérieur de l'appartement, veuillez simplement tourne…" at bounding box center [456, 306] width 435 height 28
click at [580, 282] on p "- Attendez que le mécanisme ait terminé de tourner puis poussez la porte." at bounding box center [456, 276] width 435 height 14
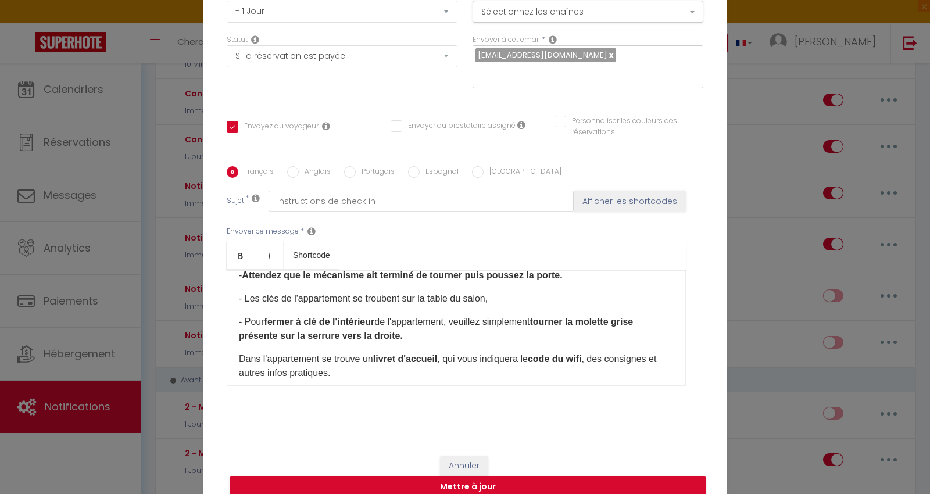
click at [385, 306] on p "​- Les clés de l'appartement se troubent sur la table du salon," at bounding box center [456, 299] width 435 height 14
click at [507, 306] on p "​- Les clés de l'appartement se trouvent sur la table du salon," at bounding box center [456, 299] width 435 height 14
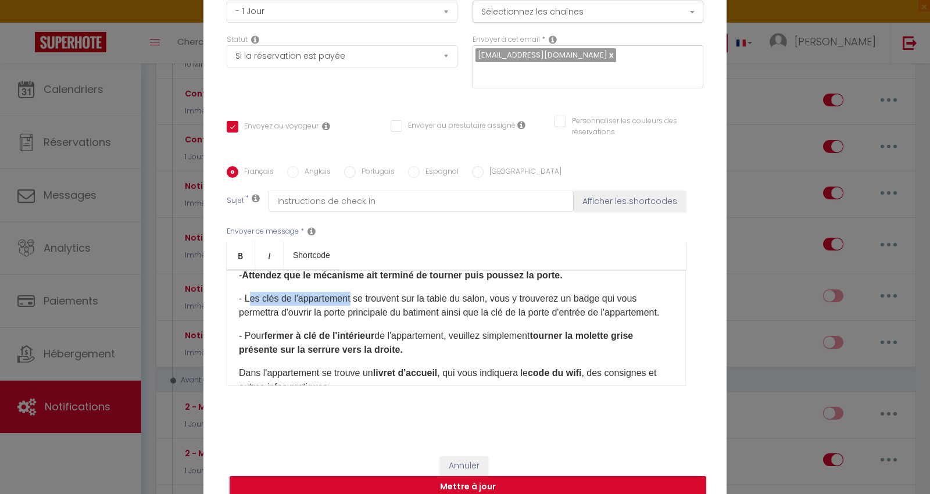
drag, startPoint x: 244, startPoint y: 317, endPoint x: 347, endPoint y: 320, distance: 102.9
click at [347, 320] on p "​- Les clés de l'appartement se trouvent sur la table du salon, vous y trouvere…" at bounding box center [456, 306] width 435 height 28
click at [376, 315] on p "​- Un trousseau de clés se trouvent sur la table du salon, vous y trouverez un …" at bounding box center [456, 306] width 435 height 28
click at [637, 320] on p "​- Un trousseau de clés se trouve sur la table du salon, vous y trouverez un ba…" at bounding box center [456, 306] width 435 height 28
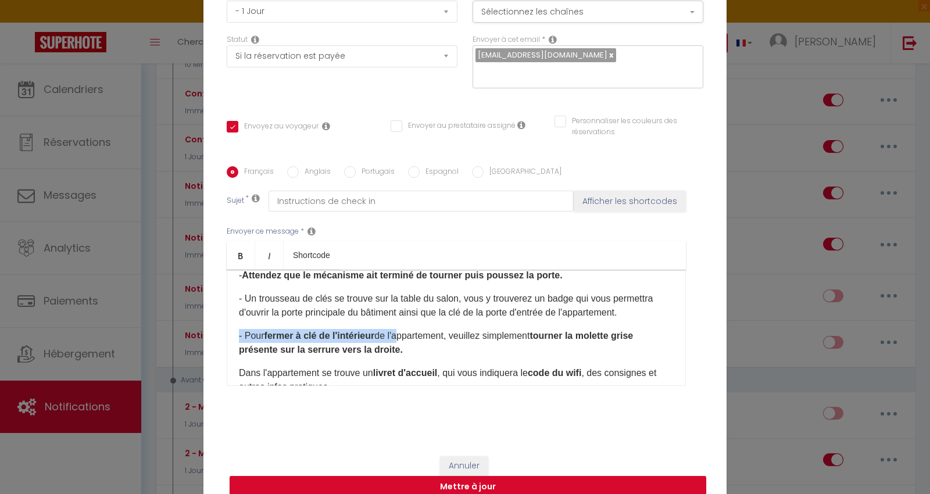
drag, startPoint x: 632, startPoint y: 333, endPoint x: 441, endPoint y: 345, distance: 192.2
click at [400, 341] on div "Bonjour, Votre séjour approche ! Merci de prendre quelques minutes pour lire av…" at bounding box center [456, 328] width 459 height 116
drag, startPoint x: 542, startPoint y: 333, endPoint x: 495, endPoint y: 325, distance: 48.3
click at [542, 320] on p "​- Un trousseau de clés se trouve sur la table du salon, vous y trouverez un ba…" at bounding box center [456, 306] width 435 height 28
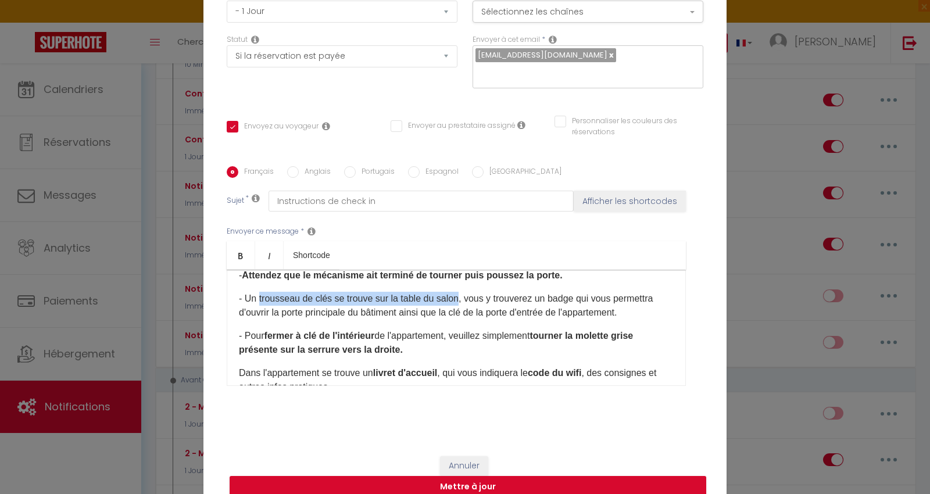
drag, startPoint x: 255, startPoint y: 319, endPoint x: 453, endPoint y: 320, distance: 198.2
click at [453, 320] on p "​- Un trousseau de clés se trouve sur la table du salon, vous y trouverez un ba…" at bounding box center [456, 306] width 435 height 28
click at [240, 251] on icon "Bold" at bounding box center [240, 255] width 9 height 9
click at [467, 320] on p "​- Un trousseau de clés se trouve sur la table du salon , vous y trouverez un b…" at bounding box center [456, 306] width 435 height 28
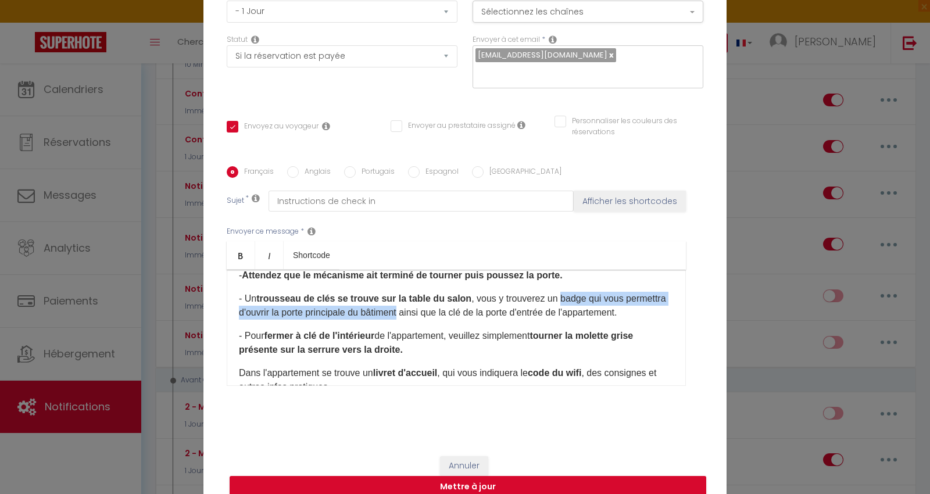
drag, startPoint x: 553, startPoint y: 315, endPoint x: 443, endPoint y: 335, distance: 112.2
click at [443, 320] on p "​- Un trousseau de clés se trouve sur la table du salon , vous y trouverez un b…" at bounding box center [456, 306] width 435 height 28
click at [236, 251] on icon "Bold" at bounding box center [240, 255] width 9 height 9
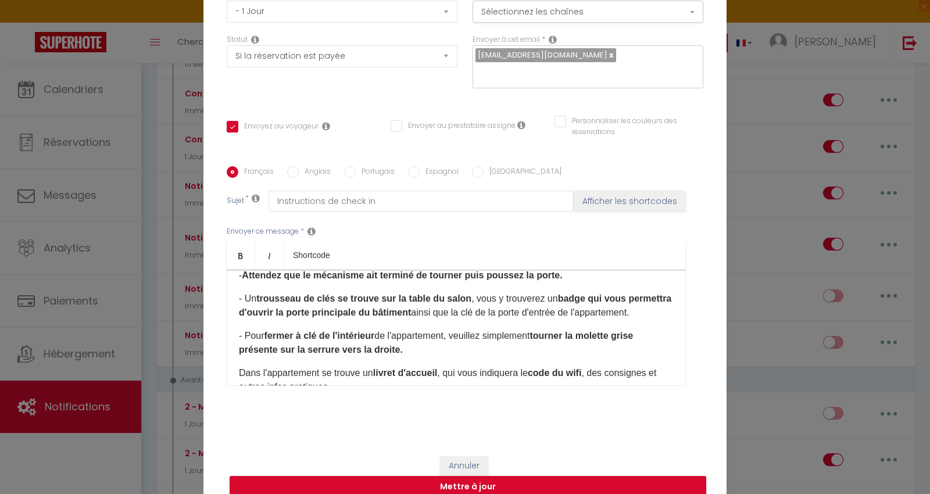
click at [437, 317] on strong "badge qui vous permettra d'ouvrir la porte principale du bâtiment" at bounding box center [455, 306] width 432 height 24
drag, startPoint x: 505, startPoint y: 330, endPoint x: 609, endPoint y: 330, distance: 103.5
click at [609, 320] on p "​- Un trousseau de clés se trouve sur la table du salon , vous y trouverez un b…" at bounding box center [456, 306] width 435 height 28
click at [230, 248] on link "Bold" at bounding box center [241, 255] width 28 height 28
click at [282, 317] on strong "badge qui vous permettra d'ouvrir la porte principale du bâtiment" at bounding box center [455, 306] width 432 height 24
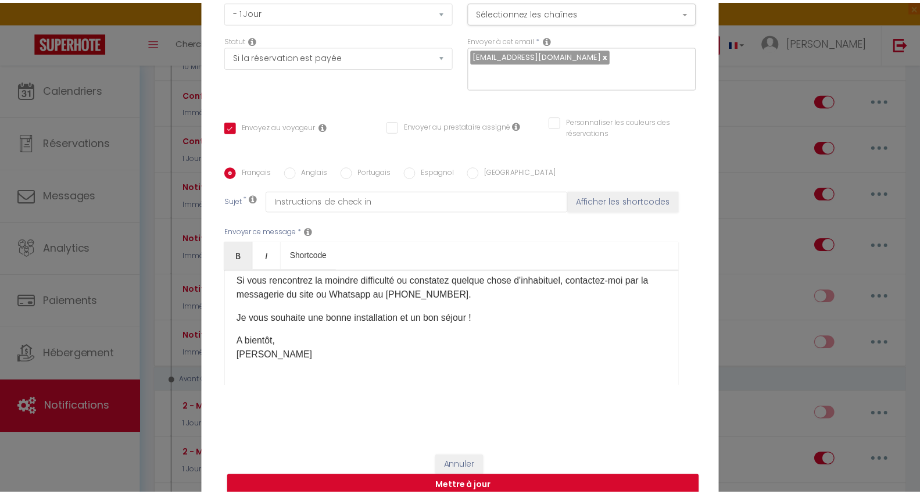
scroll to position [821, 0]
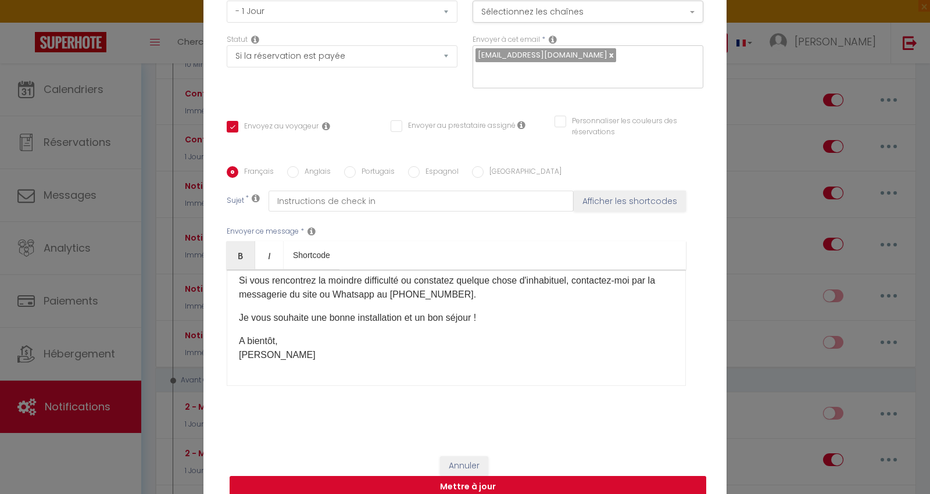
click at [413, 476] on button "Mettre à jour" at bounding box center [468, 487] width 477 height 22
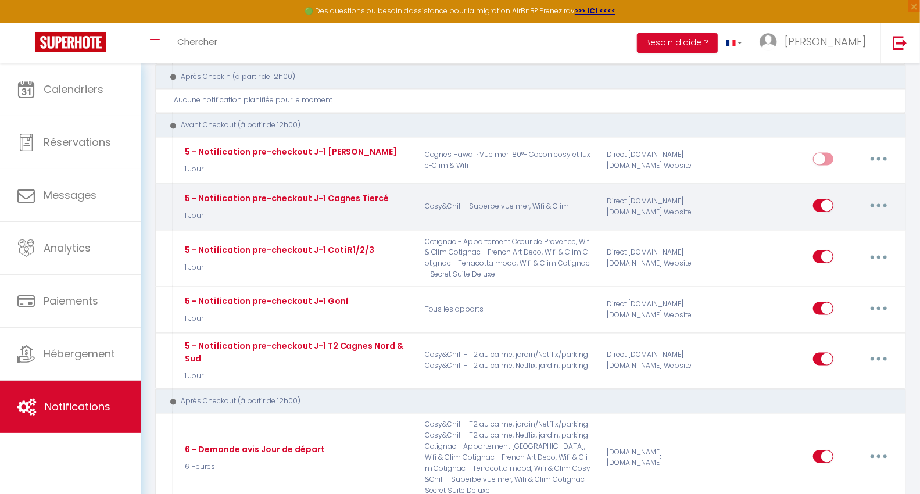
scroll to position [1356, 0]
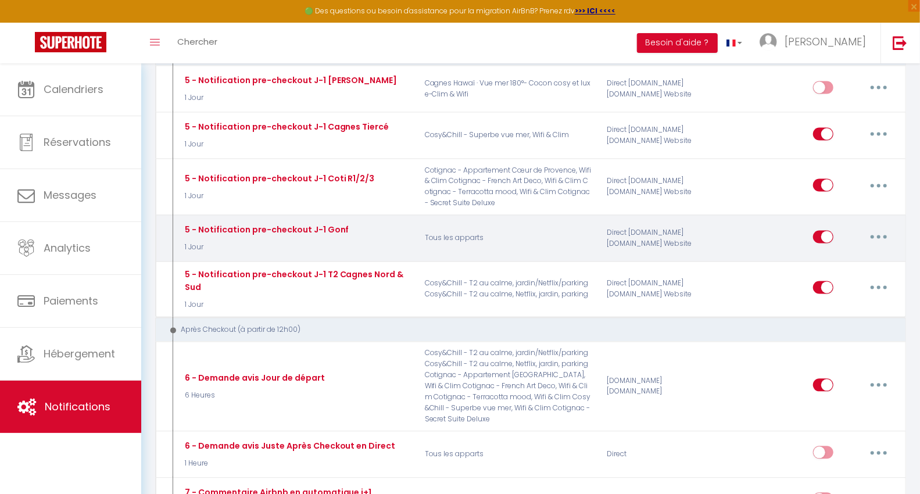
click at [872, 228] on button "button" at bounding box center [879, 237] width 33 height 19
click at [843, 253] on link "Editer" at bounding box center [849, 263] width 86 height 20
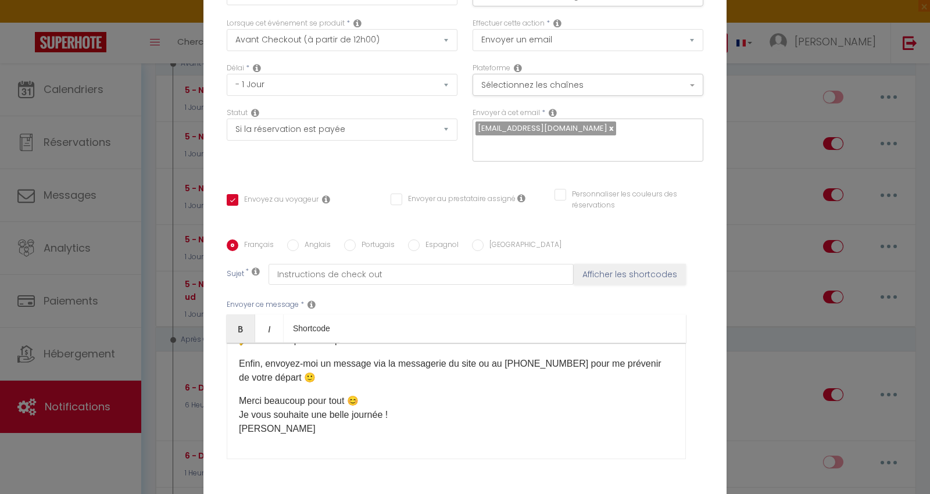
scroll to position [0, 0]
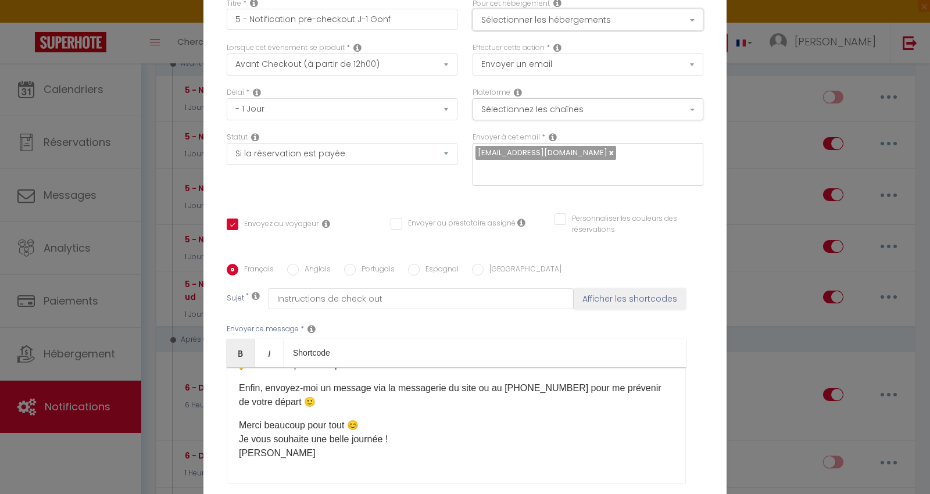
click at [524, 30] on button "Sélectionner les hébergements" at bounding box center [588, 20] width 231 height 22
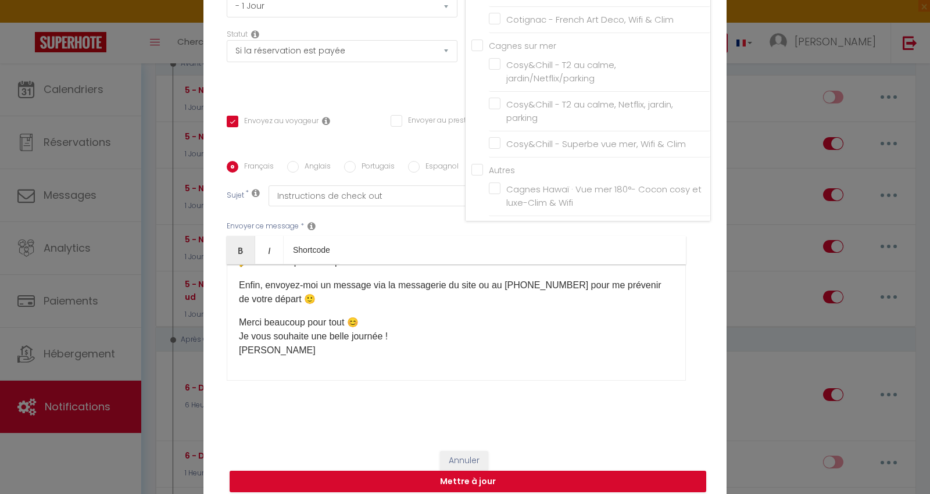
scroll to position [103, 0]
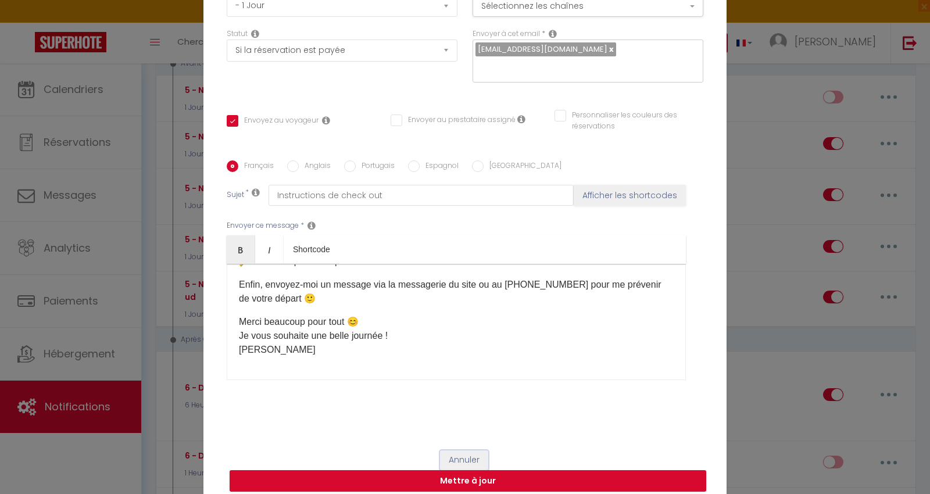
click at [447, 450] on button "Annuler" at bounding box center [464, 460] width 48 height 20
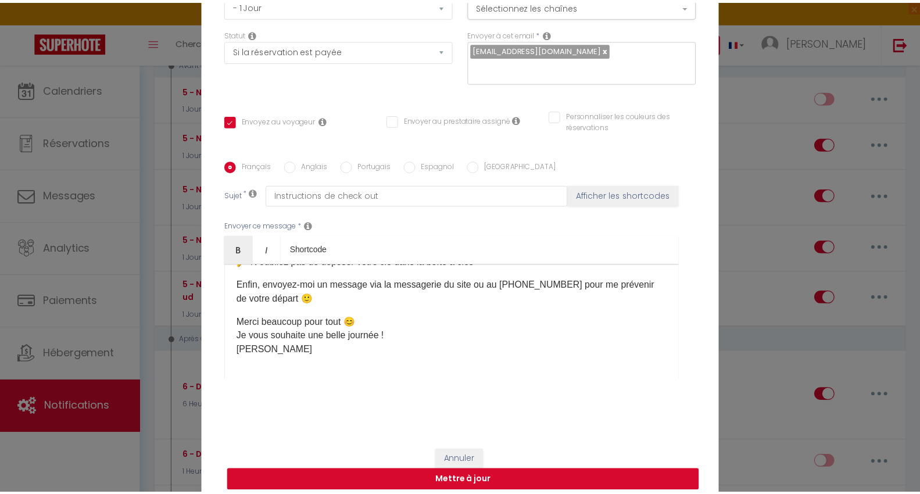
scroll to position [1356, 0]
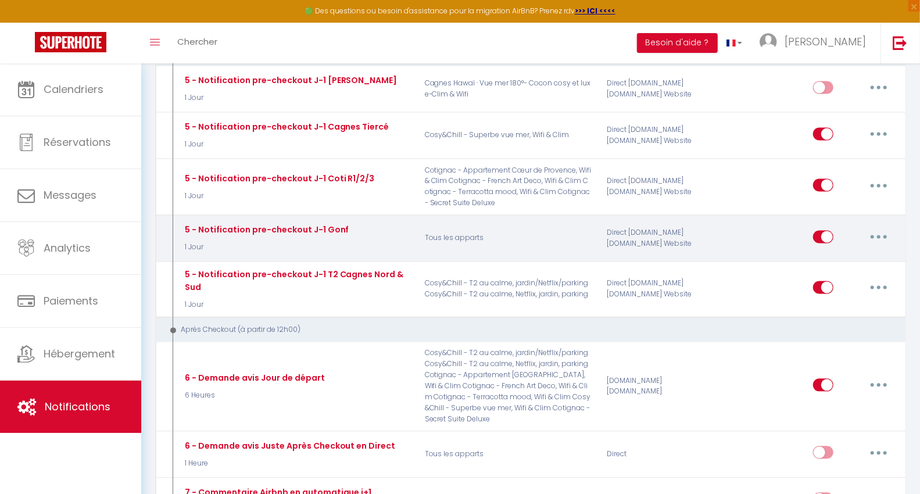
click at [815, 231] on input "checkbox" at bounding box center [823, 239] width 20 height 17
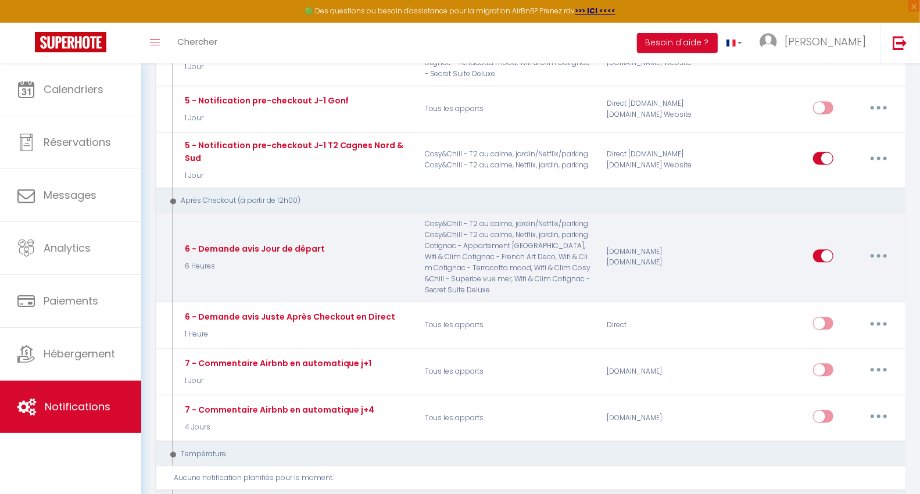
scroll to position [1550, 0]
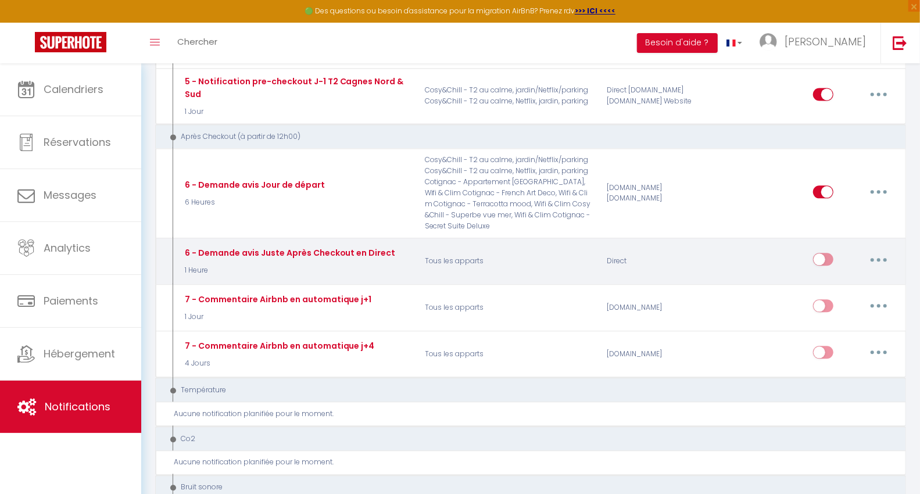
click at [874, 250] on button "button" at bounding box center [879, 259] width 33 height 19
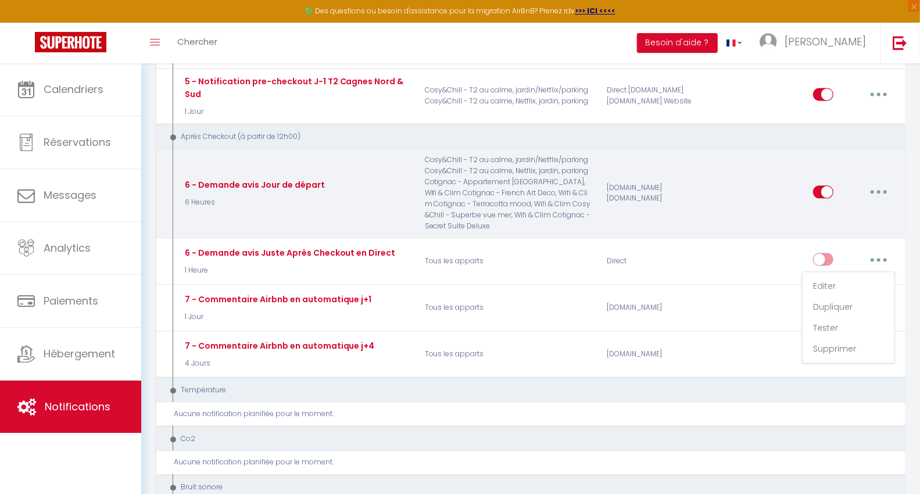
click at [875, 183] on button "button" at bounding box center [879, 192] width 33 height 19
click at [838, 208] on link "Editer" at bounding box center [849, 218] width 86 height 20
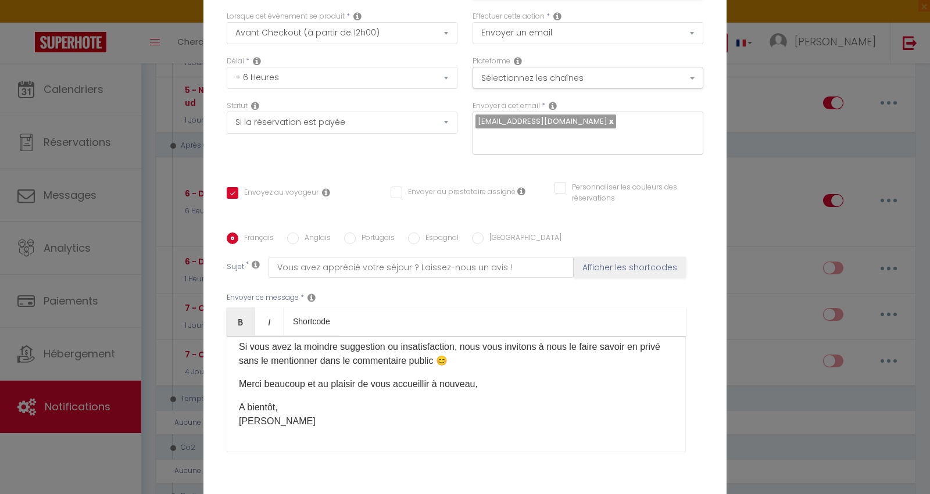
scroll to position [0, 0]
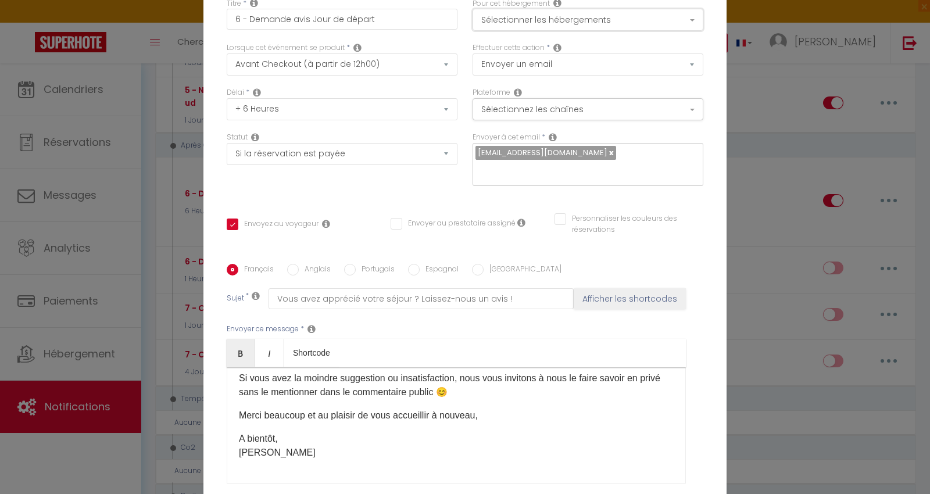
click at [582, 31] on button "Sélectionner les hébergements" at bounding box center [588, 20] width 231 height 22
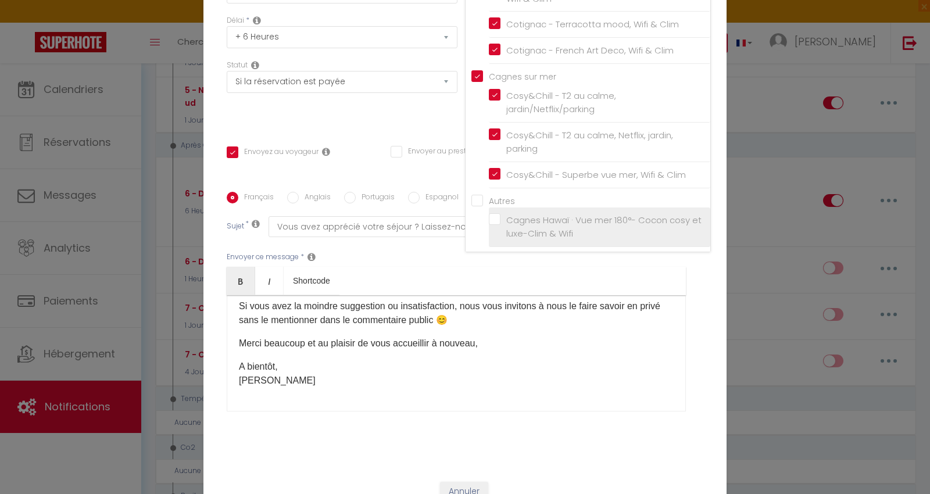
scroll to position [103, 0]
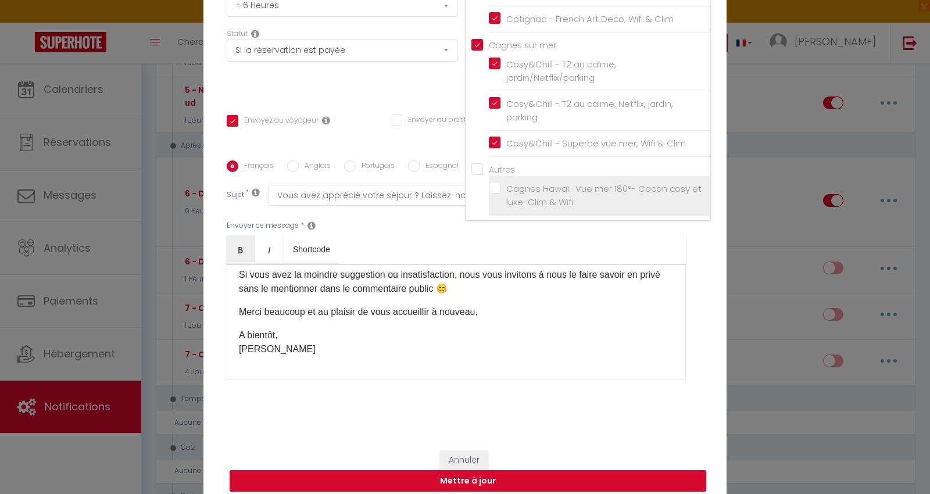
click at [500, 192] on label "Cagnes Hawaï · Vue mer 180°- Cocon cosy et luxe-Clim & Wifi" at bounding box center [601, 195] width 202 height 27
click at [489, 192] on input "Cagnes Hawaï · Vue mer 180°- Cocon cosy et luxe-Clim & Wifi" at bounding box center [599, 195] width 221 height 12
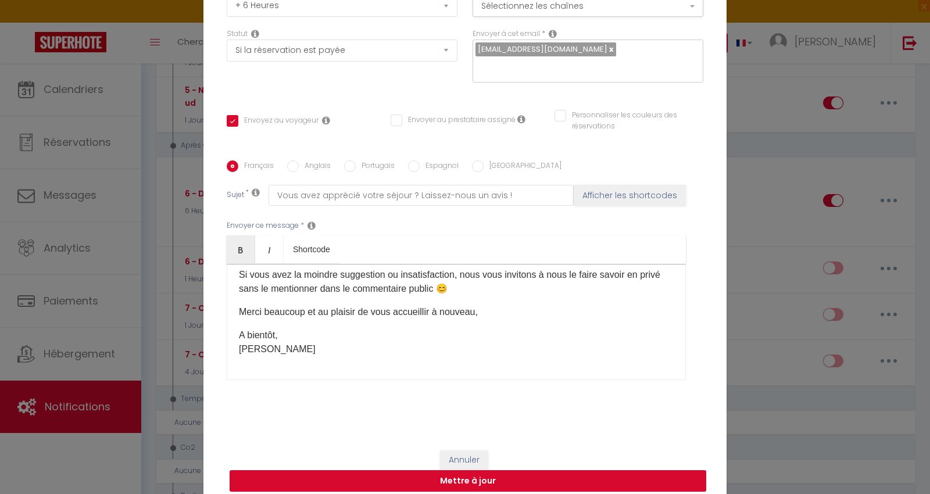
click at [459, 470] on button "Mettre à jour" at bounding box center [468, 481] width 477 height 22
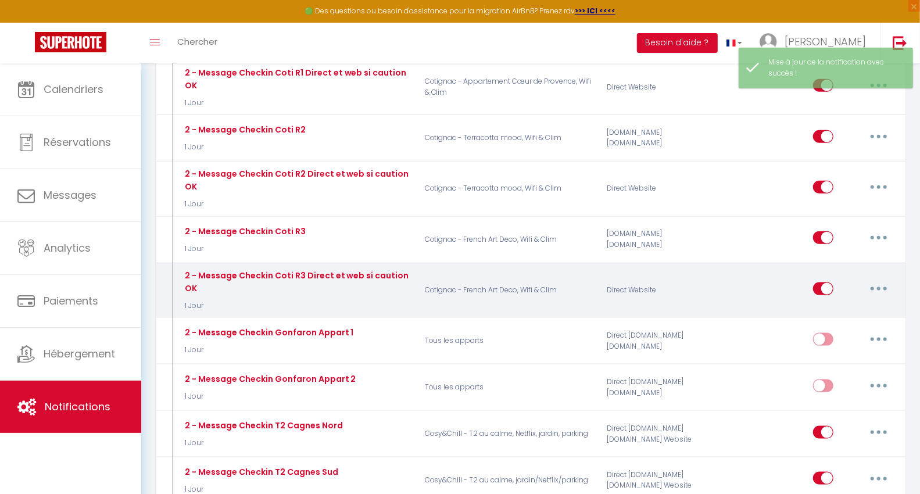
scroll to position [0, 0]
